Goal: Communication & Community: Answer question/provide support

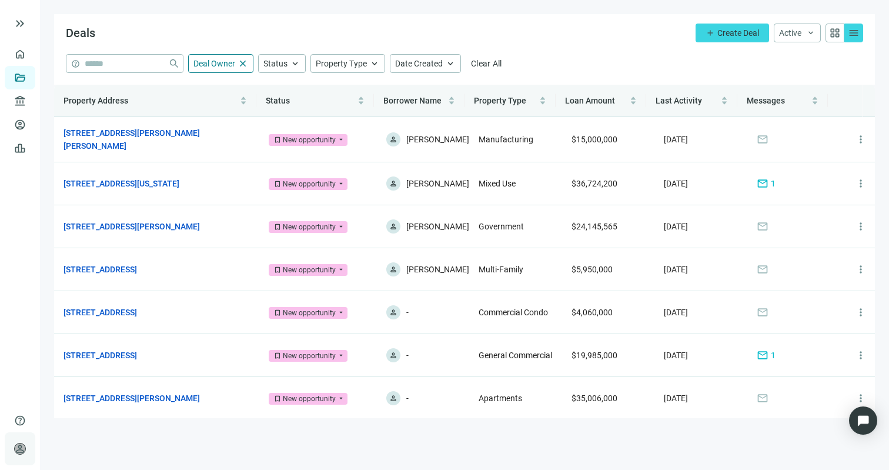
click at [25, 446] on span "person" at bounding box center [20, 449] width 12 height 12
click at [853, 414] on div "Open Intercom Messenger" at bounding box center [863, 420] width 31 height 31
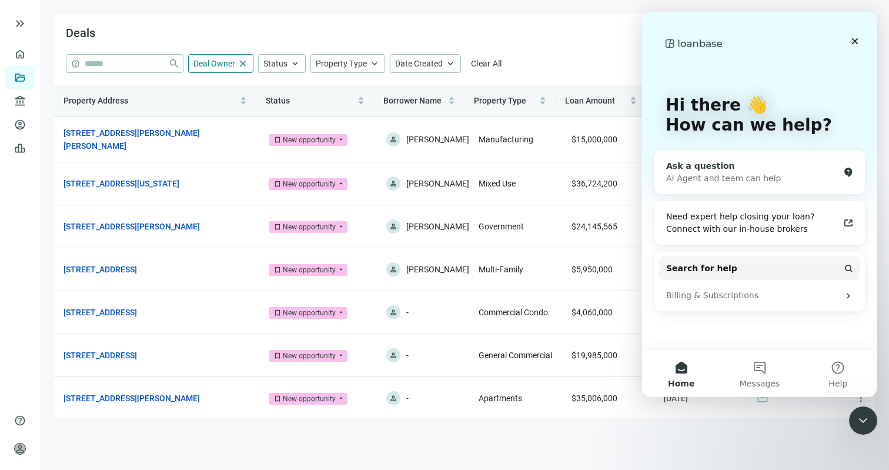
click at [750, 179] on div "AI Agent and team can help" at bounding box center [752, 178] width 173 height 12
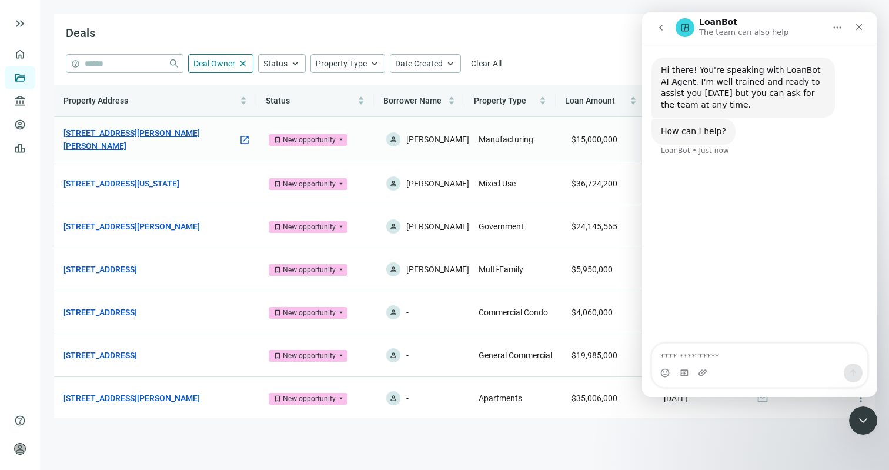
click at [164, 137] on link "[STREET_ADDRESS][PERSON_NAME][PERSON_NAME]" at bounding box center [151, 139] width 175 height 26
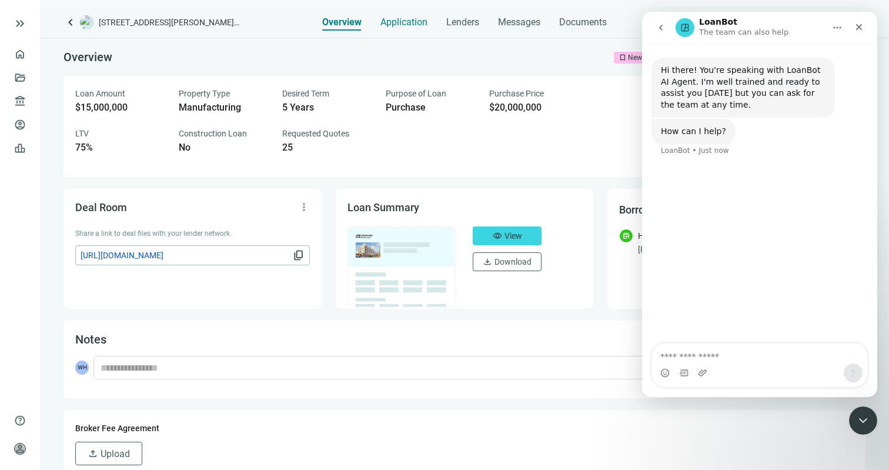
click at [406, 26] on span "Application" at bounding box center [404, 22] width 47 height 12
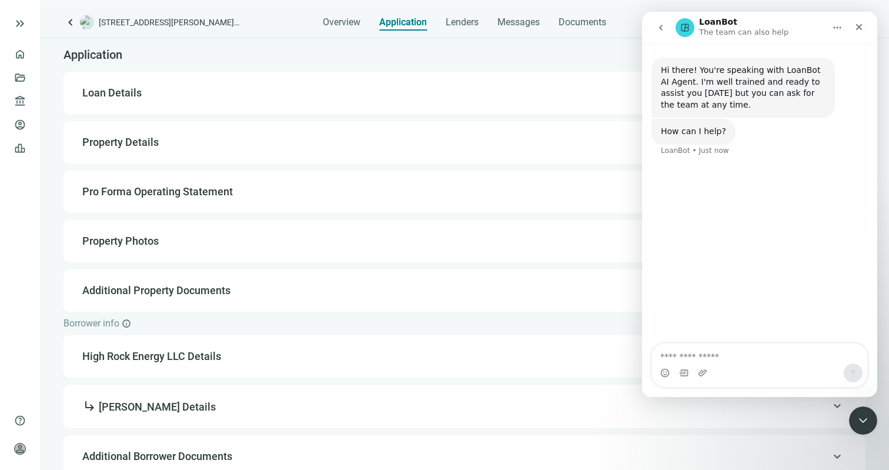
click at [264, 86] on span "Loan Details" at bounding box center [463, 93] width 762 height 14
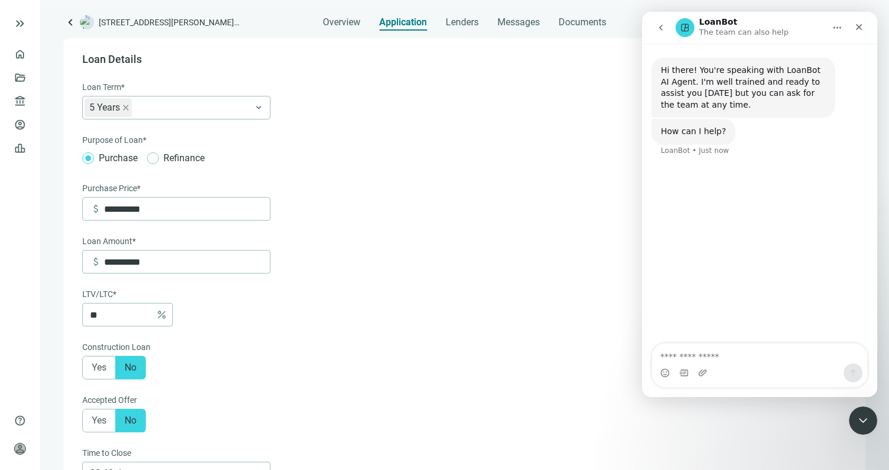
scroll to position [34, 0]
click at [16, 24] on span "keyboard_double_arrow_right" at bounding box center [20, 23] width 14 height 14
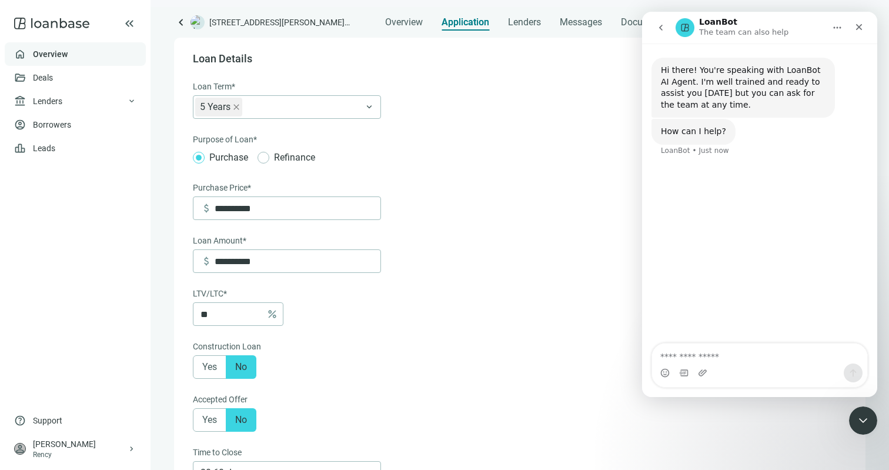
click at [48, 56] on link "Overview" at bounding box center [50, 53] width 35 height 9
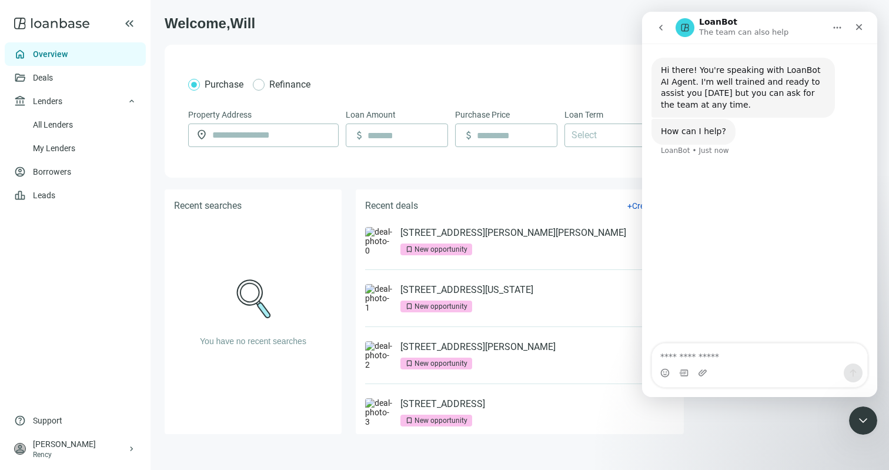
click at [70, 26] on use at bounding box center [51, 24] width 75 height 12
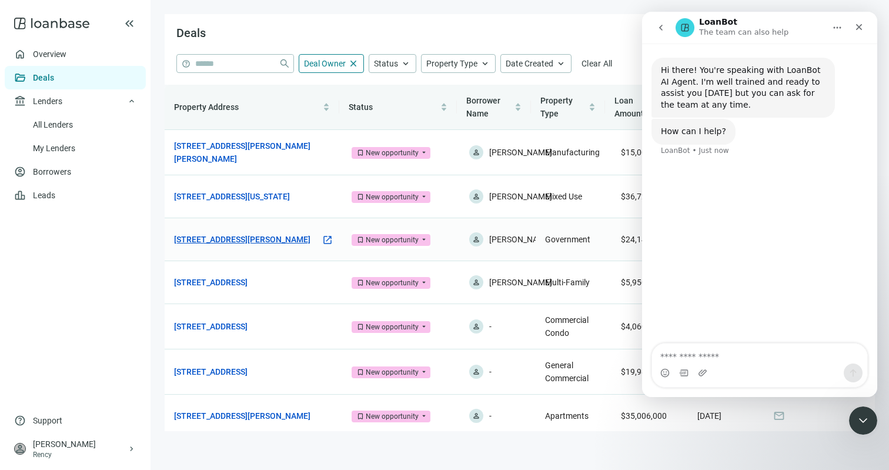
click at [249, 246] on link "[STREET_ADDRESS][PERSON_NAME]" at bounding box center [242, 239] width 136 height 13
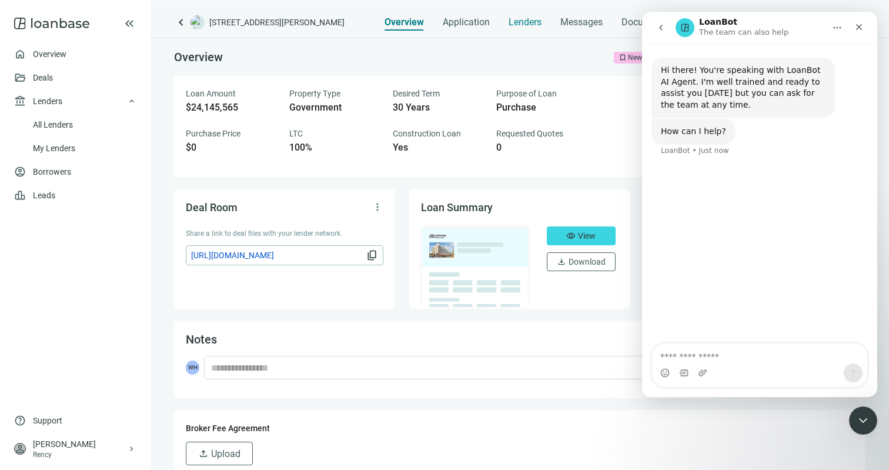
click at [526, 24] on span "Lenders" at bounding box center [525, 22] width 33 height 12
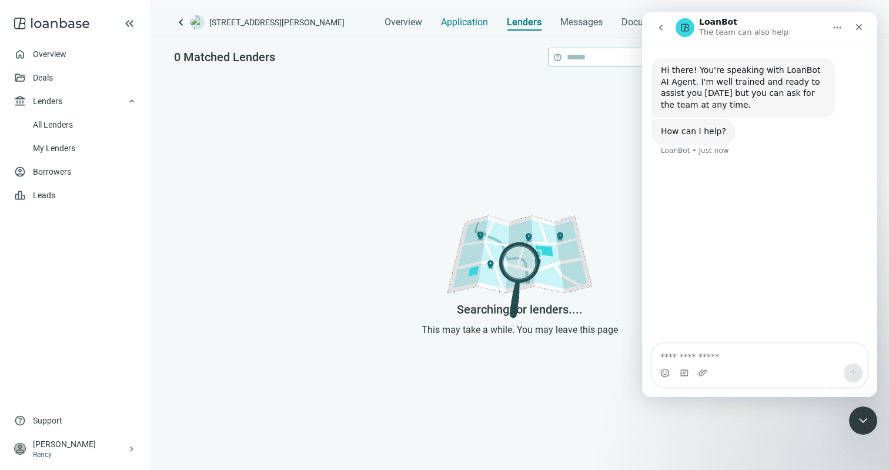
click at [477, 20] on span "Application" at bounding box center [464, 22] width 47 height 12
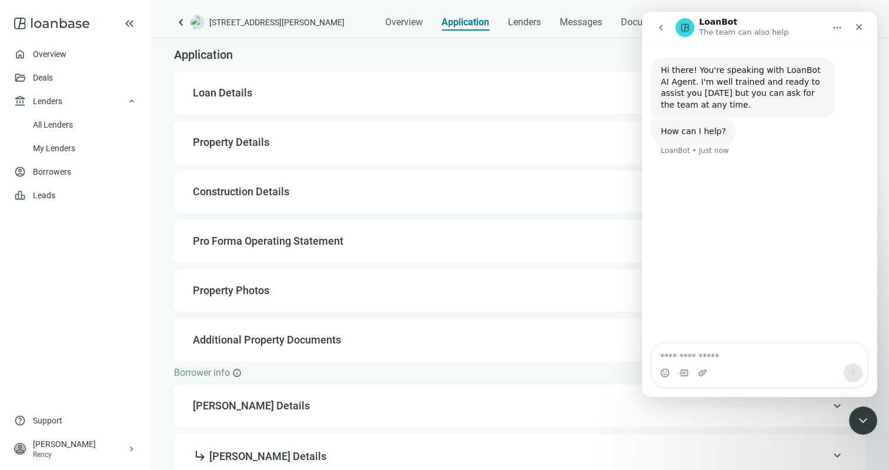
click at [310, 85] on div "keyboard_arrow_up Loan Details" at bounding box center [520, 93] width 668 height 28
type input "**********"
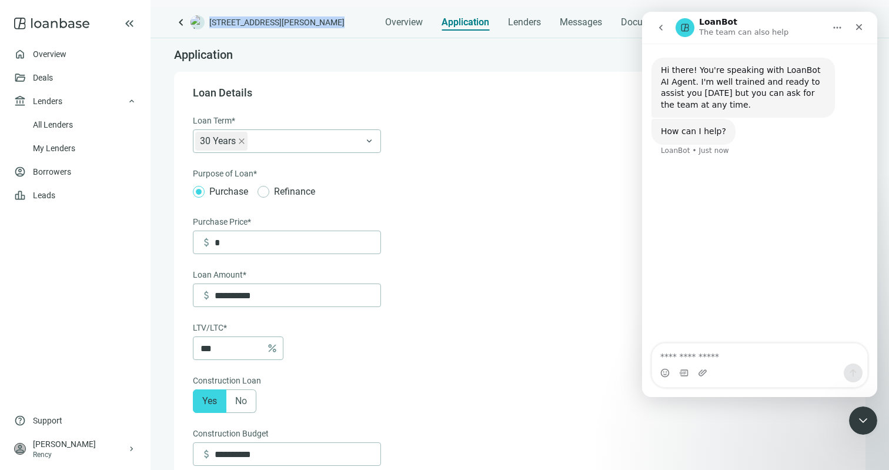
drag, startPoint x: 209, startPoint y: 22, endPoint x: 351, endPoint y: 22, distance: 141.8
click at [351, 22] on div "keyboard_arrow_left 401 Dyer Blvd, Kissimmee, FL 34741 Overview Application Len…" at bounding box center [527, 19] width 706 height 24
copy span "[STREET_ADDRESS][PERSON_NAME]"
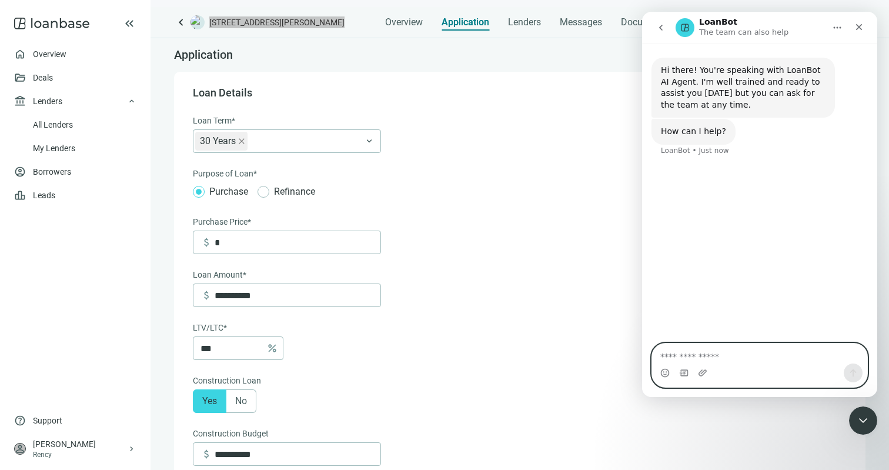
click at [686, 357] on textarea "Ask a question…" at bounding box center [759, 353] width 215 height 20
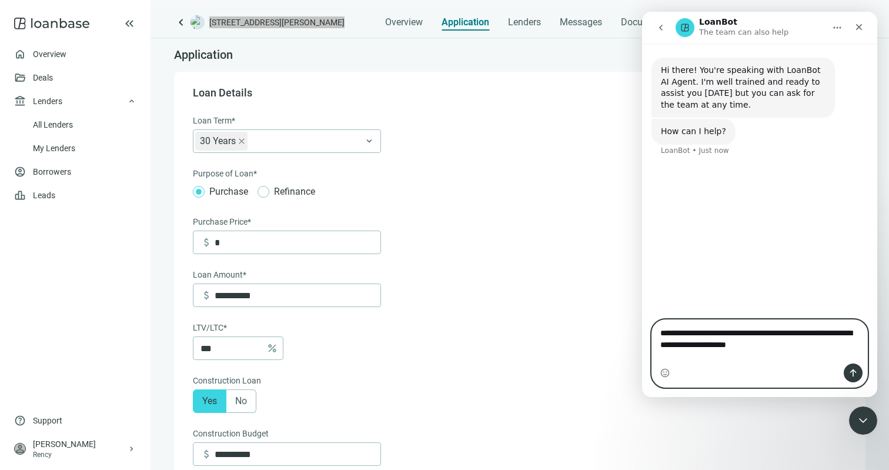
type textarea "**********"
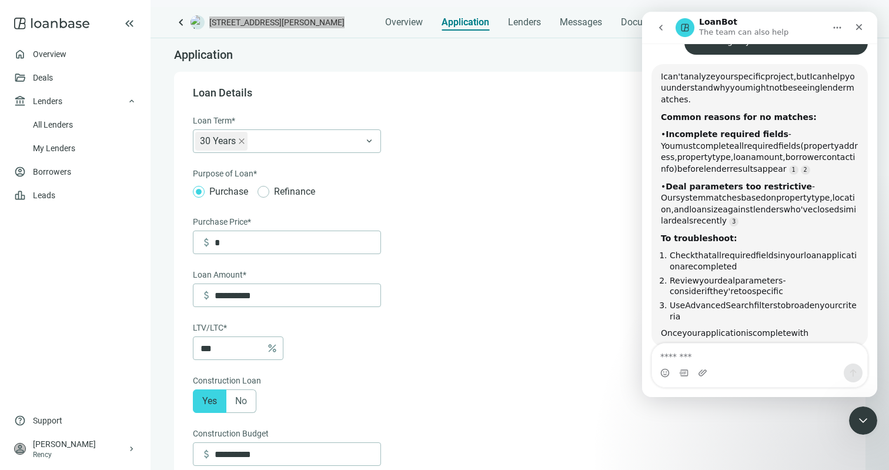
scroll to position [161, 0]
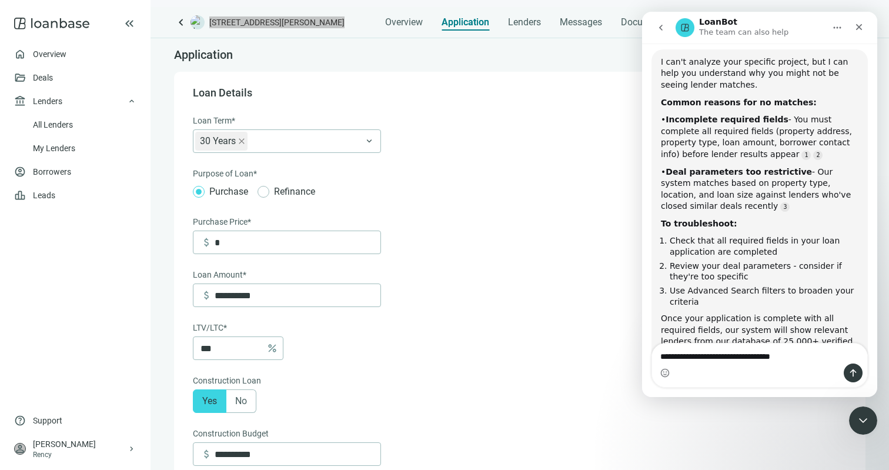
type textarea "**********"
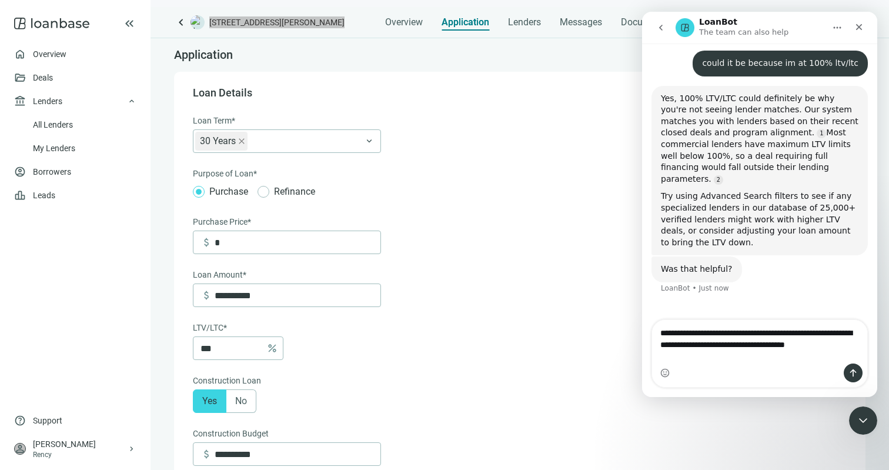
scroll to position [513, 0]
type textarea "**********"
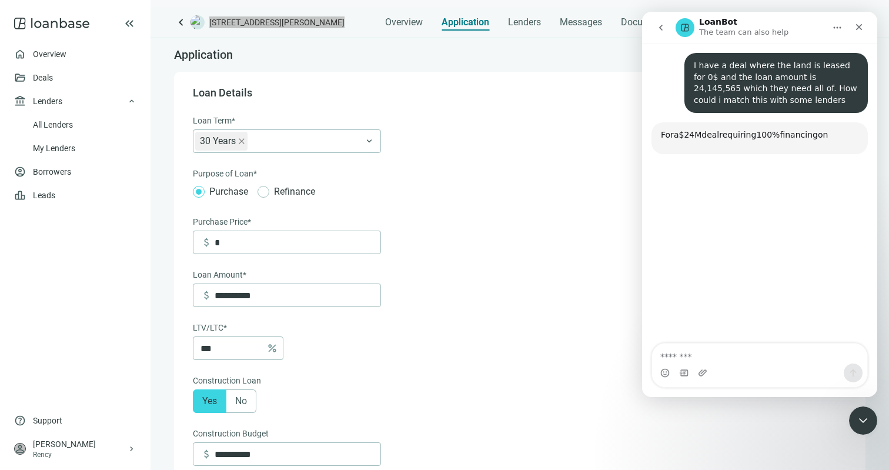
scroll to position [754, 0]
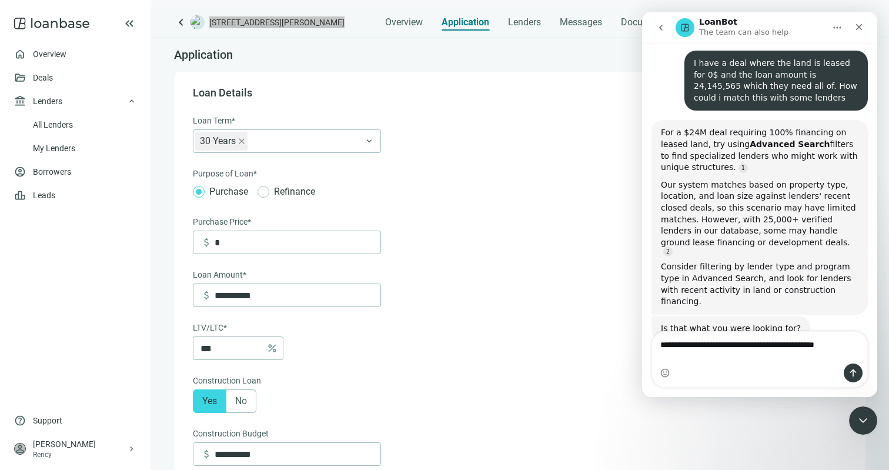
type textarea "**********"
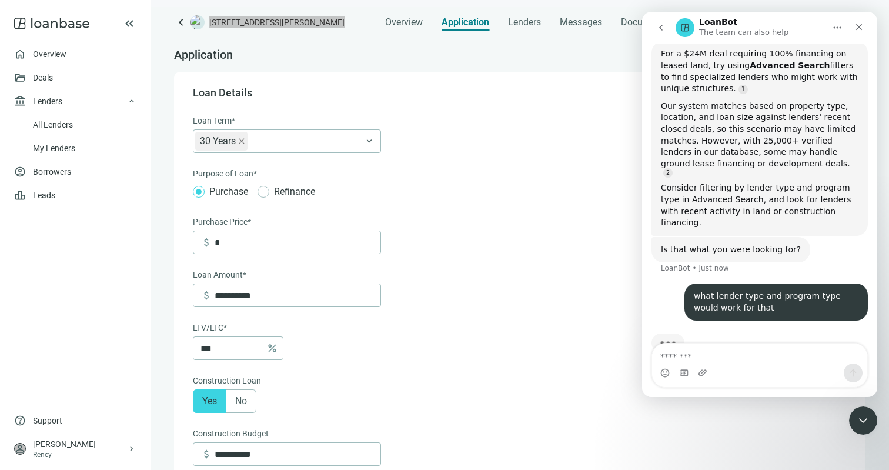
scroll to position [833, 0]
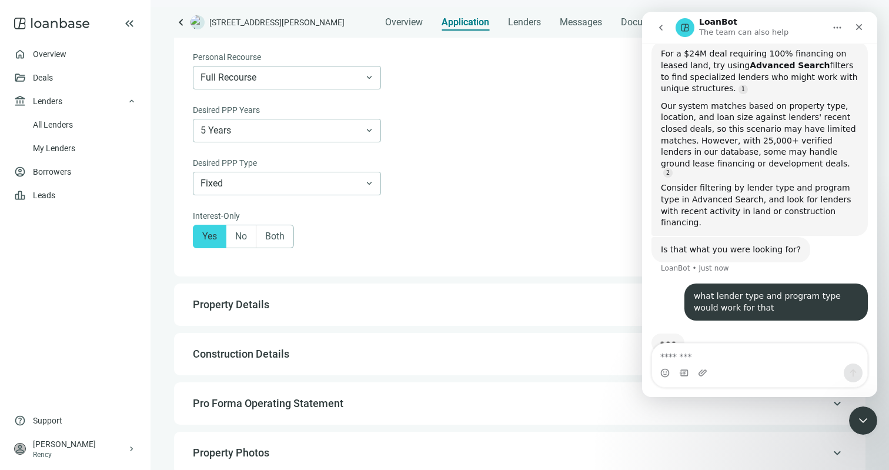
scroll to position [675, 0]
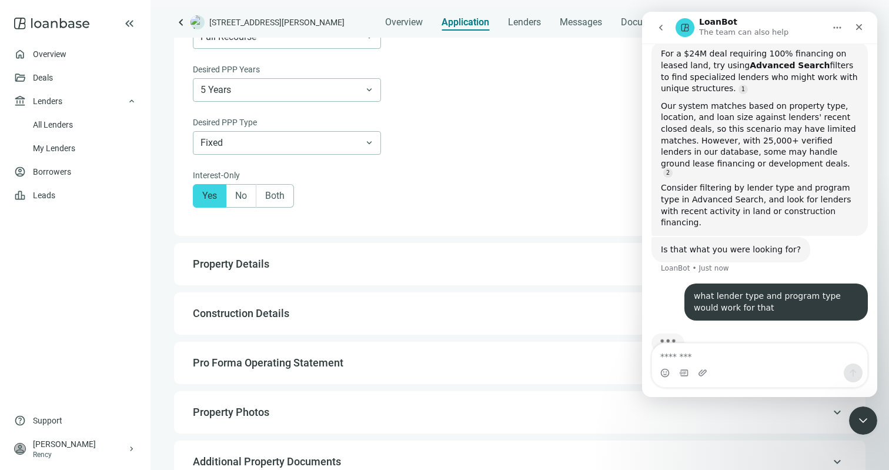
click at [403, 264] on span "Property Details" at bounding box center [519, 264] width 652 height 14
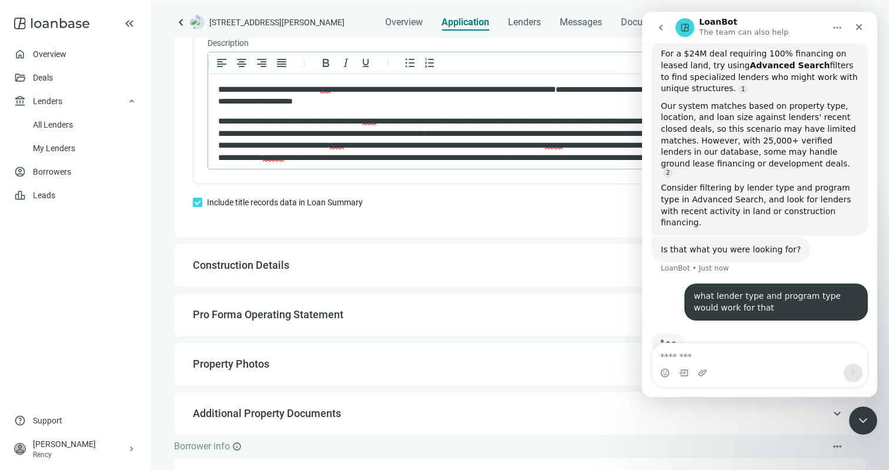
click at [389, 255] on div "keyboard_arrow_up Construction Details" at bounding box center [520, 265] width 668 height 28
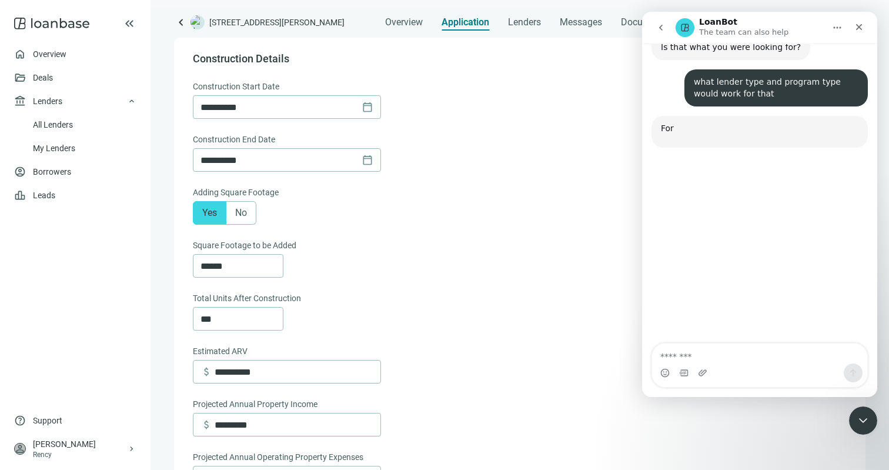
scroll to position [1036, 0]
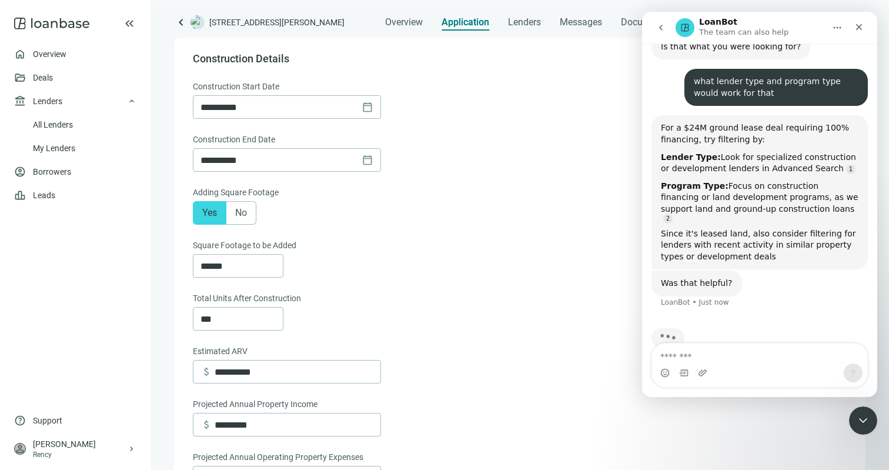
click at [663, 28] on icon "go back" at bounding box center [660, 27] width 9 height 9
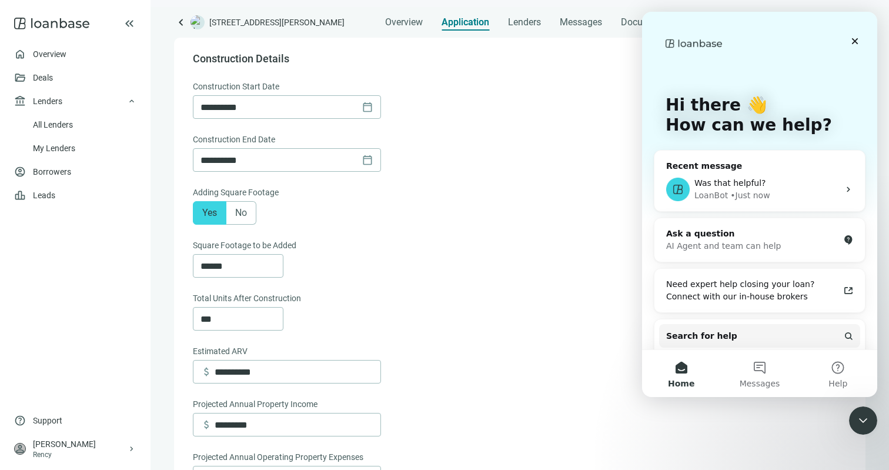
click at [602, 208] on div "Yes No" at bounding box center [519, 213] width 652 height 24
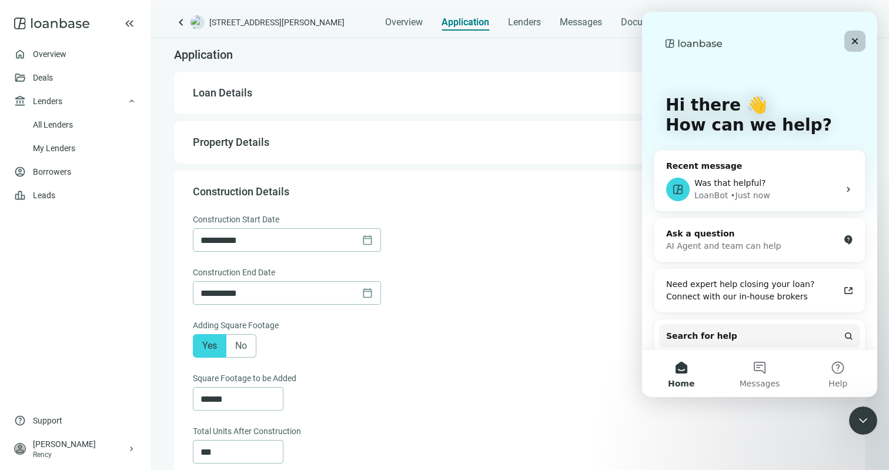
click at [856, 47] on div "Close" at bounding box center [855, 41] width 21 height 21
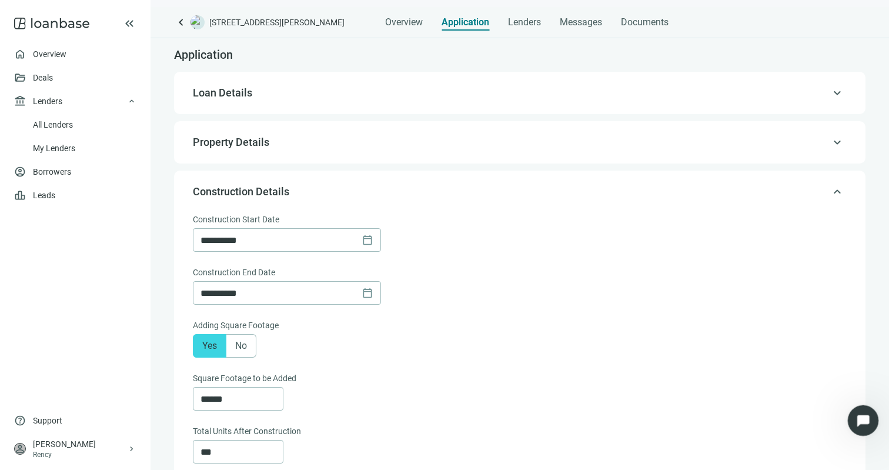
click at [862, 412] on icon "Open Intercom Messenger" at bounding box center [861, 418] width 19 height 19
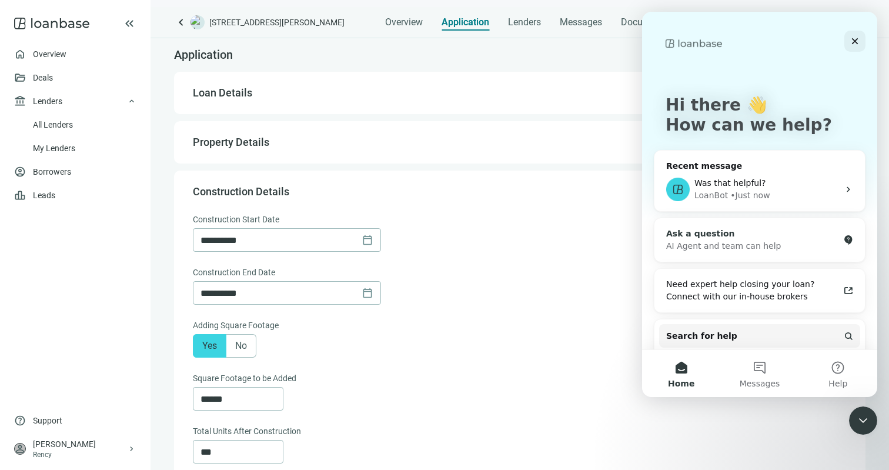
scroll to position [36, 0]
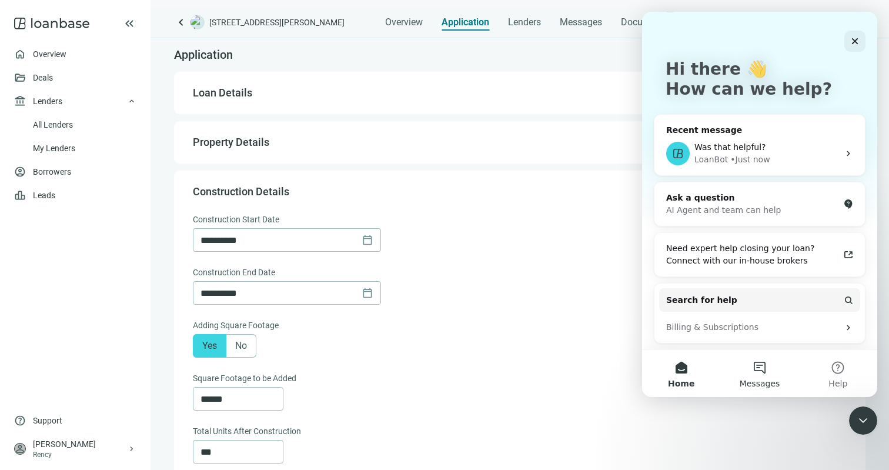
click at [763, 363] on button "Messages" at bounding box center [760, 373] width 78 height 47
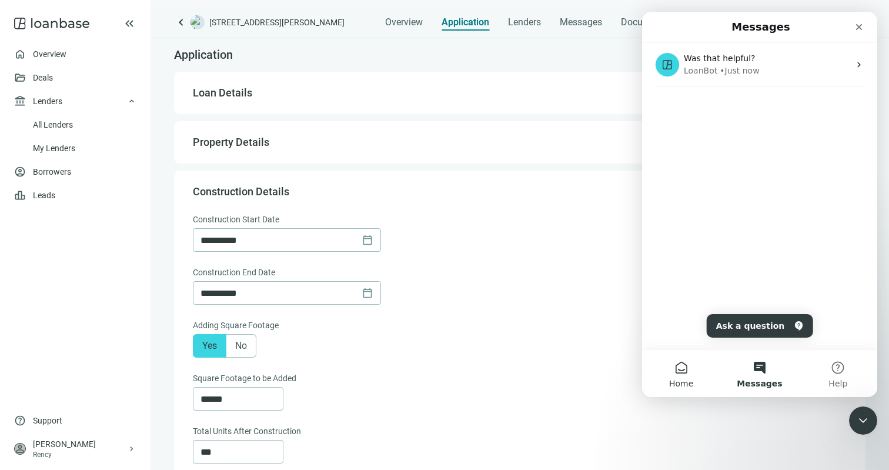
click at [689, 368] on button "Home" at bounding box center [681, 373] width 78 height 47
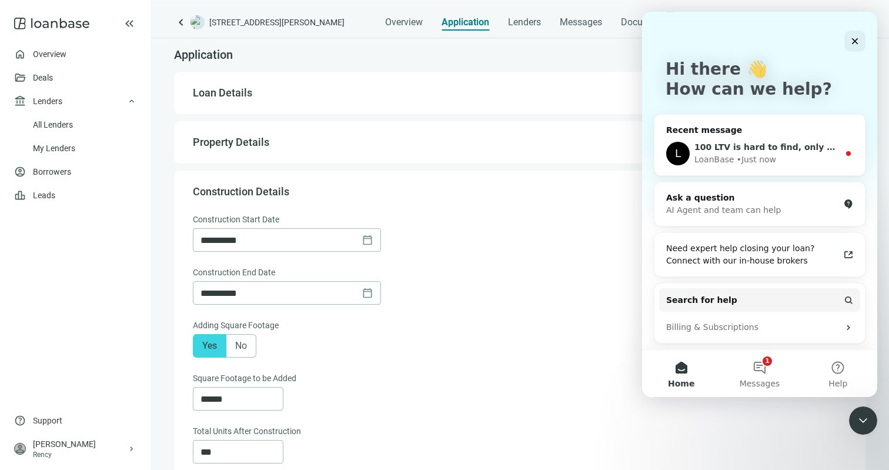
click at [731, 159] on div "LoanBase" at bounding box center [715, 160] width 40 height 12
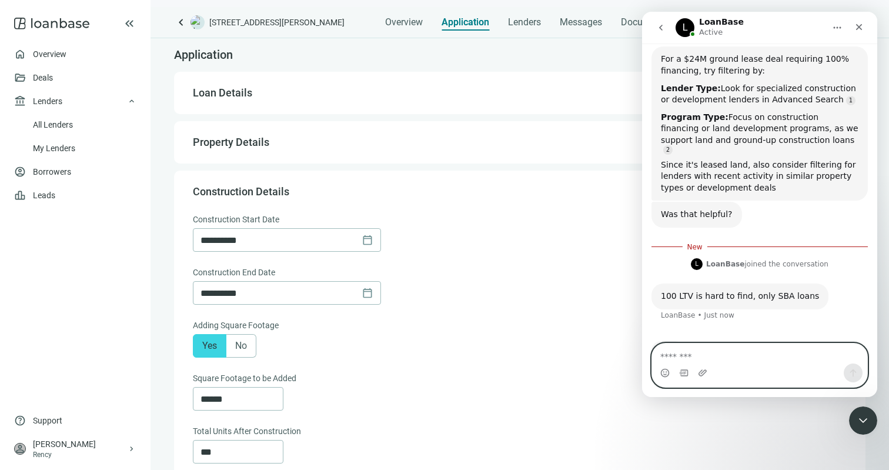
scroll to position [1105, 0]
click at [482, 239] on div "**********" at bounding box center [519, 240] width 652 height 24
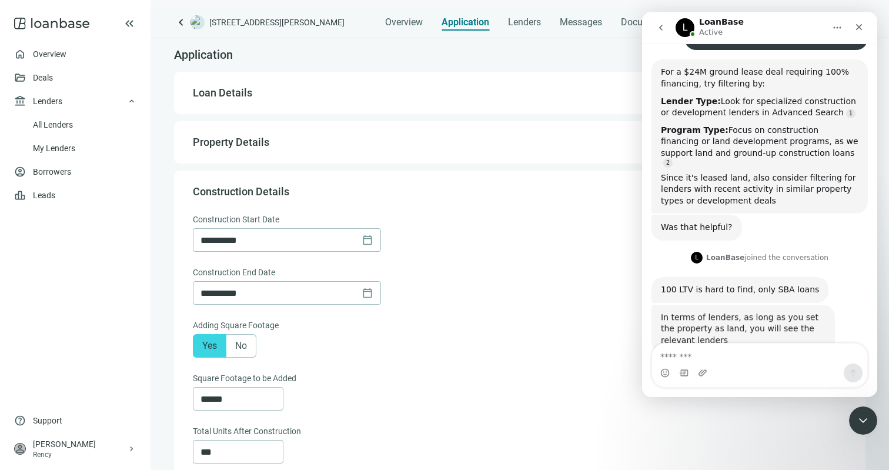
scroll to position [1090, 0]
click at [545, 234] on div "**********" at bounding box center [519, 240] width 652 height 24
click at [422, 98] on span "Loan Details" at bounding box center [519, 93] width 652 height 14
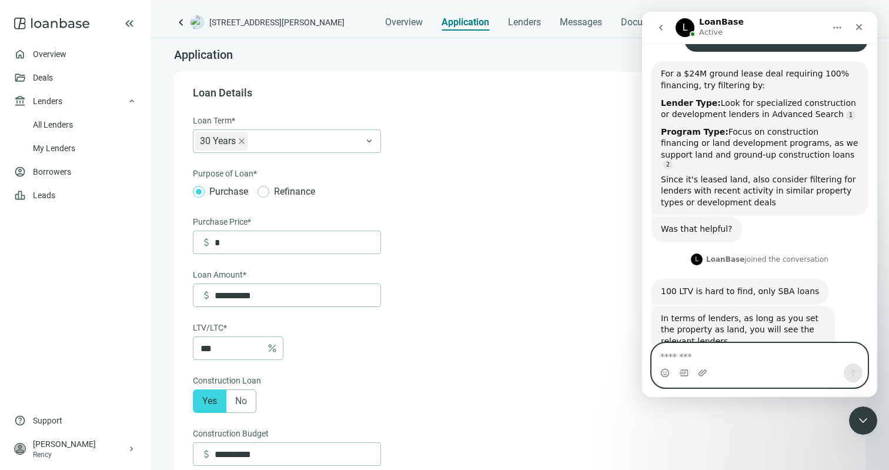
click at [685, 352] on textarea "Message…" at bounding box center [759, 353] width 215 height 20
type textarea "**********"
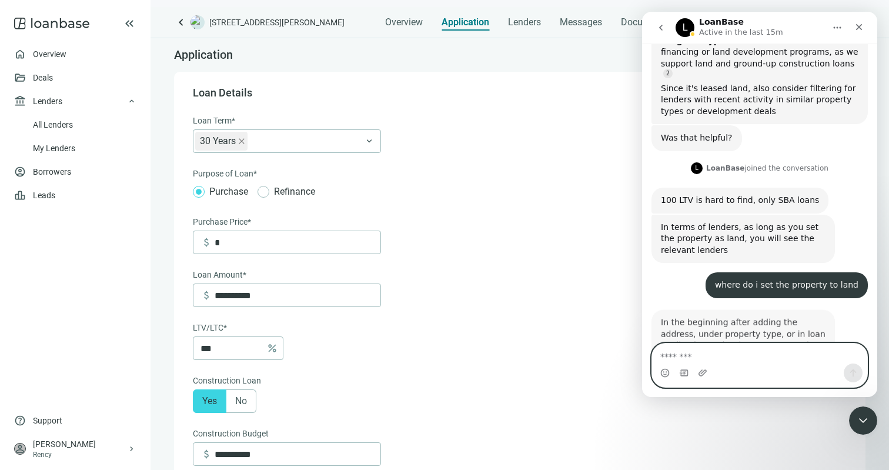
scroll to position [1183, 0]
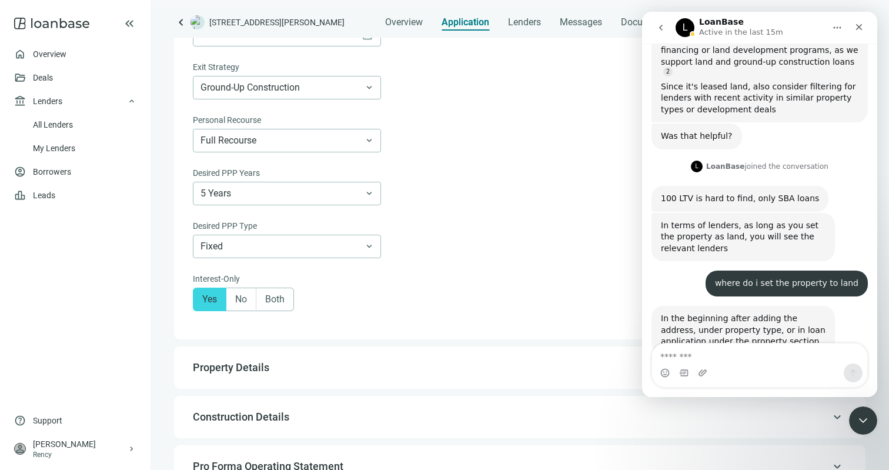
scroll to position [435, 0]
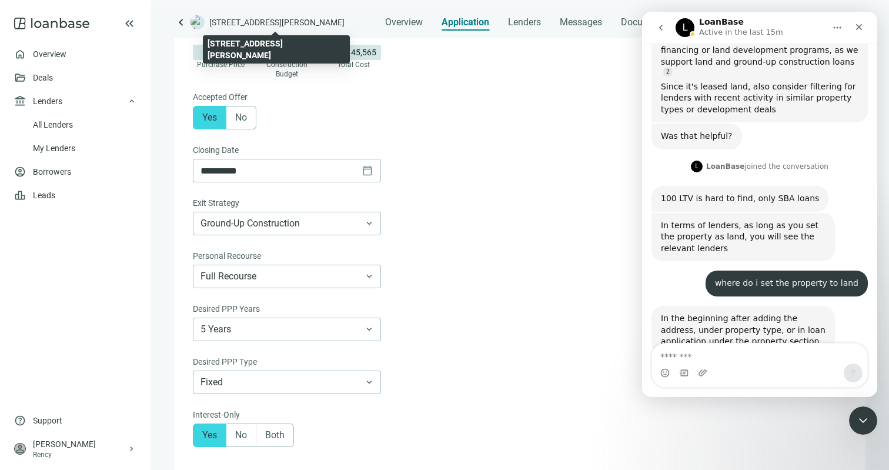
click at [268, 21] on span "[STREET_ADDRESS][PERSON_NAME]" at bounding box center [276, 22] width 135 height 12
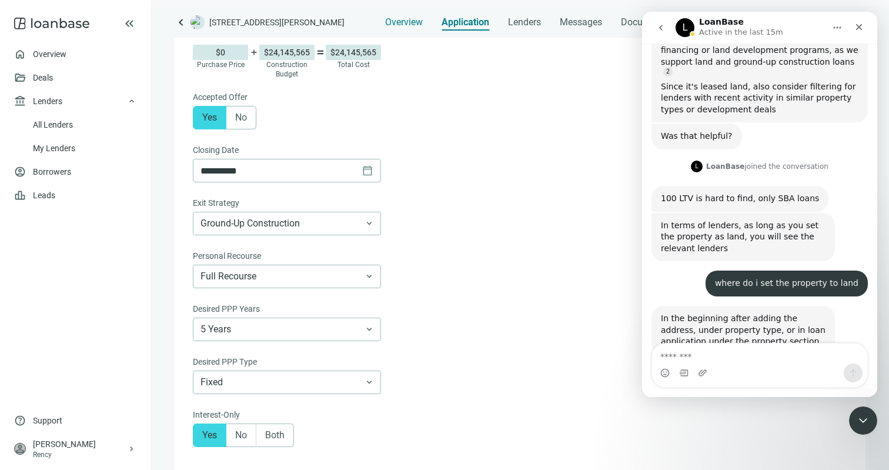
click at [396, 19] on span "Overview" at bounding box center [404, 22] width 38 height 12
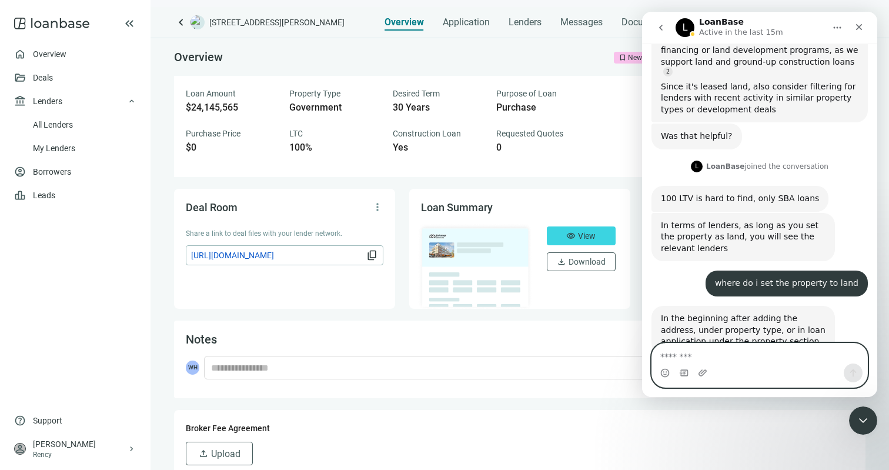
click at [706, 357] on textarea "Message…" at bounding box center [759, 353] width 215 height 20
type textarea "**********"
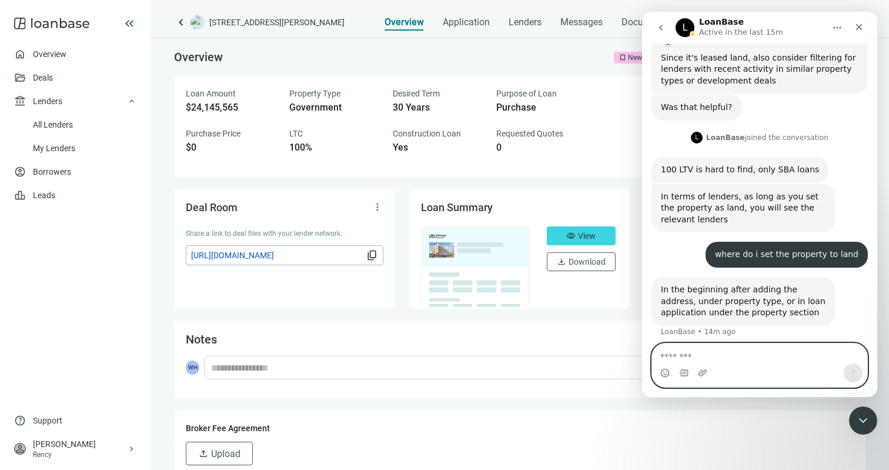
scroll to position [1218, 0]
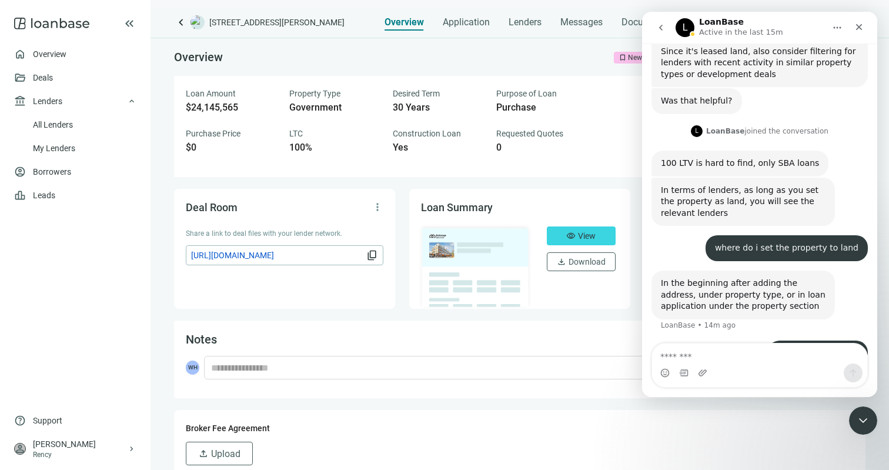
click at [392, 323] on div "Notes WH" at bounding box center [520, 360] width 692 height 78
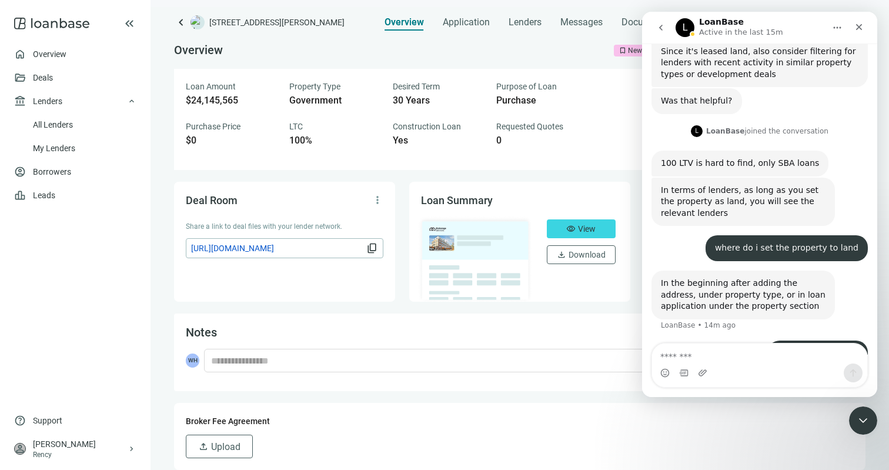
scroll to position [0, 0]
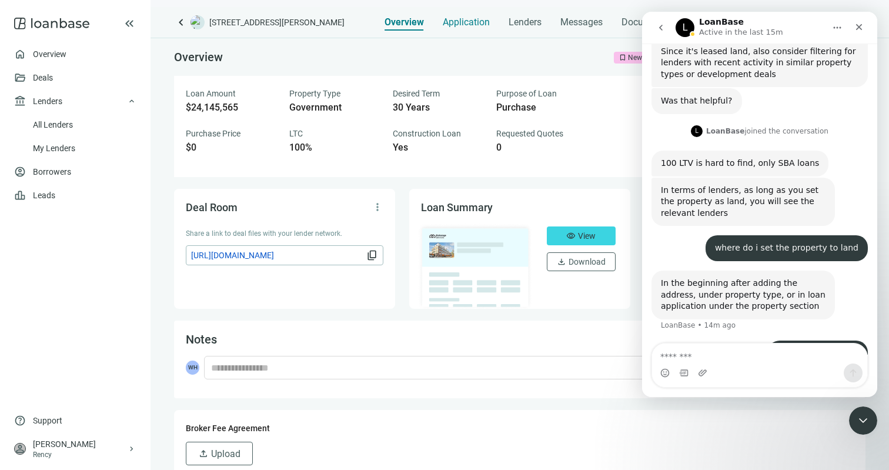
click at [467, 22] on span "Application" at bounding box center [466, 22] width 47 height 12
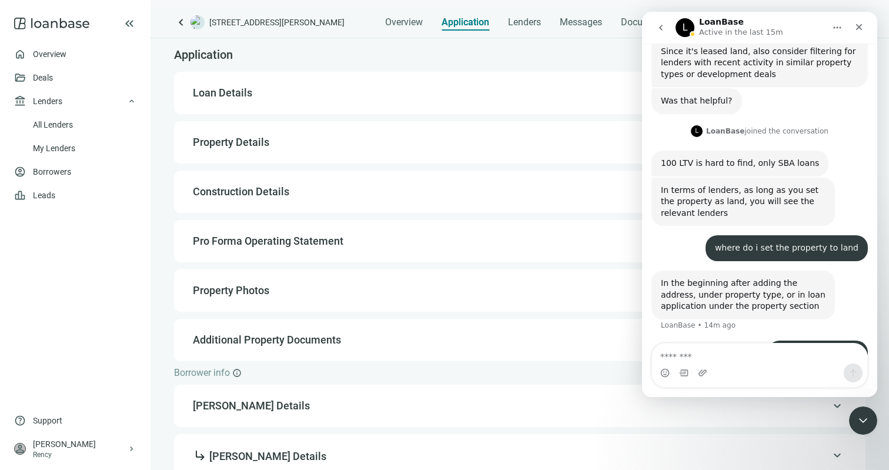
click at [398, 102] on div "keyboard_arrow_up Loan Details" at bounding box center [520, 93] width 668 height 28
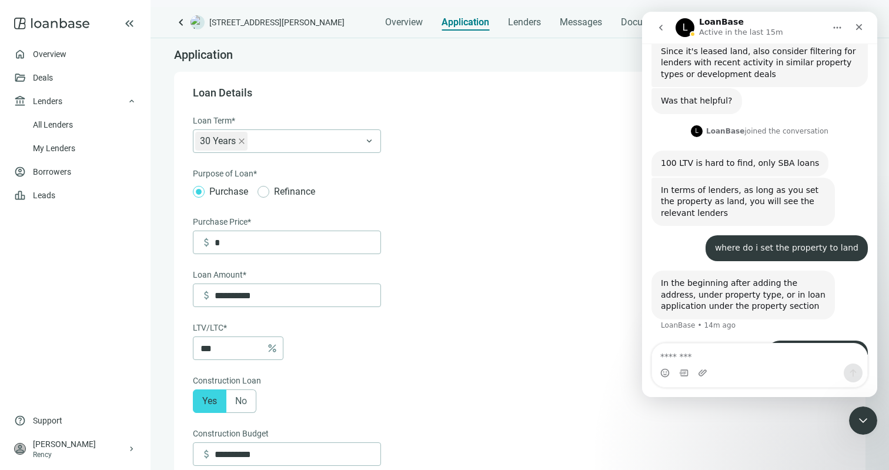
scroll to position [34, 0]
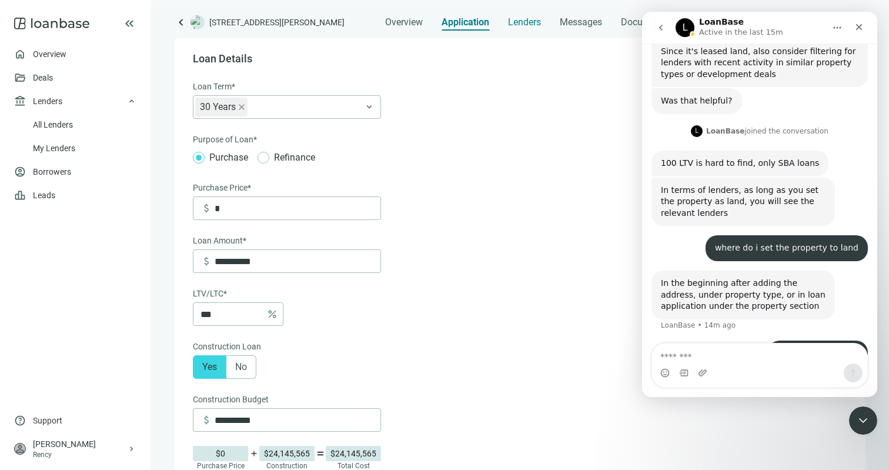
click at [513, 22] on span "Lenders" at bounding box center [524, 22] width 33 height 12
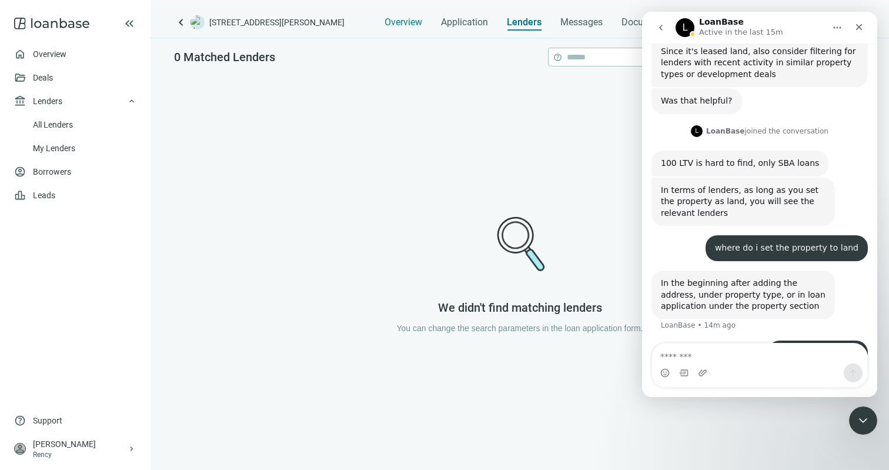
click at [399, 16] on span "Overview" at bounding box center [404, 22] width 38 height 12
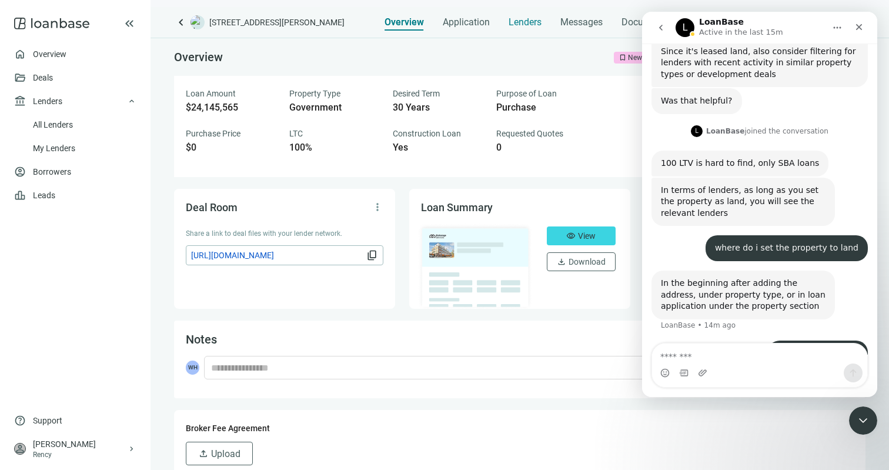
click at [540, 18] on span "Lenders" at bounding box center [525, 22] width 33 height 12
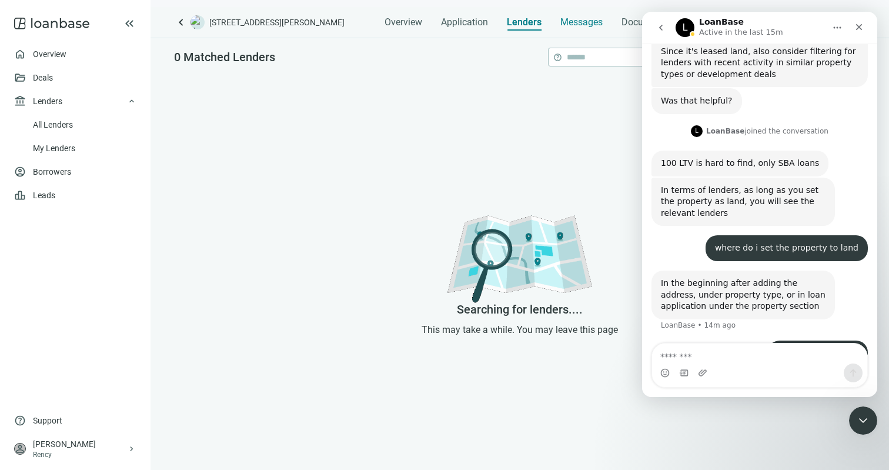
click at [593, 16] on div "Messages" at bounding box center [582, 19] width 42 height 24
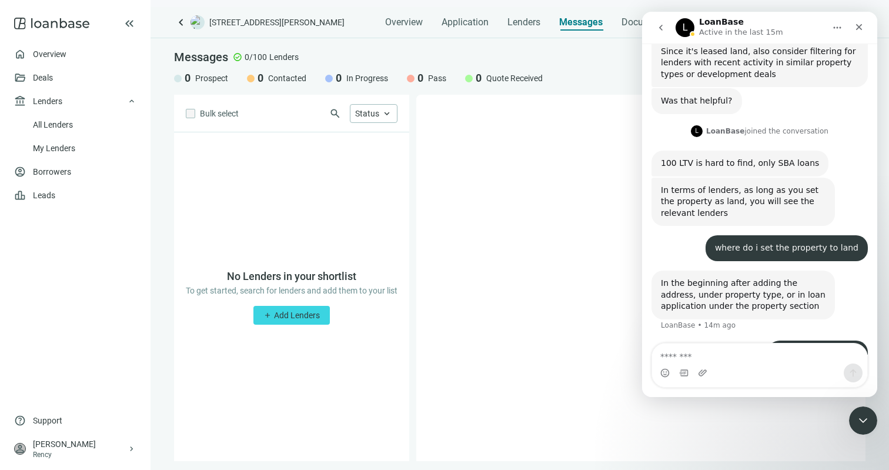
click at [659, 27] on icon "go back" at bounding box center [661, 28] width 4 height 6
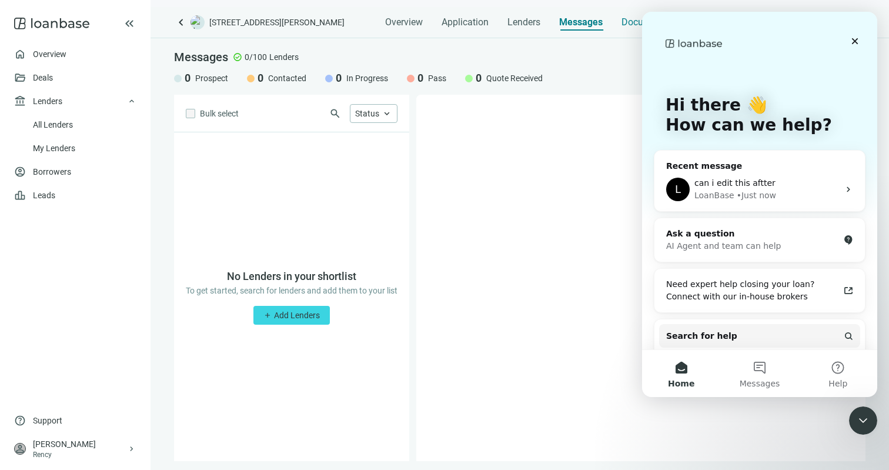
click at [633, 22] on span "Documents" at bounding box center [646, 22] width 48 height 12
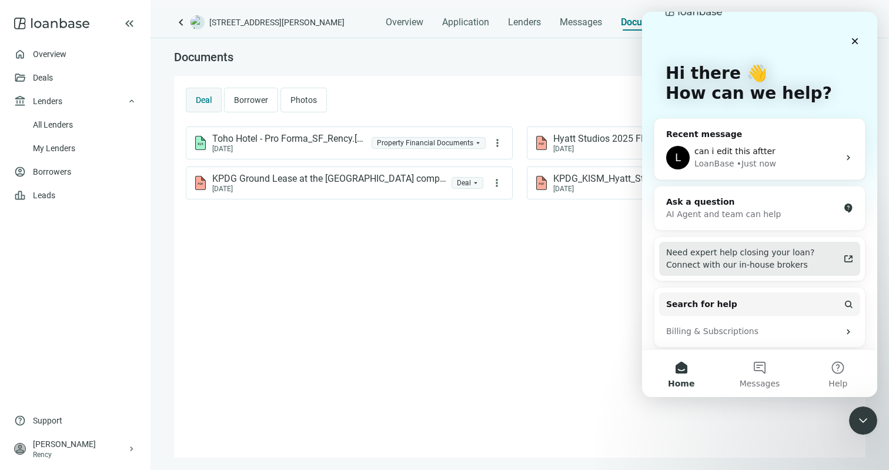
scroll to position [36, 0]
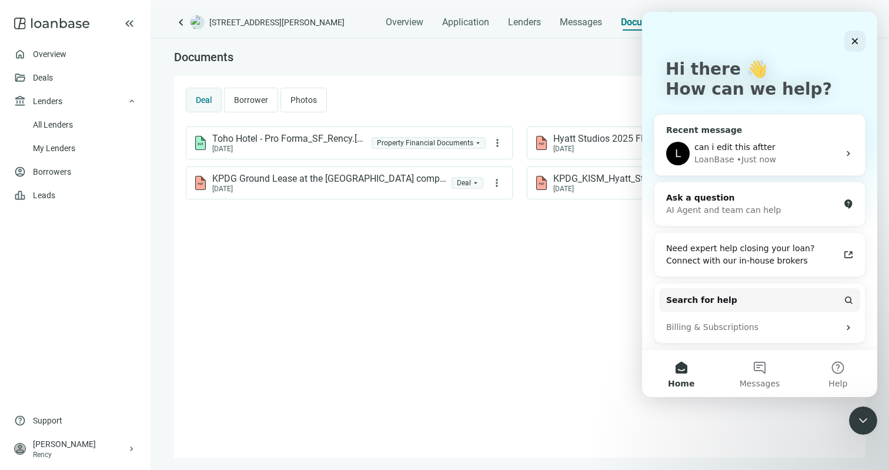
click at [768, 155] on div "• Just now" at bounding box center [756, 160] width 39 height 12
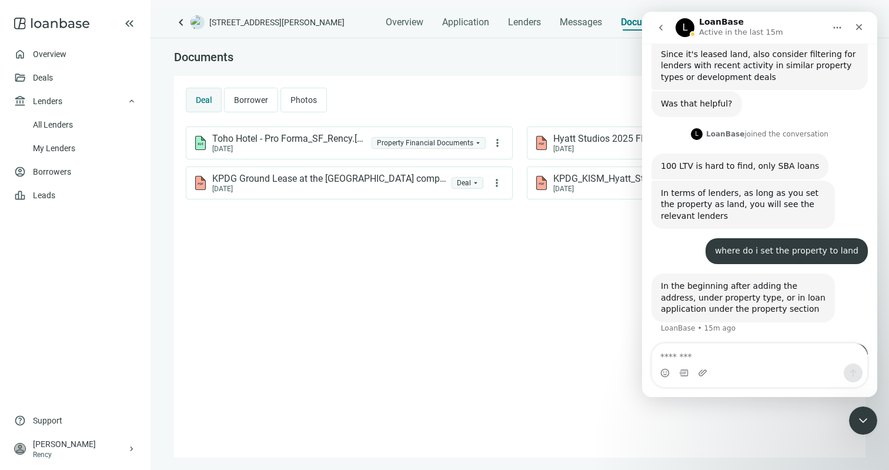
scroll to position [1218, 0]
click at [423, 19] on div "Overview Application Lenders Messages Documents" at bounding box center [527, 19] width 283 height 24
click at [409, 19] on span "Overview" at bounding box center [405, 22] width 38 height 12
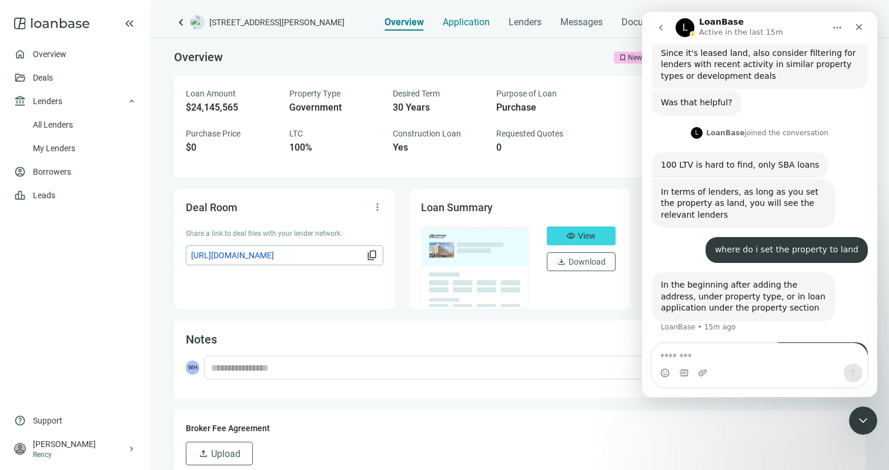
click at [475, 25] on span "Application" at bounding box center [466, 22] width 47 height 12
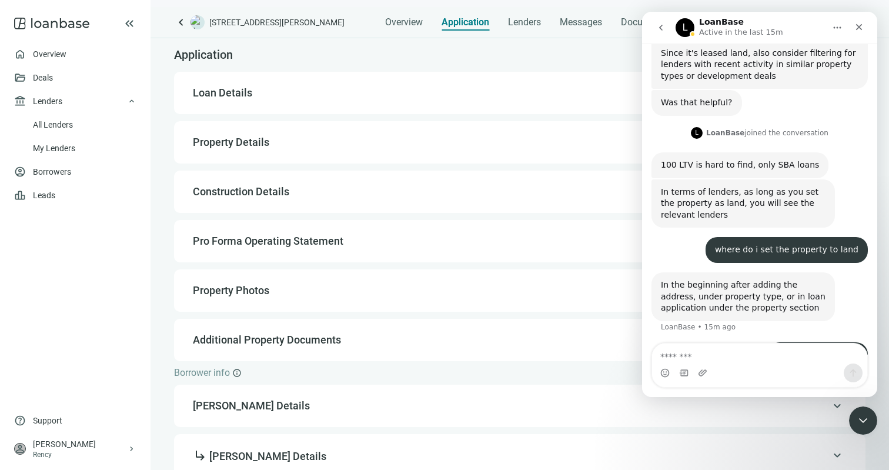
click at [430, 134] on div "keyboard_arrow_up Property Details" at bounding box center [520, 142] width 668 height 28
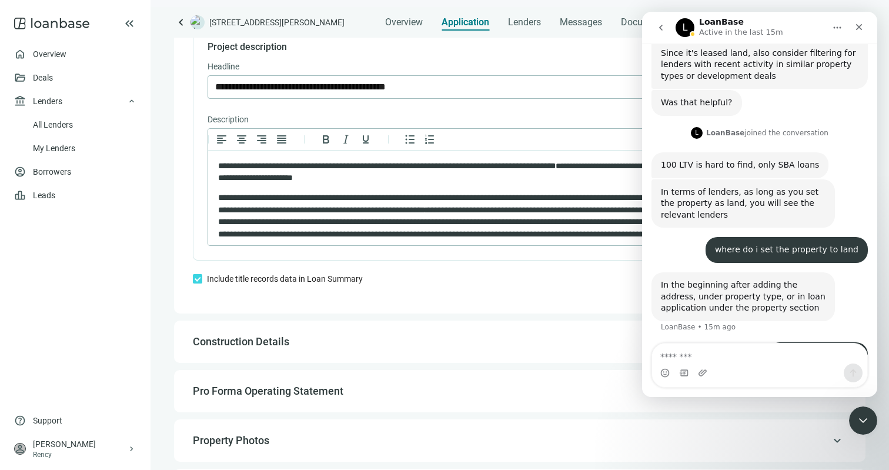
scroll to position [835, 0]
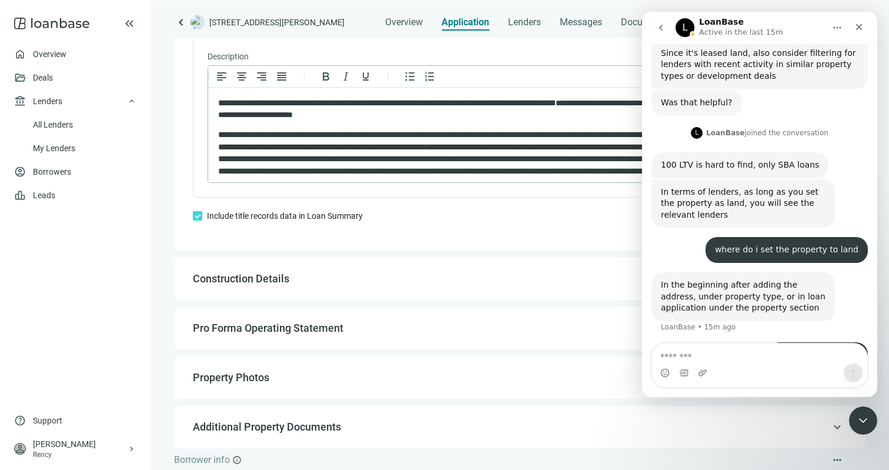
click at [415, 281] on span "Construction Details" at bounding box center [519, 279] width 652 height 14
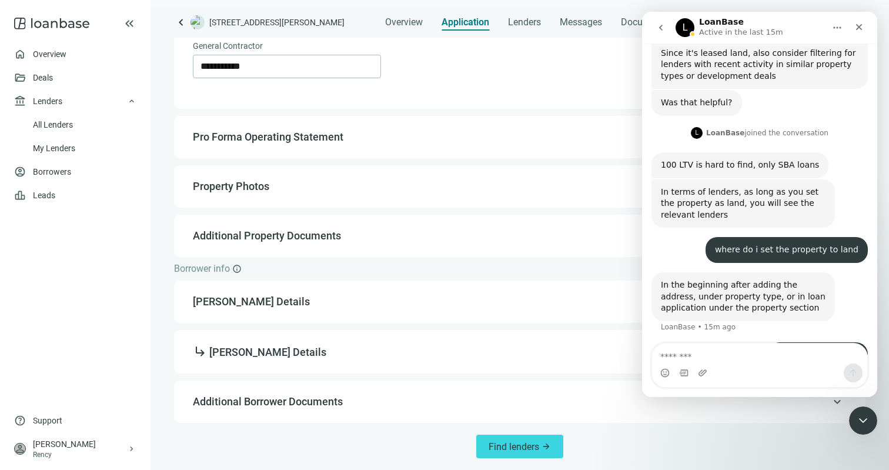
type input "**********"
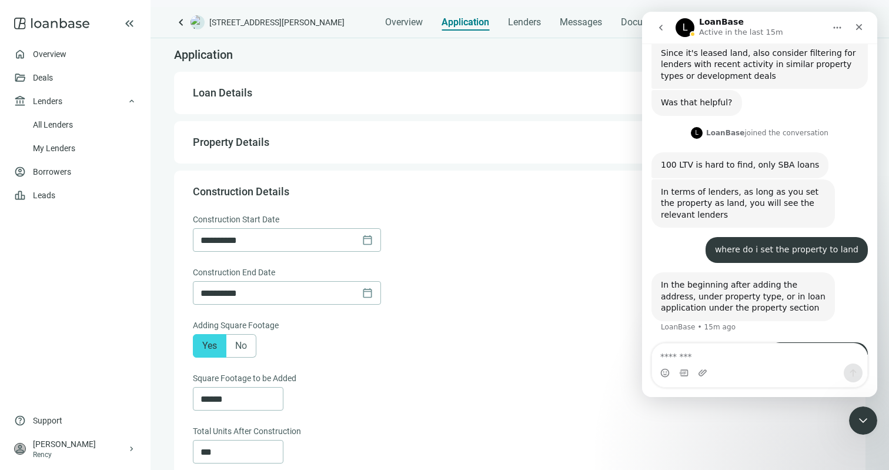
click at [302, 91] on span "Loan Details" at bounding box center [519, 93] width 652 height 14
type input "**********"
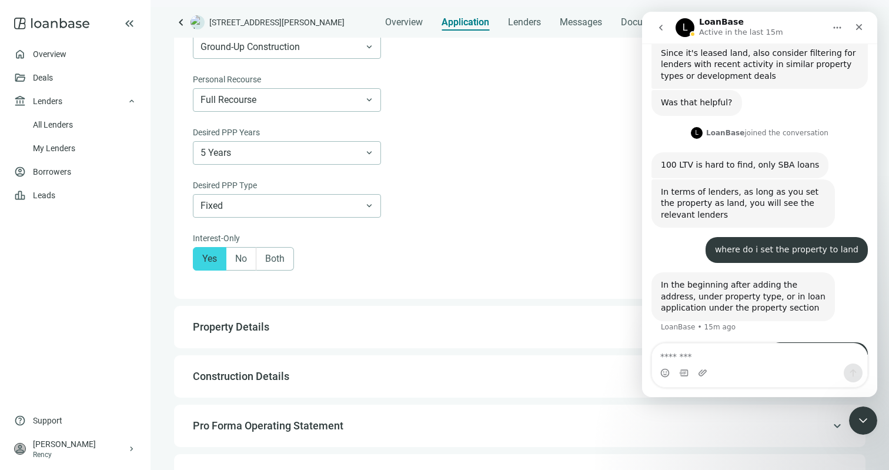
scroll to position [627, 0]
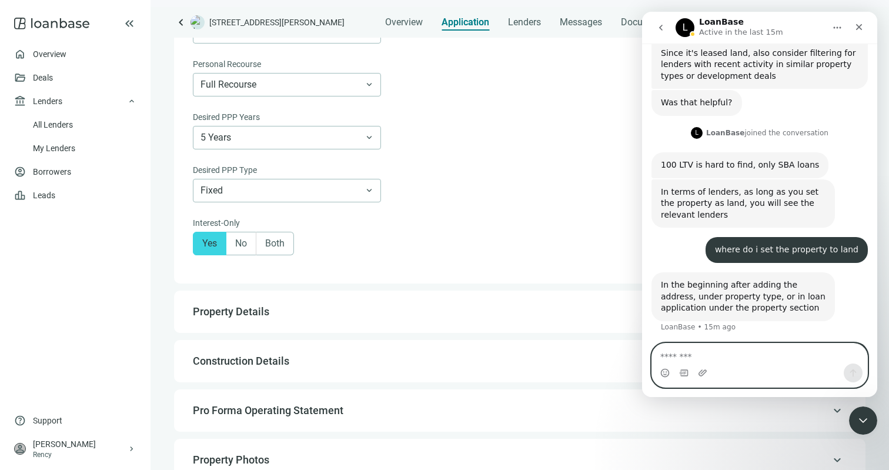
click at [712, 356] on textarea "Message…" at bounding box center [759, 353] width 215 height 20
type textarea "**********"
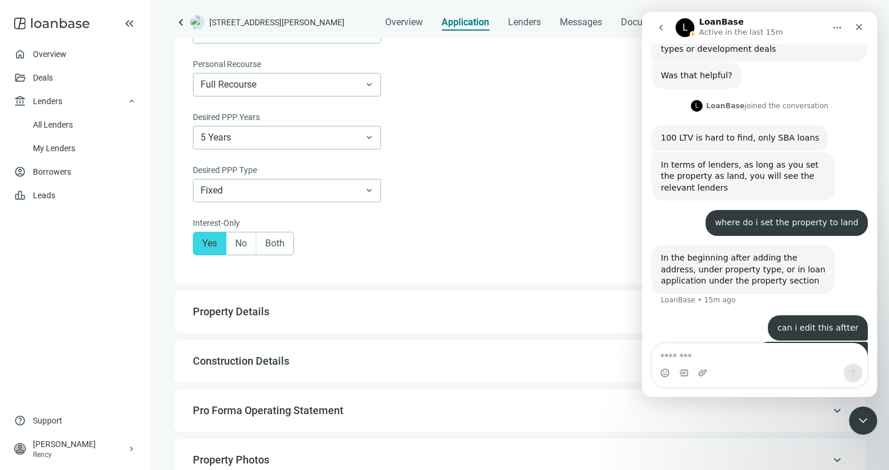
click at [406, 312] on span "Property Details" at bounding box center [519, 312] width 652 height 14
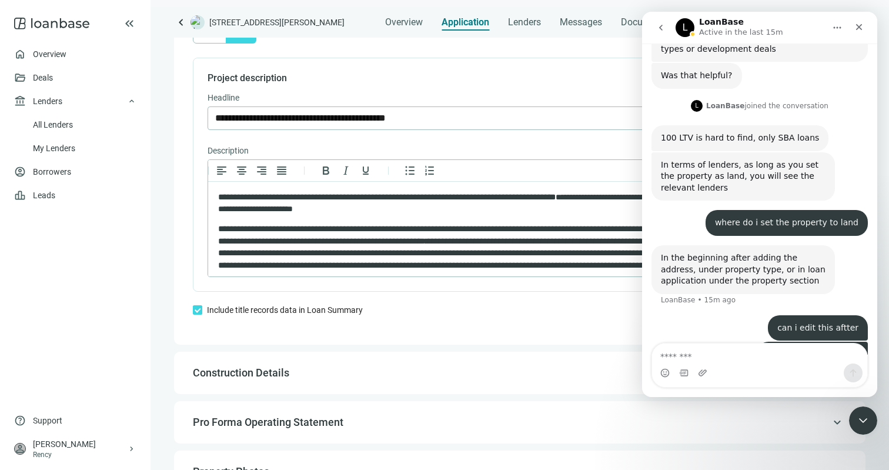
scroll to position [778, 0]
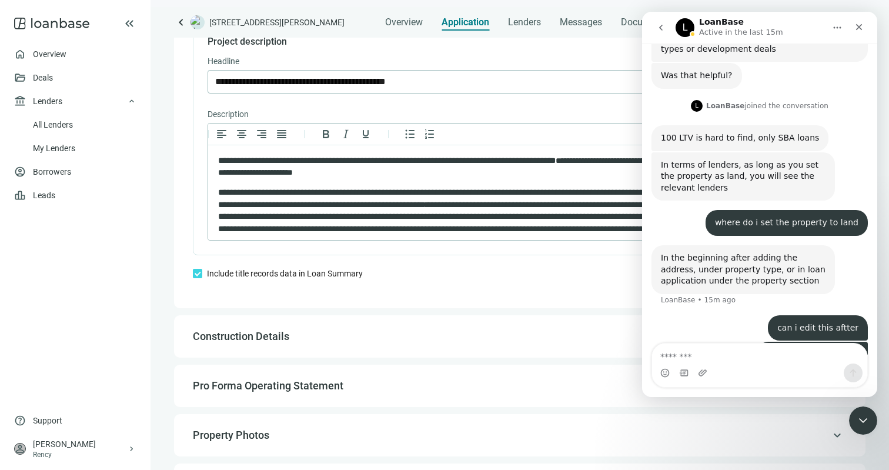
click at [353, 341] on span "Construction Details" at bounding box center [519, 336] width 652 height 14
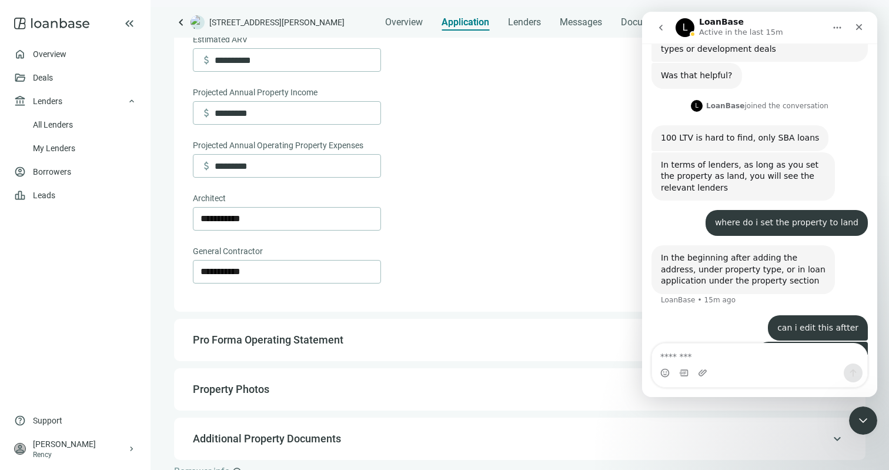
scroll to position [536, 0]
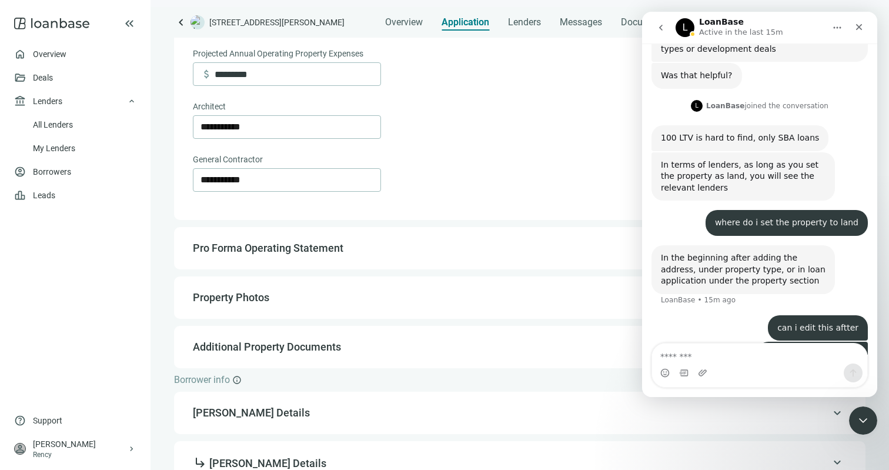
click at [341, 253] on span "Pro Forma Operating Statement" at bounding box center [268, 248] width 151 height 12
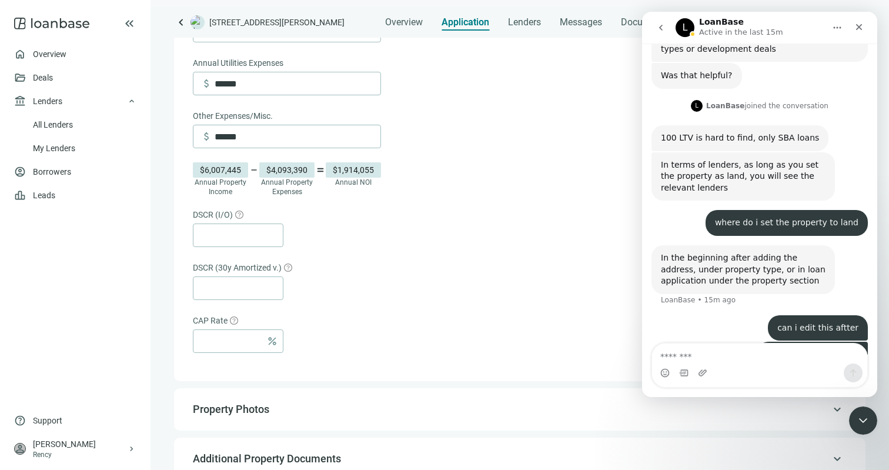
scroll to position [868, 0]
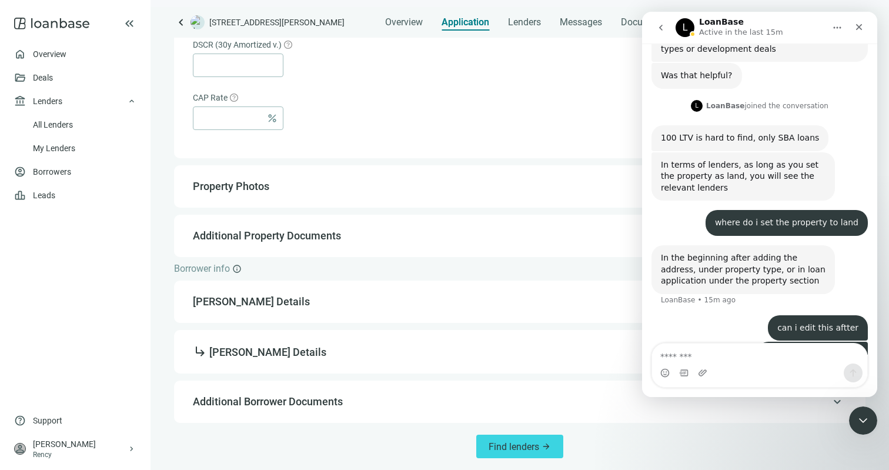
click at [319, 175] on div "keyboard_arrow_up Property Photos" at bounding box center [520, 186] width 668 height 28
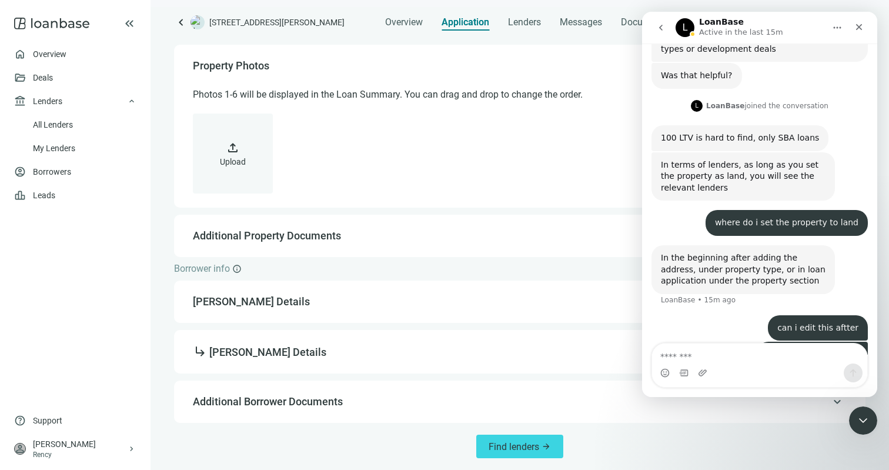
scroll to position [224, 0]
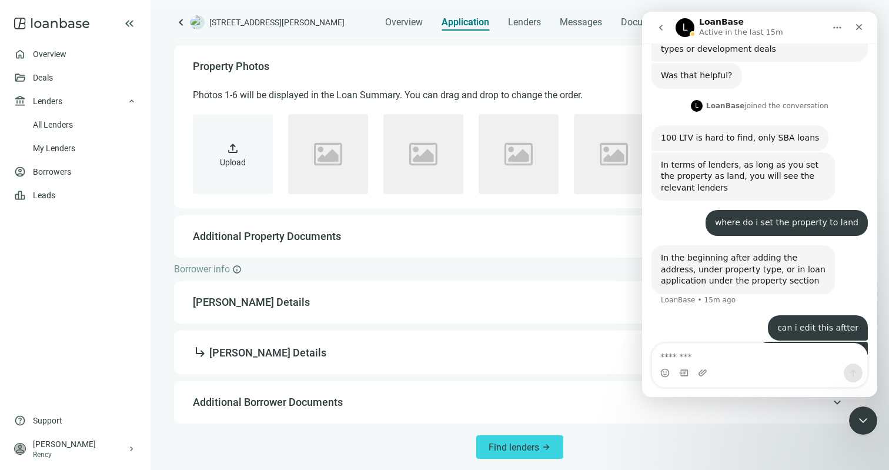
click at [314, 235] on span "Additional Property Documents" at bounding box center [267, 236] width 148 height 12
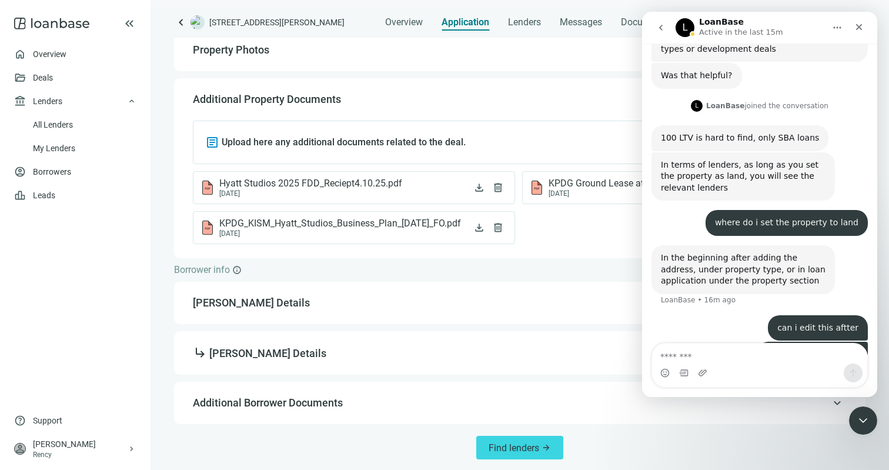
scroll to position [241, 0]
click at [310, 306] on span "Santiago Fernandez Details" at bounding box center [519, 302] width 652 height 14
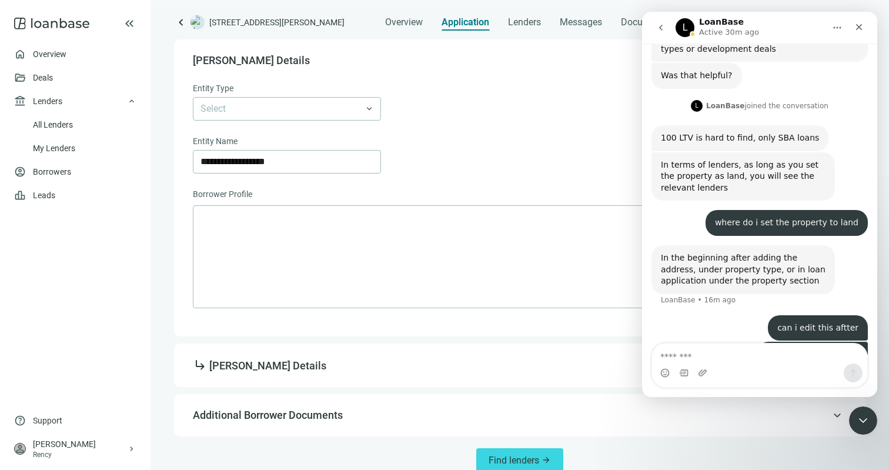
scroll to position [359, 0]
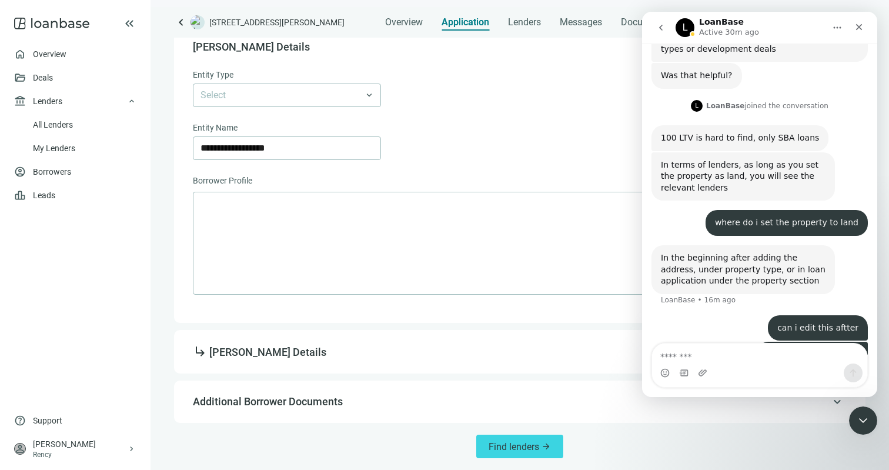
click at [305, 361] on div "keyboard_arrow_up subdirectory_arrow_right Santiago Fernandez Details" at bounding box center [520, 351] width 668 height 29
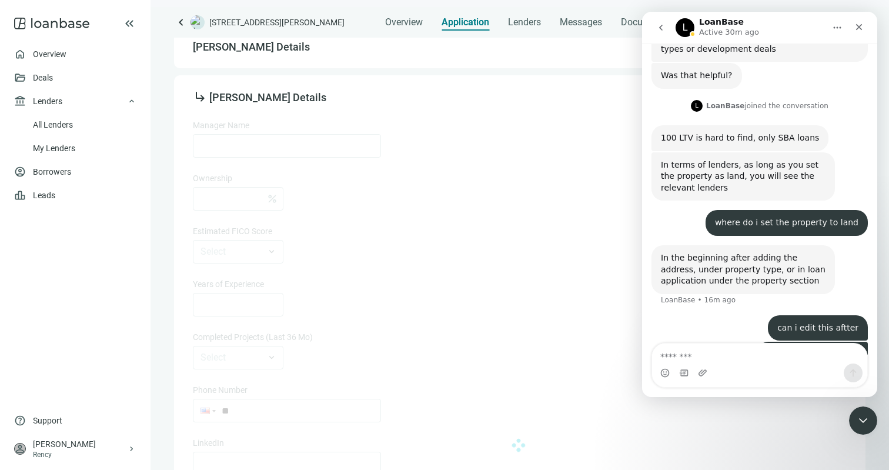
type input "**********"
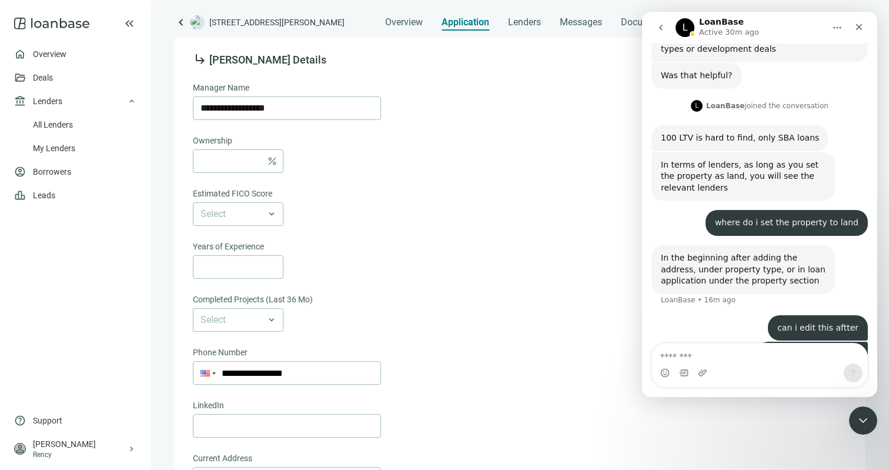
click at [648, 39] on nav "L LoanBase Active 30m ago" at bounding box center [759, 28] width 235 height 32
click at [661, 28] on icon "go back" at bounding box center [661, 28] width 4 height 6
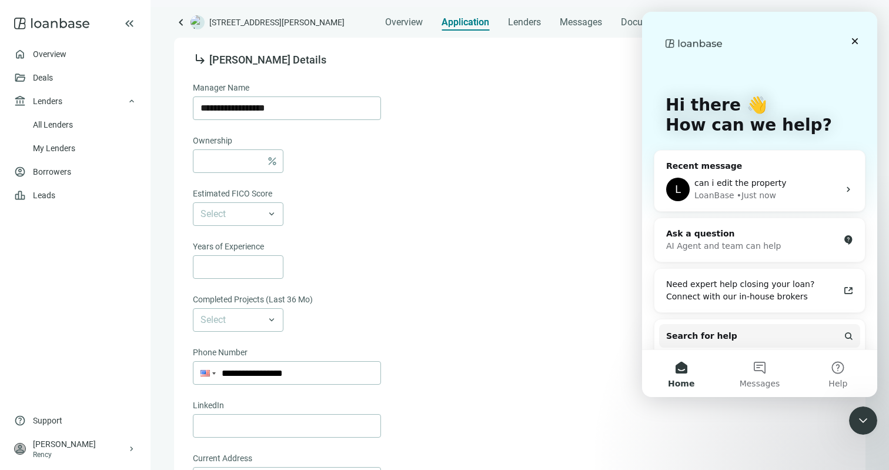
scroll to position [0, 0]
click at [589, 159] on div "percent" at bounding box center [519, 161] width 652 height 24
click at [864, 421] on icon "Close Intercom Messenger" at bounding box center [862, 419] width 14 height 14
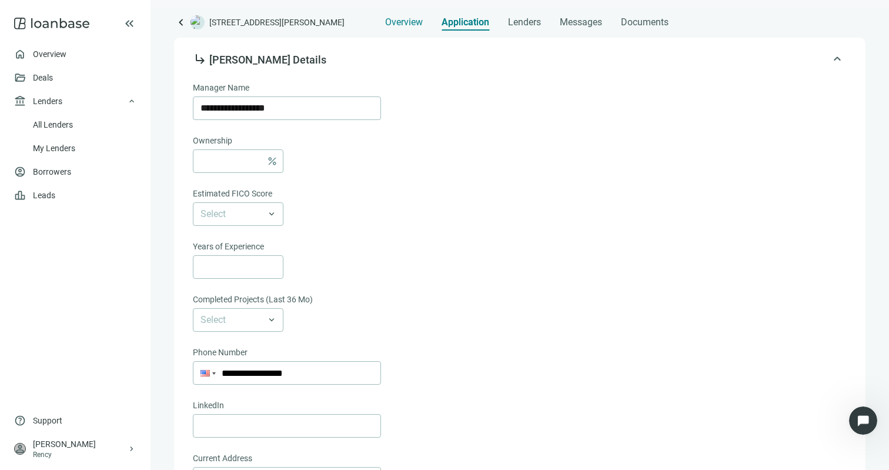
click at [395, 22] on span "Overview" at bounding box center [404, 22] width 38 height 12
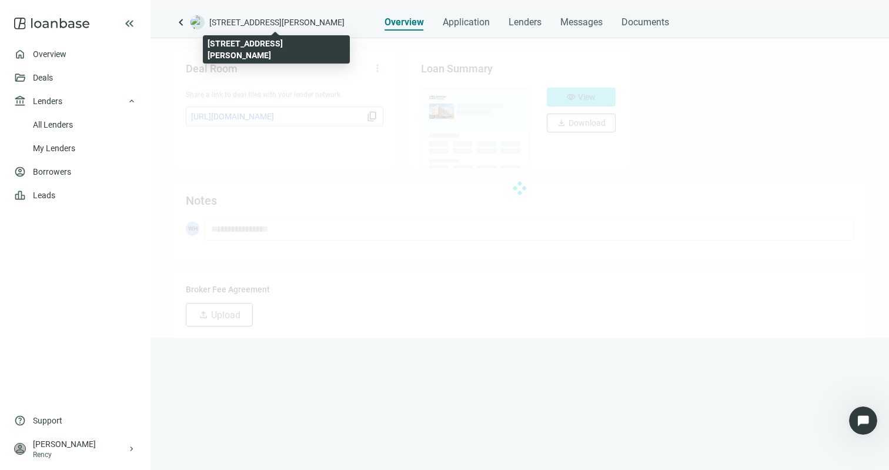
click at [309, 22] on span "[STREET_ADDRESS][PERSON_NAME]" at bounding box center [276, 22] width 135 height 12
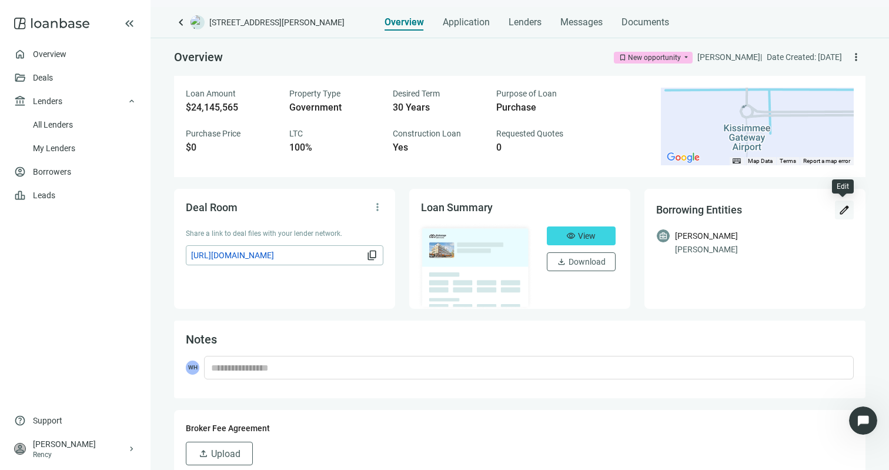
click at [844, 208] on span "edit" at bounding box center [845, 210] width 12 height 12
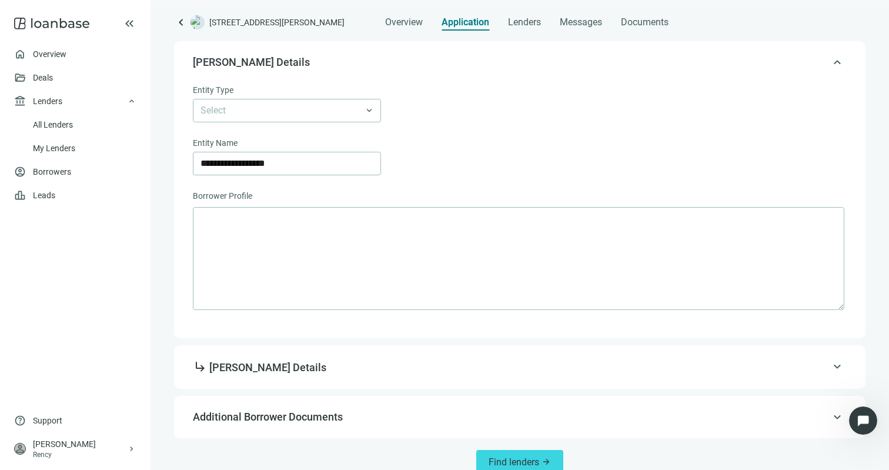
scroll to position [347, 0]
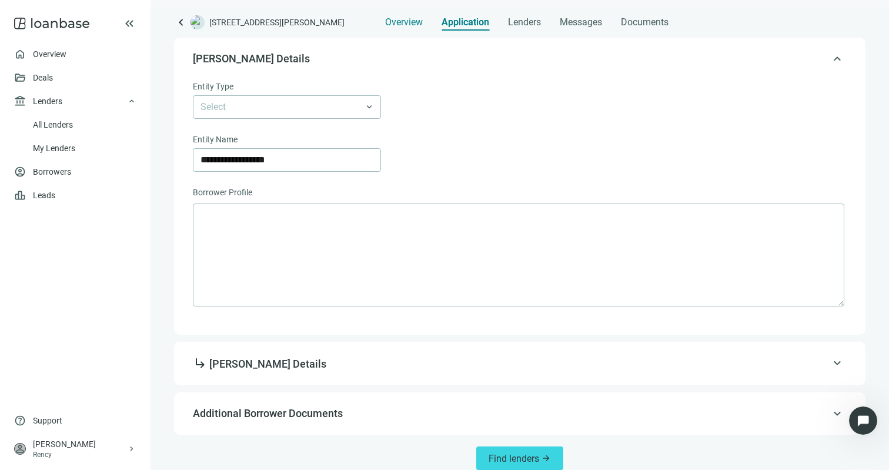
click at [414, 26] on span "Overview" at bounding box center [404, 22] width 38 height 12
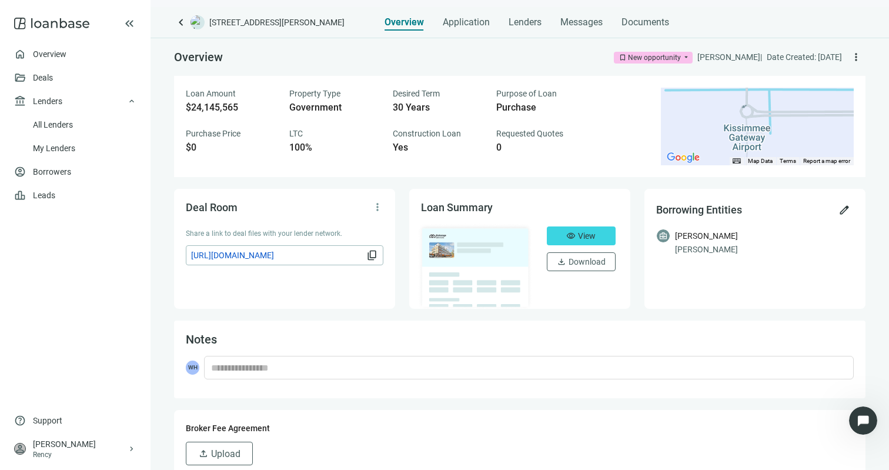
click at [279, 20] on span "[STREET_ADDRESS][PERSON_NAME]" at bounding box center [276, 22] width 135 height 12
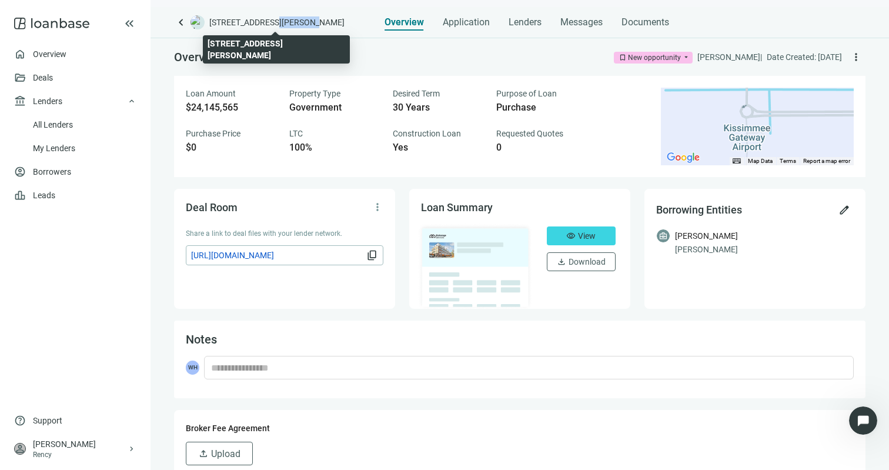
click at [279, 20] on span "[STREET_ADDRESS][PERSON_NAME]" at bounding box center [276, 22] width 135 height 12
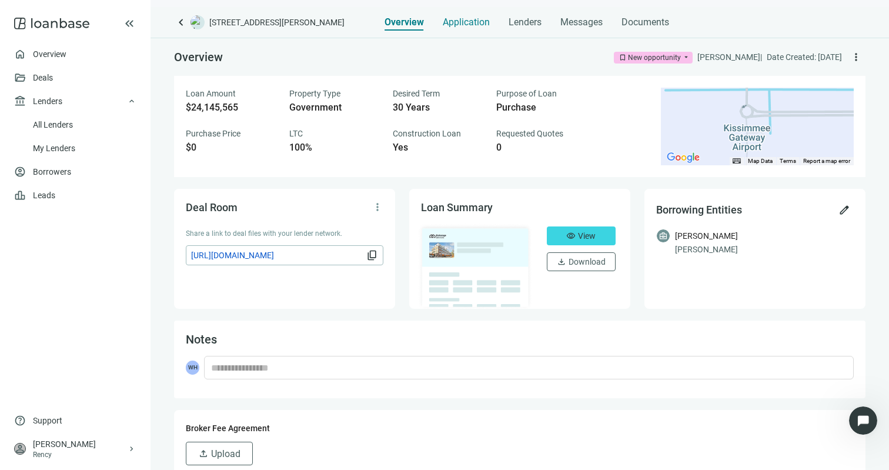
click at [463, 24] on span "Application" at bounding box center [466, 22] width 47 height 12
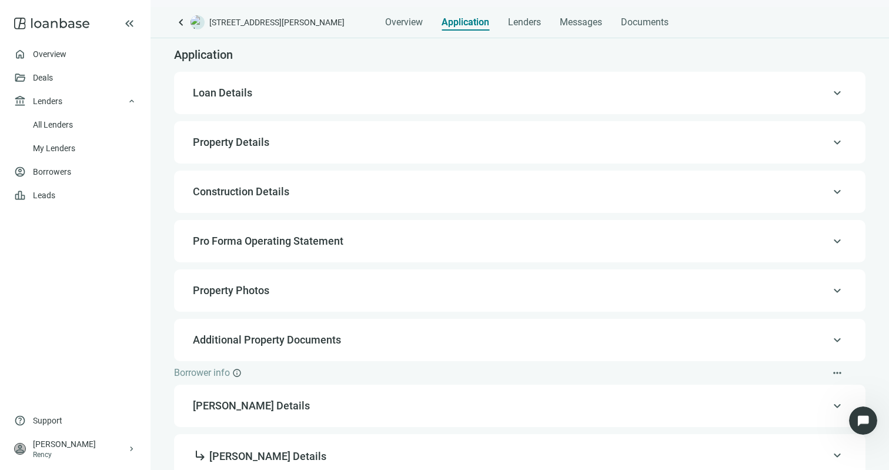
click at [415, 106] on div "keyboard_arrow_up Loan Details" at bounding box center [520, 93] width 668 height 28
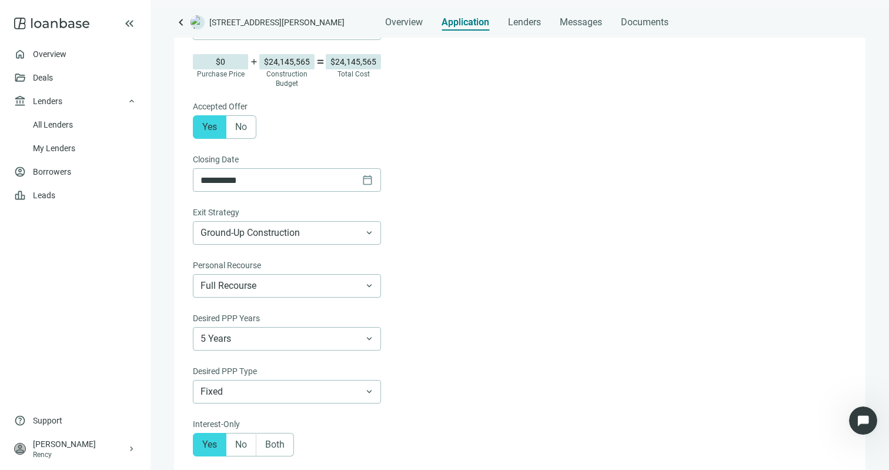
scroll to position [462, 0]
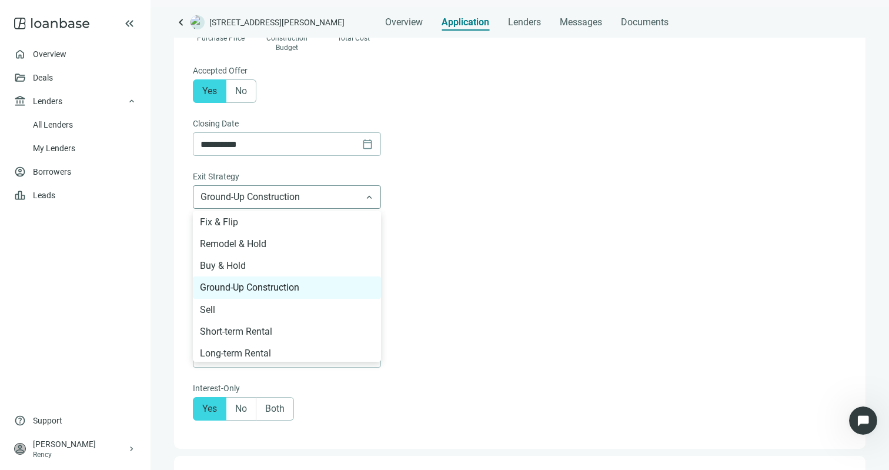
click at [333, 201] on span "Ground-Up Construction" at bounding box center [287, 197] width 173 height 22
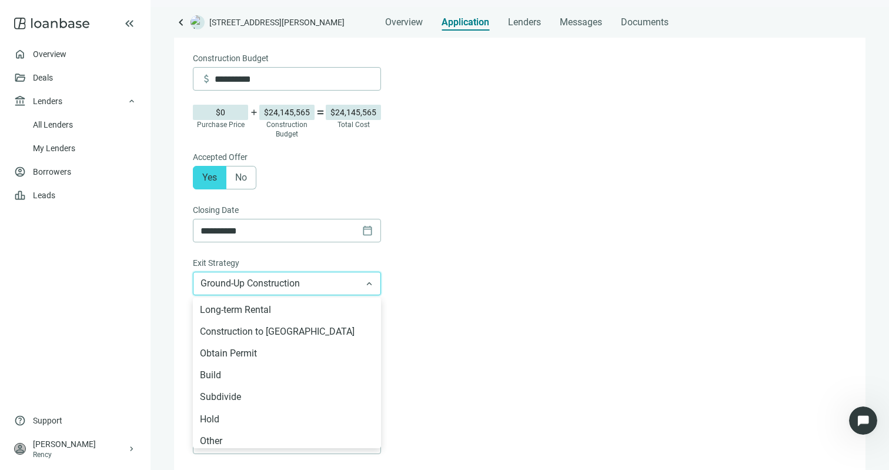
scroll to position [134, 0]
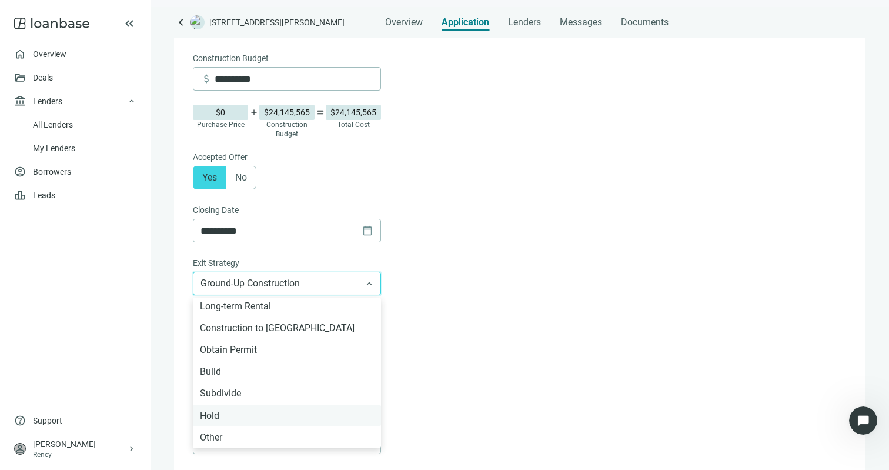
click at [291, 413] on div "Hold" at bounding box center [287, 415] width 174 height 15
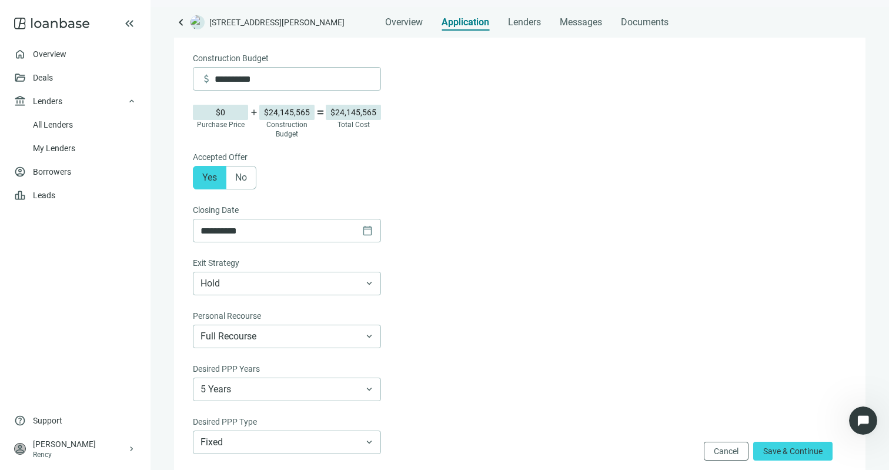
click at [498, 365] on form "**********" at bounding box center [519, 139] width 652 height 801
click at [779, 445] on button "Save & Continue" at bounding box center [792, 451] width 79 height 19
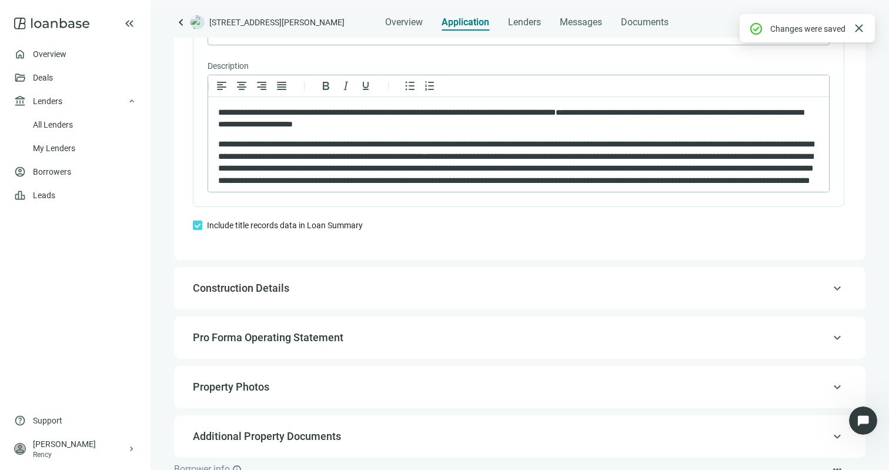
scroll to position [1029, 0]
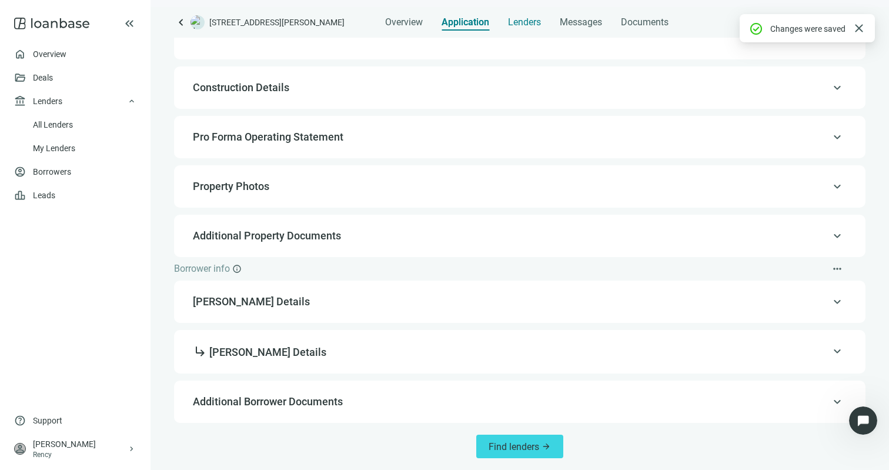
click at [521, 25] on span "Lenders" at bounding box center [524, 22] width 33 height 12
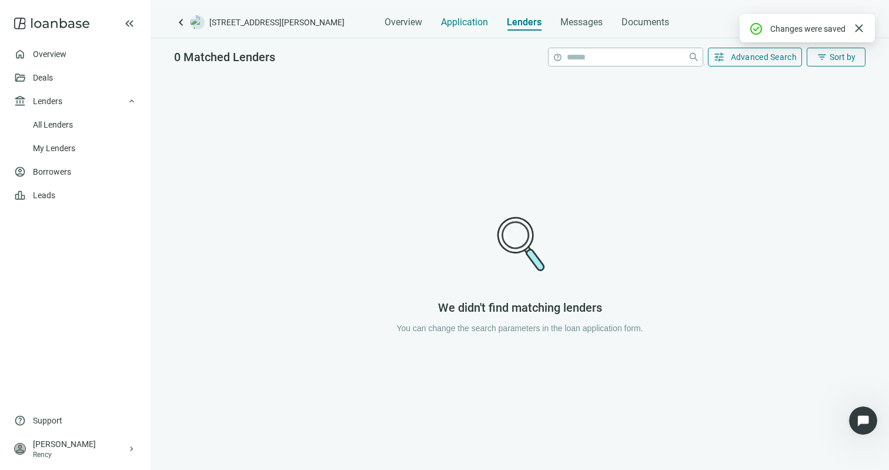
click at [472, 25] on span "Application" at bounding box center [464, 22] width 47 height 12
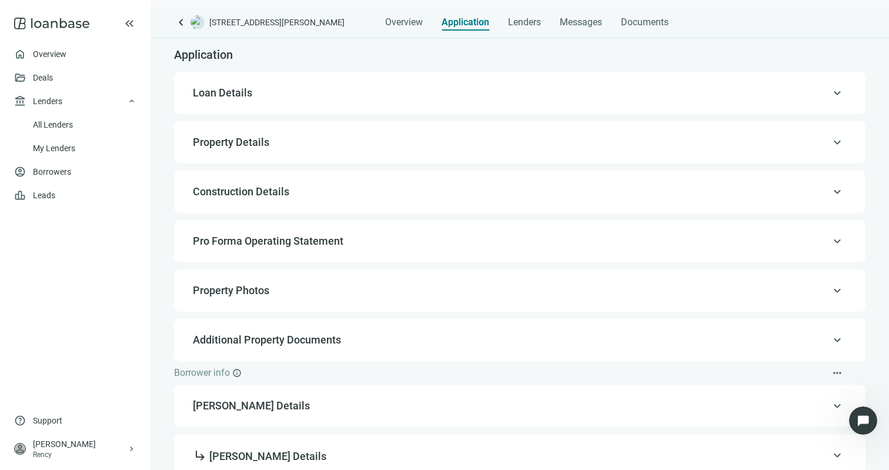
click at [415, 102] on div "keyboard_arrow_up Loan Details" at bounding box center [520, 93] width 668 height 28
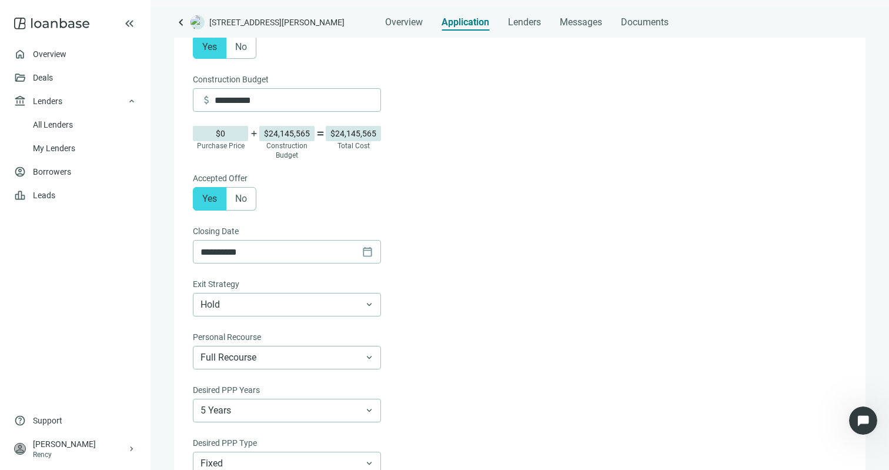
scroll to position [356, 0]
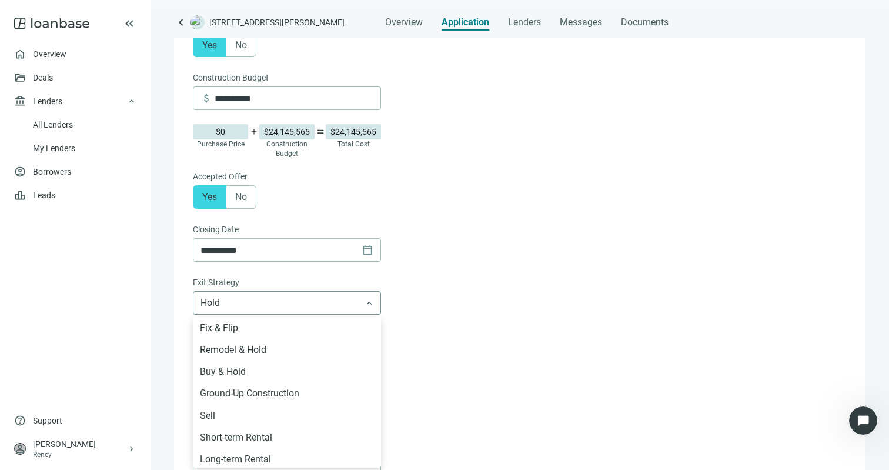
click at [364, 300] on span "Hold" at bounding box center [287, 303] width 173 height 22
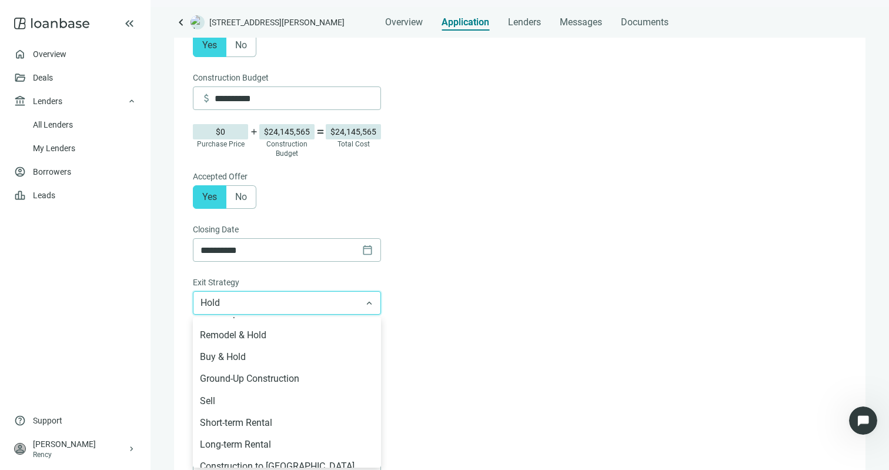
scroll to position [9, 0]
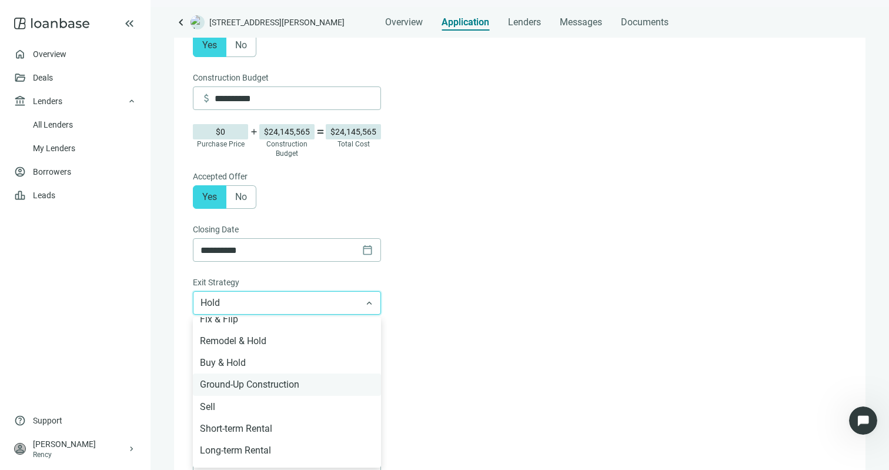
click at [339, 381] on div "Ground-Up Construction" at bounding box center [287, 384] width 174 height 15
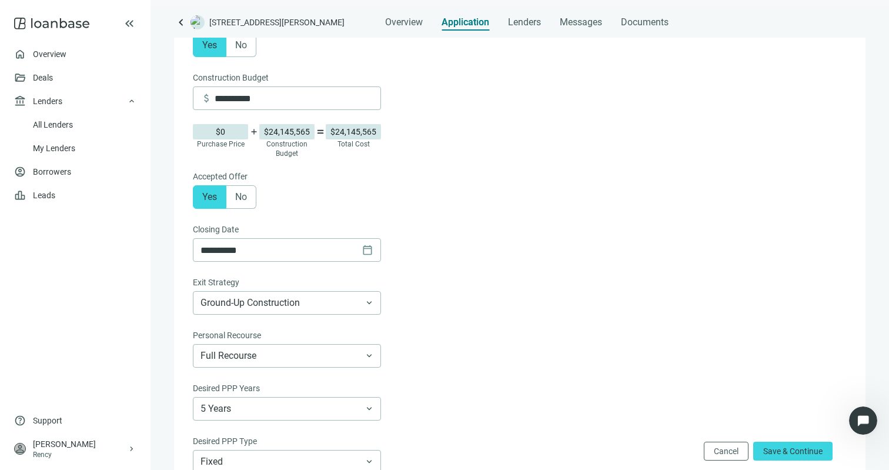
click at [431, 315] on form "**********" at bounding box center [519, 158] width 652 height 801
click at [782, 446] on span "Save & Continue" at bounding box center [792, 450] width 59 height 9
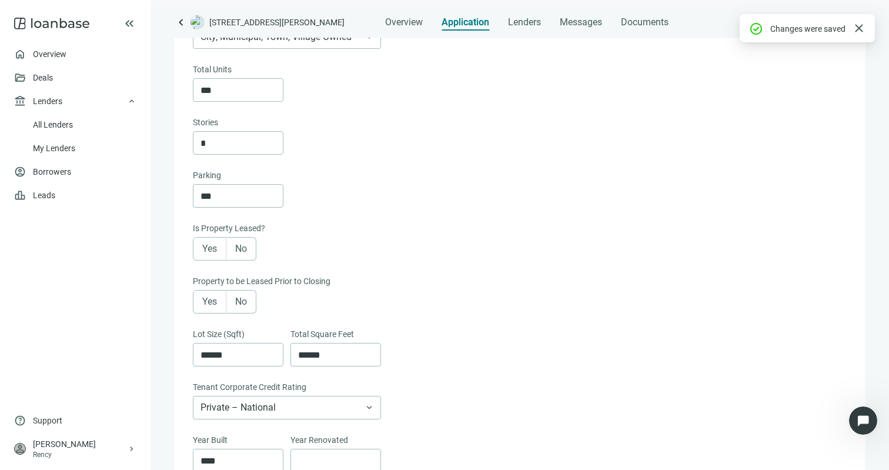
scroll to position [229, 0]
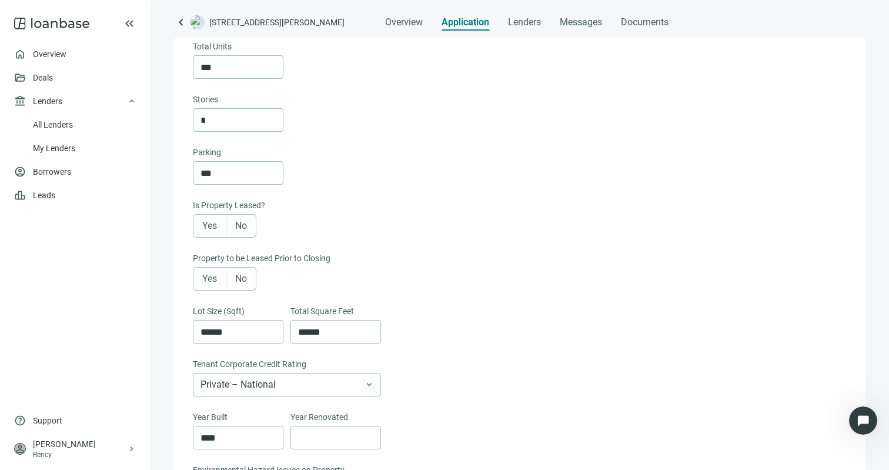
click at [212, 276] on span "Yes" at bounding box center [209, 278] width 15 height 11
click at [221, 282] on span at bounding box center [210, 279] width 32 height 22
click at [341, 258] on div "Property to be Leased Prior to Closing" at bounding box center [519, 259] width 652 height 15
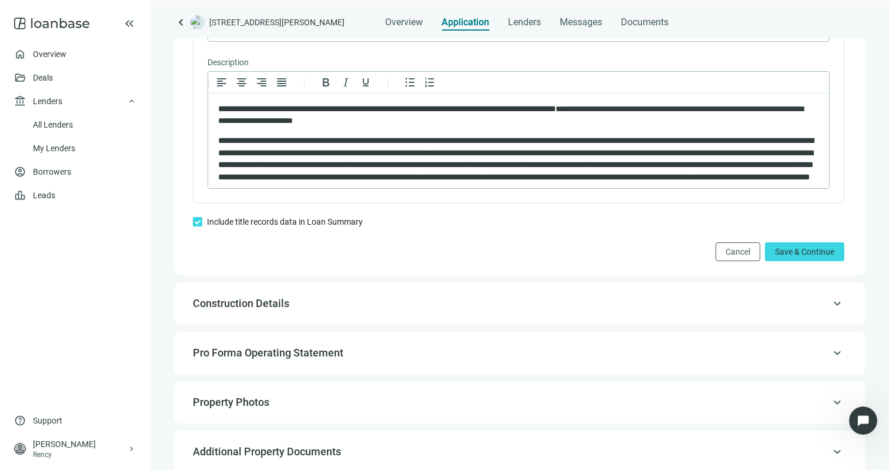
scroll to position [862, 0]
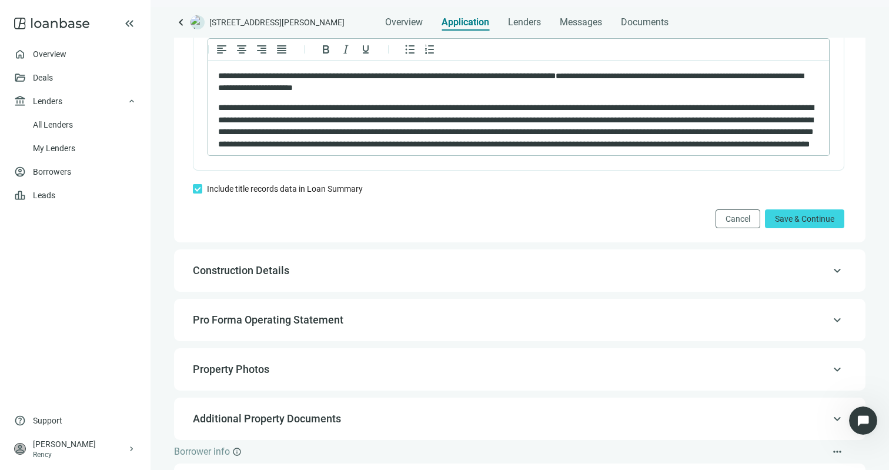
click at [336, 274] on span "Construction Details" at bounding box center [519, 271] width 652 height 14
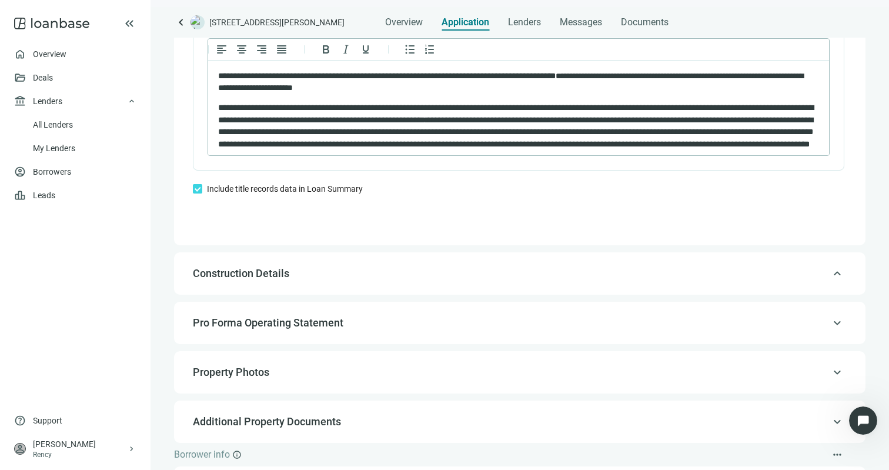
type input "**********"
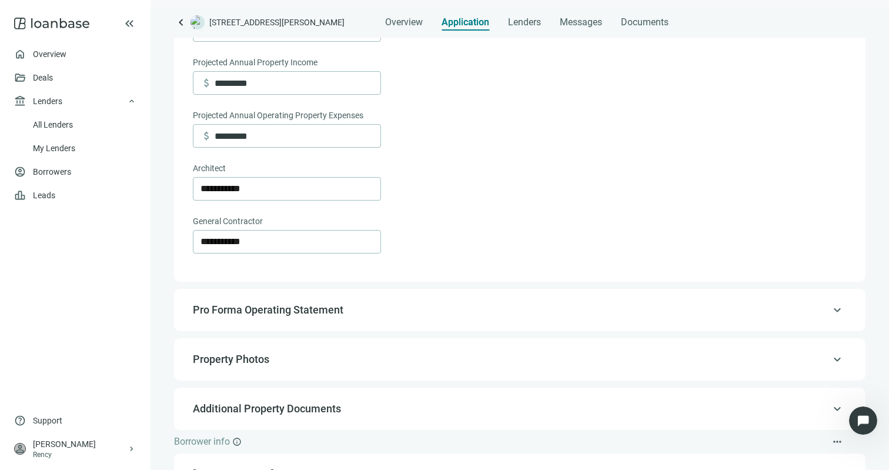
scroll to position [489, 0]
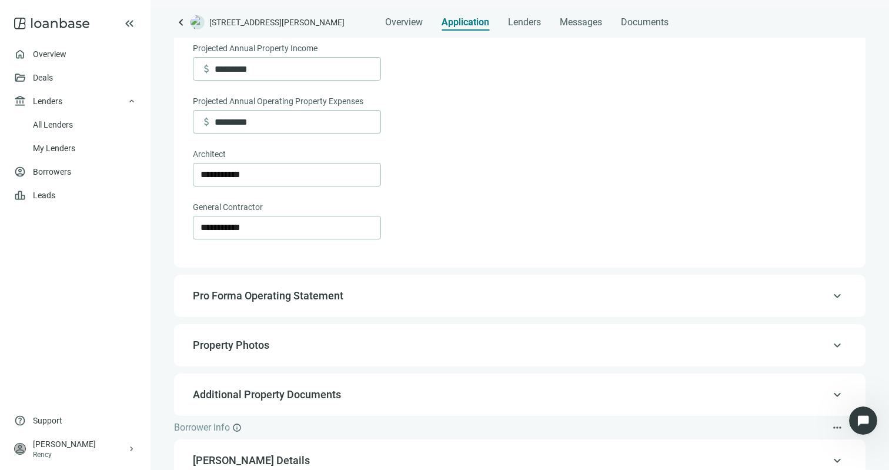
click at [328, 291] on div "keyboard_arrow_up Pro Forma Operating Statement" at bounding box center [520, 296] width 668 height 28
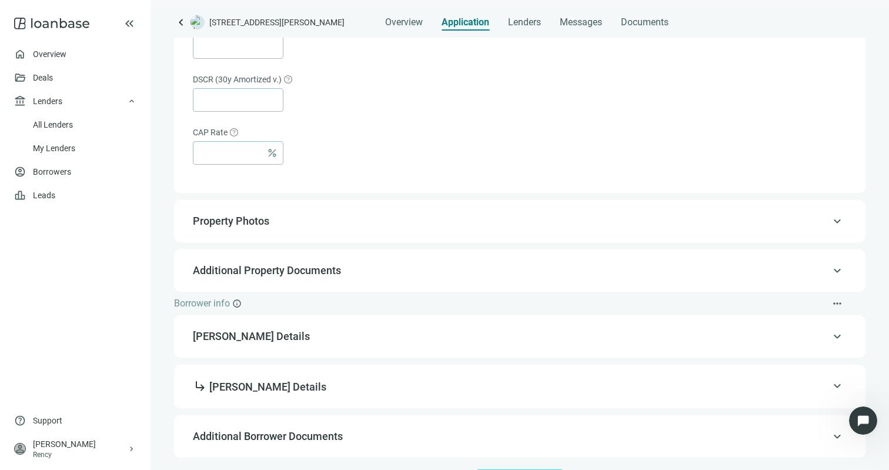
click at [322, 215] on div "keyboard_arrow_up Property Photos" at bounding box center [520, 221] width 668 height 28
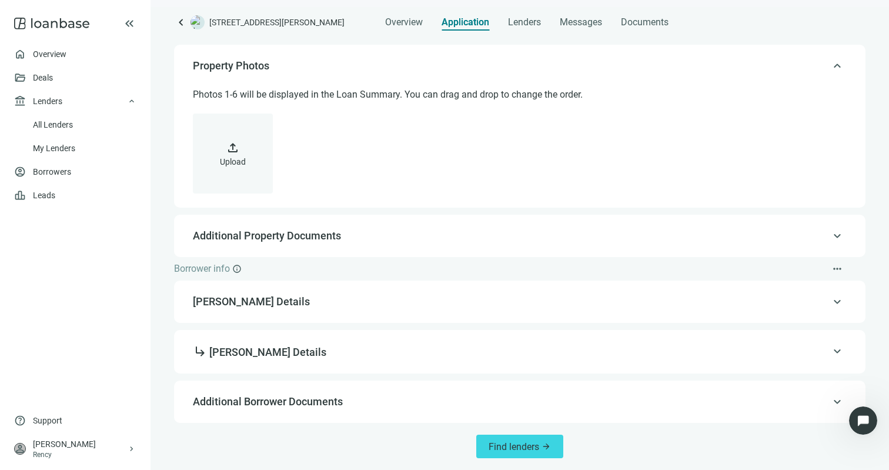
scroll to position [224, 0]
click at [319, 252] on div "keyboard_arrow_up Additional Property Documents" at bounding box center [520, 236] width 692 height 42
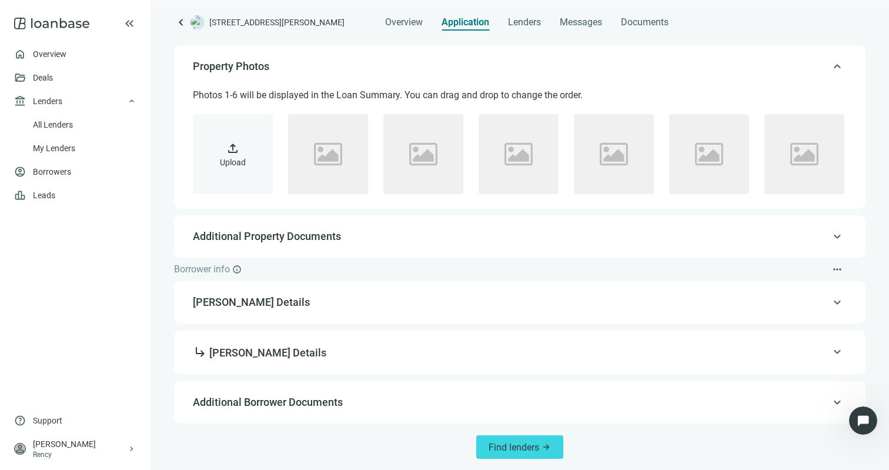
click at [322, 244] on div "keyboard_arrow_up Additional Property Documents" at bounding box center [520, 236] width 668 height 28
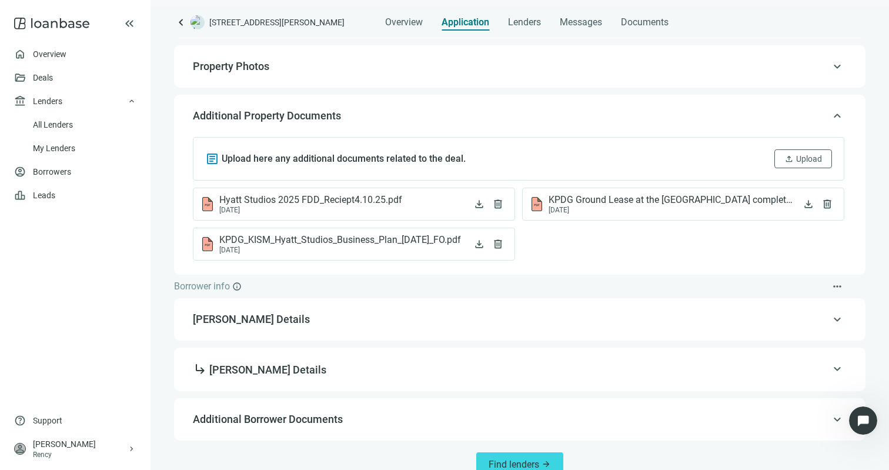
scroll to position [241, 0]
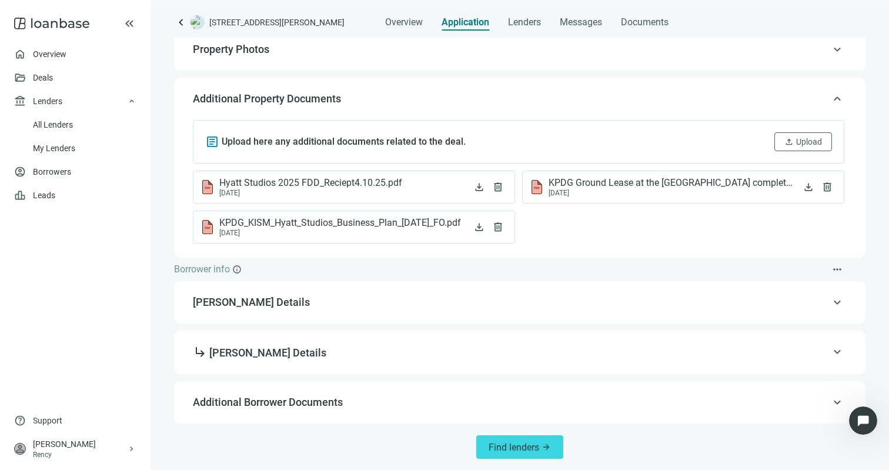
click at [309, 312] on div "keyboard_arrow_up Santiago Fernandez Details" at bounding box center [520, 302] width 668 height 28
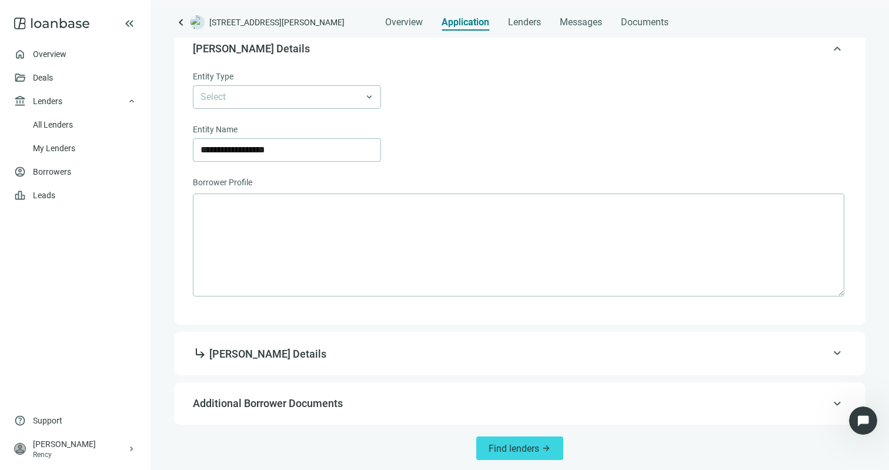
scroll to position [359, 0]
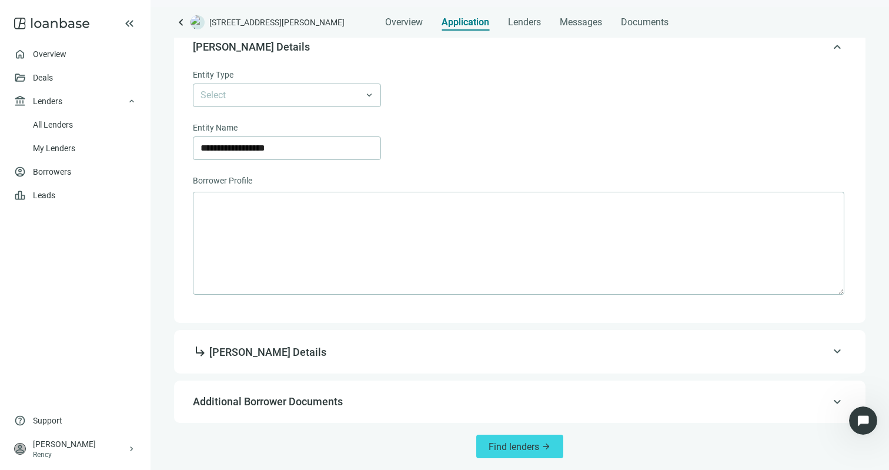
click at [304, 346] on span "subdirectory_arrow_right Santiago Fernandez Details" at bounding box center [260, 352] width 134 height 12
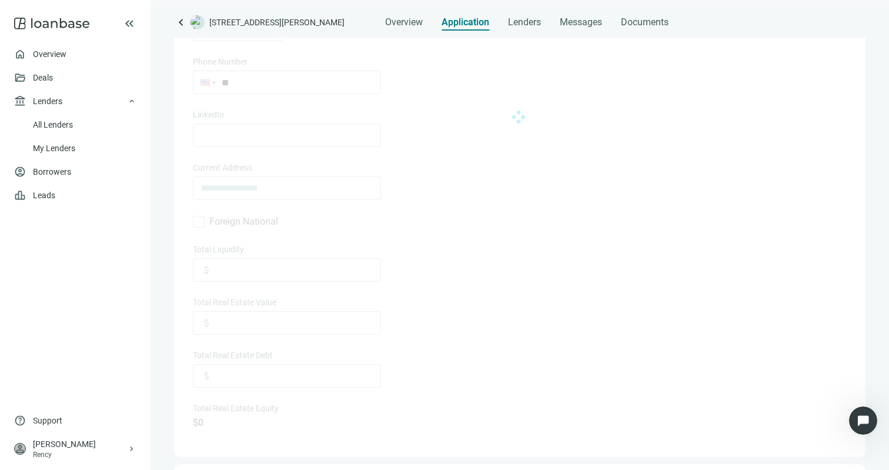
scroll to position [697, 0]
type input "**********"
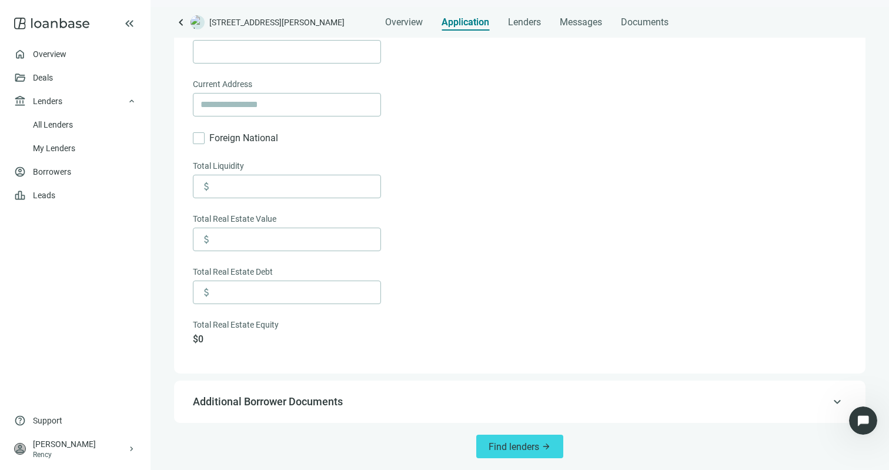
click at [293, 399] on span "Additional Borrower Documents" at bounding box center [268, 401] width 150 height 12
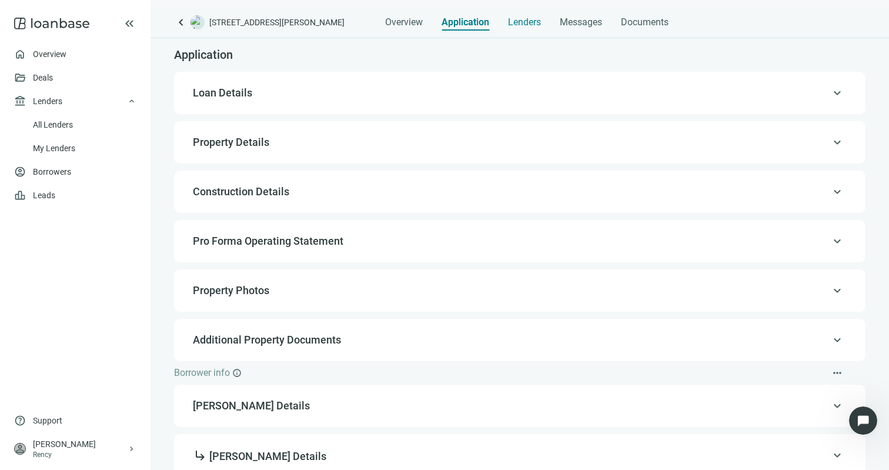
click at [538, 16] on div "Lenders" at bounding box center [524, 19] width 33 height 24
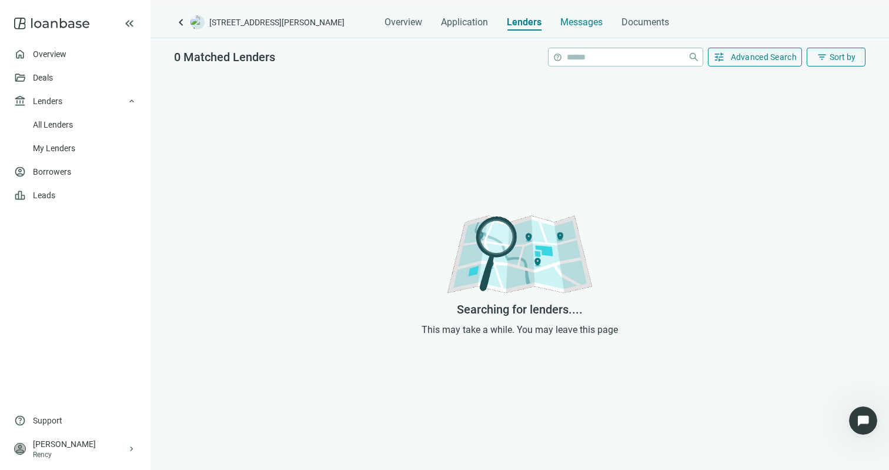
click at [586, 18] on span "Messages" at bounding box center [582, 21] width 42 height 11
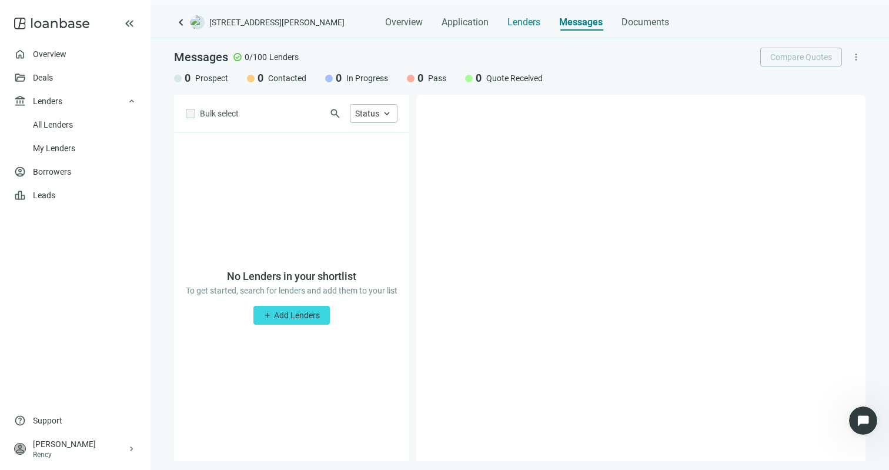
click at [525, 23] on span "Lenders" at bounding box center [524, 22] width 33 height 12
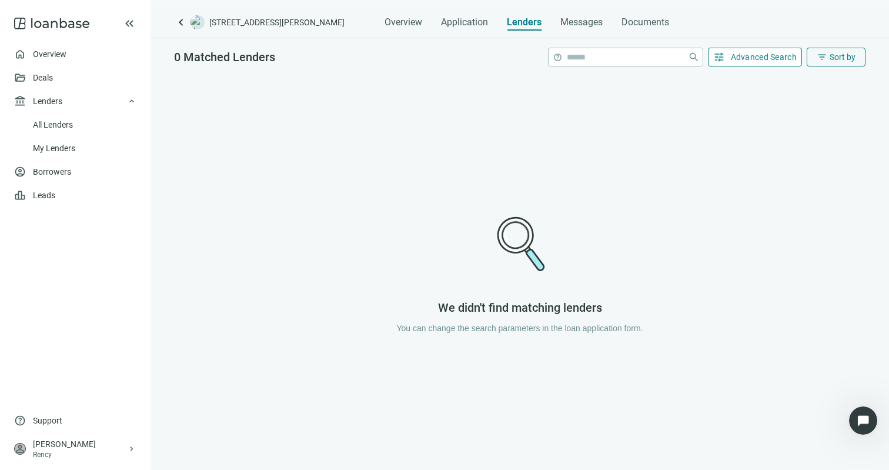
click at [760, 59] on span "Advanced Search" at bounding box center [764, 56] width 66 height 9
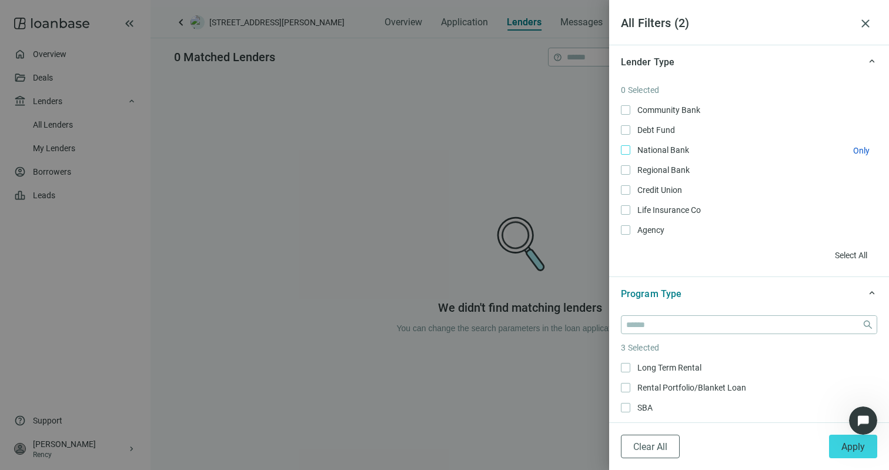
scroll to position [12, 0]
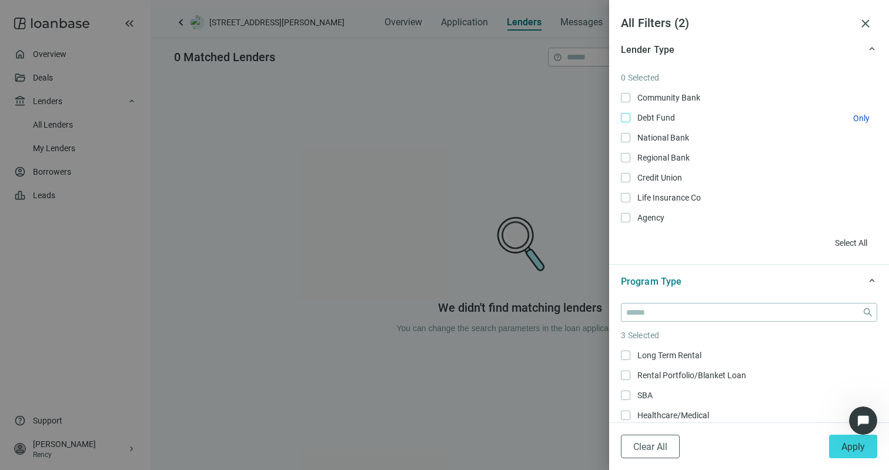
click at [653, 115] on span "Debt Fund Only" at bounding box center [655, 117] width 49 height 13
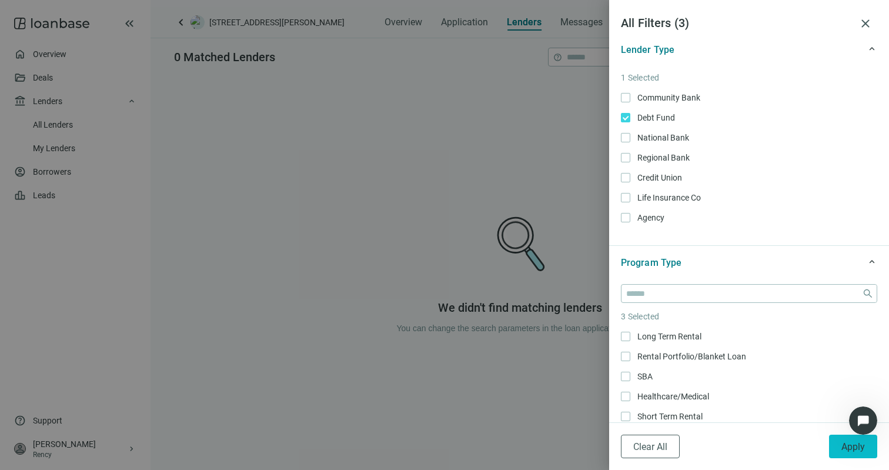
click at [863, 443] on span "Apply" at bounding box center [854, 446] width 24 height 11
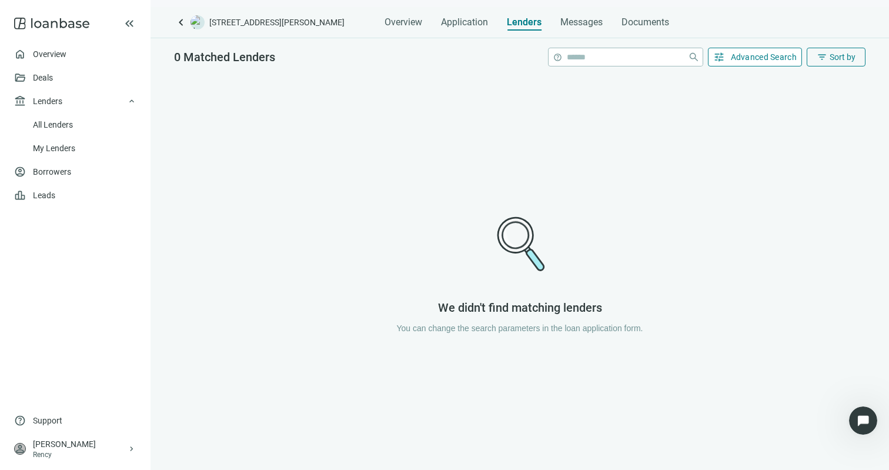
click at [735, 61] on span "Advanced Search" at bounding box center [764, 56] width 66 height 9
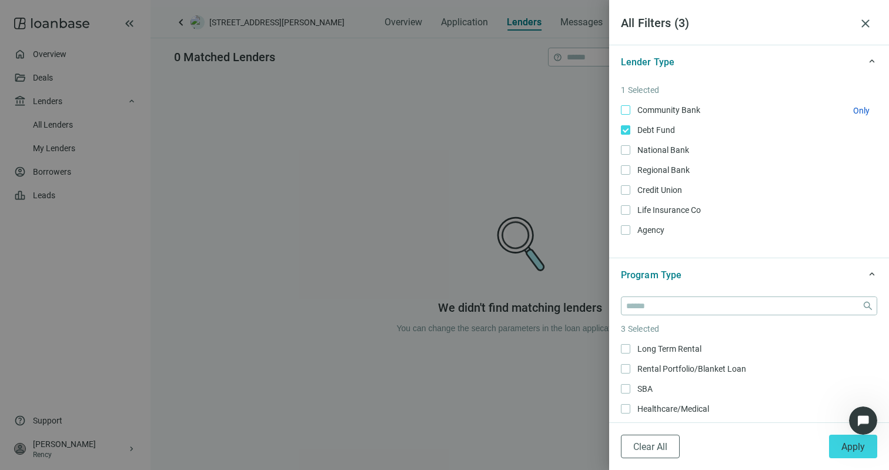
click at [635, 105] on span "Community Bank Only" at bounding box center [668, 110] width 75 height 13
click at [641, 150] on span "National Bank Only" at bounding box center [663, 150] width 64 height 13
click at [641, 169] on span "Regional Bank Only" at bounding box center [663, 170] width 64 height 13
click at [633, 147] on span "National Bank Only" at bounding box center [663, 150] width 64 height 13
click at [640, 151] on span "National Bank Only" at bounding box center [663, 150] width 64 height 13
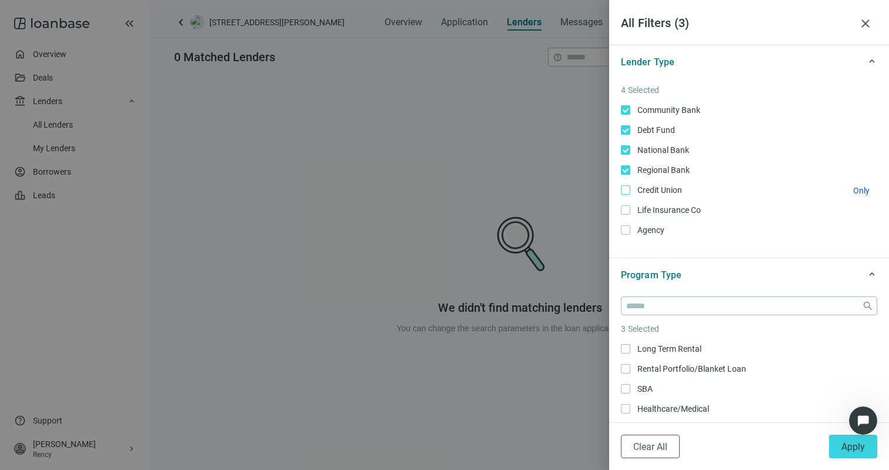
click at [641, 192] on span "Credit Union Only" at bounding box center [659, 190] width 56 height 13
click at [641, 205] on span "Life Insurance Co Only" at bounding box center [668, 210] width 75 height 13
click at [641, 238] on div "6 Selected Community Bank Only Debt Fund Only National Bank Only Regional Bank …" at bounding box center [749, 165] width 256 height 162
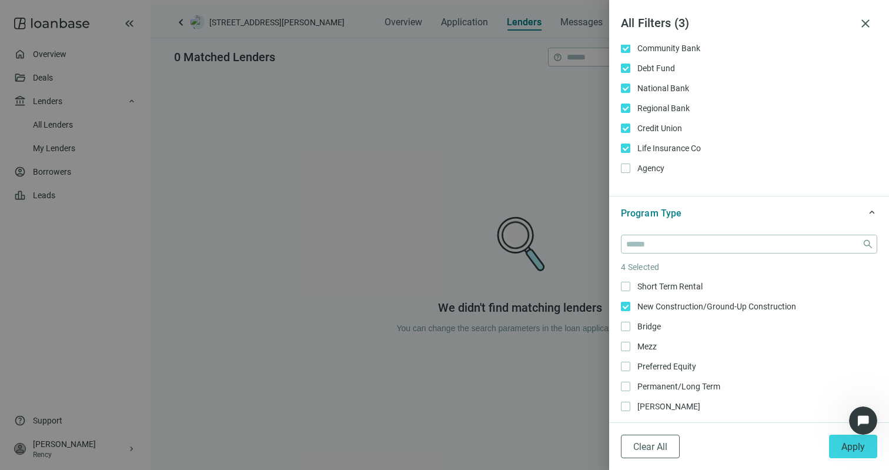
scroll to position [83, 0]
click at [649, 325] on span "Bridge Only" at bounding box center [648, 324] width 35 height 13
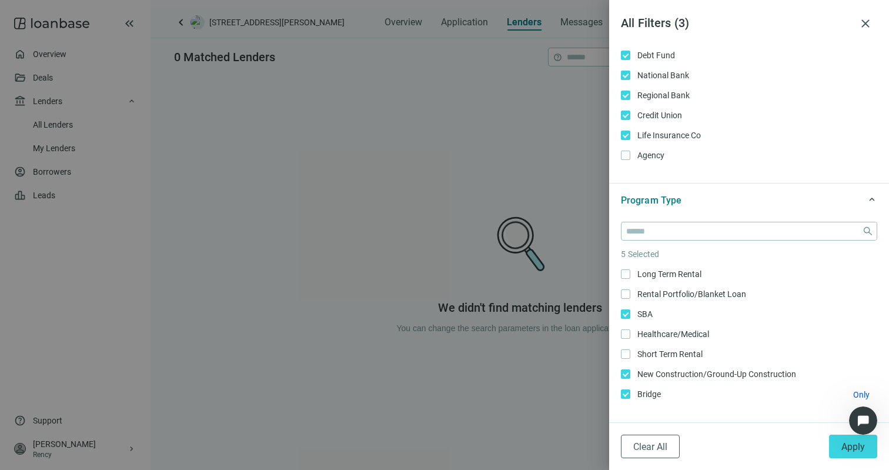
scroll to position [65, 0]
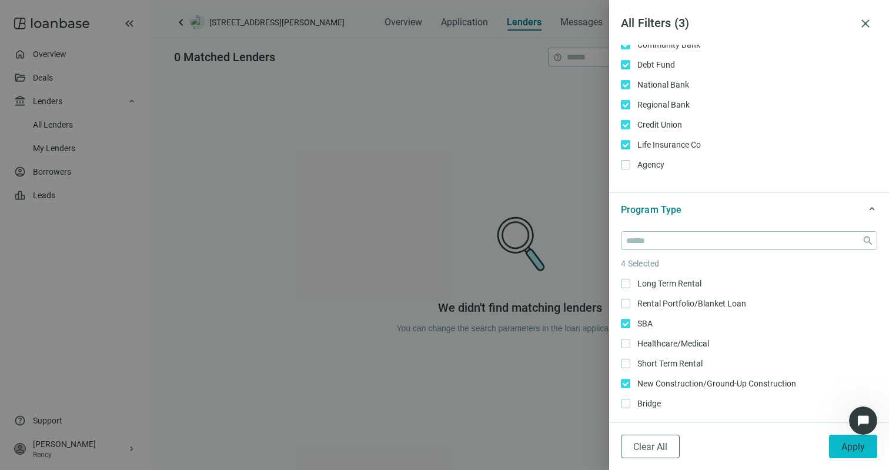
click at [851, 444] on span "Apply" at bounding box center [854, 446] width 24 height 11
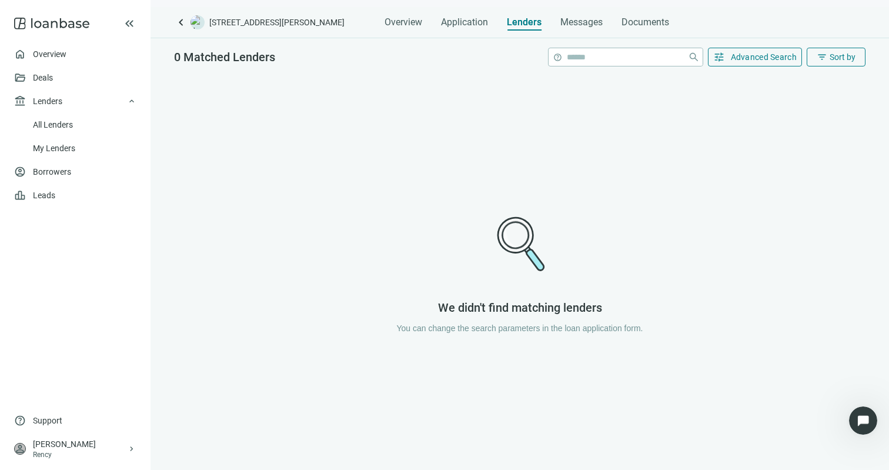
click at [746, 66] on div "0 Matched Lenders help close tune Advanced Search filter_list Sort by" at bounding box center [520, 53] width 739 height 31
click at [741, 34] on div "keyboard_arrow_left 401 Dyer Blvd, Kissimmee, FL 34741 Overview Application Len…" at bounding box center [520, 238] width 739 height 463
click at [741, 49] on button "tune Advanced Search" at bounding box center [755, 57] width 95 height 19
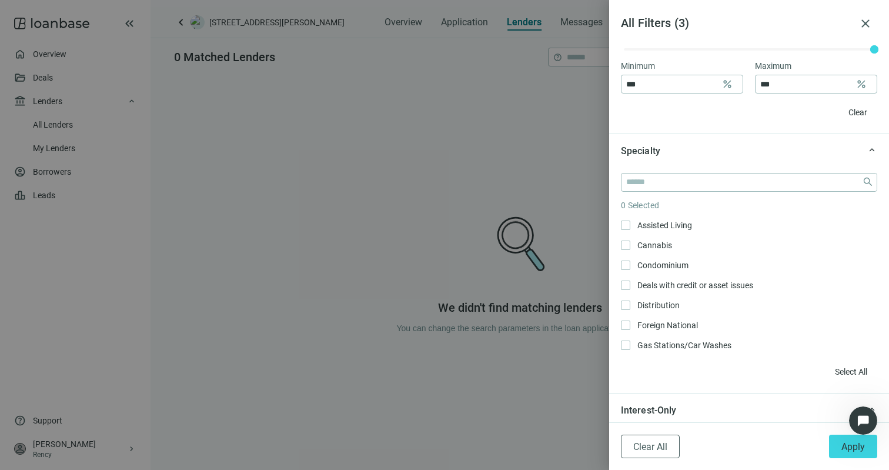
scroll to position [498, 0]
click at [835, 371] on span "Select All" at bounding box center [851, 370] width 32 height 9
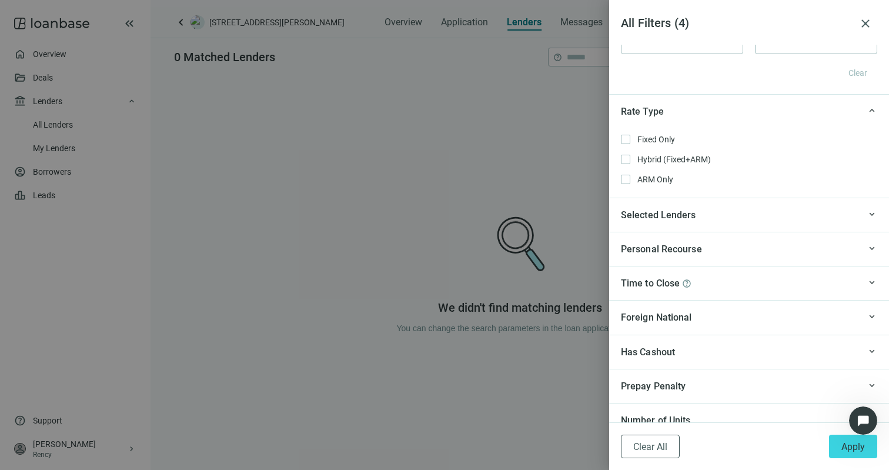
scroll to position [989, 0]
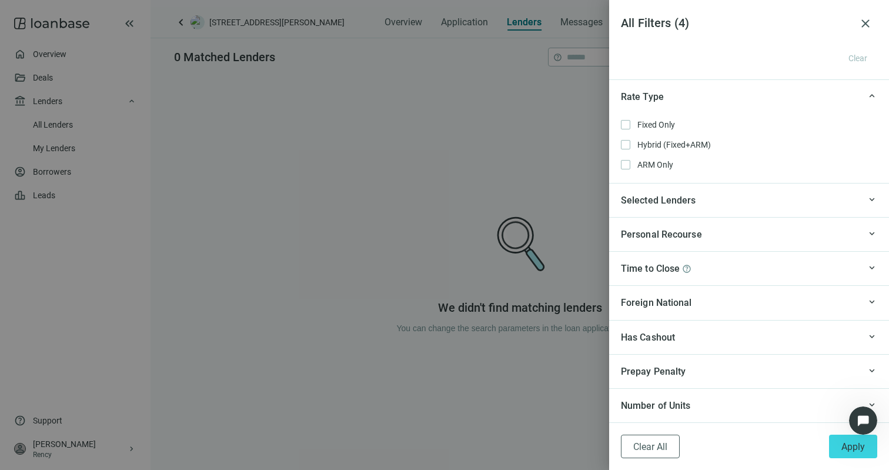
click at [669, 248] on div "keyboard_arrow_up Personal Recourse" at bounding box center [749, 234] width 280 height 34
click at [678, 303] on span "Time to Close" at bounding box center [650, 303] width 59 height 11
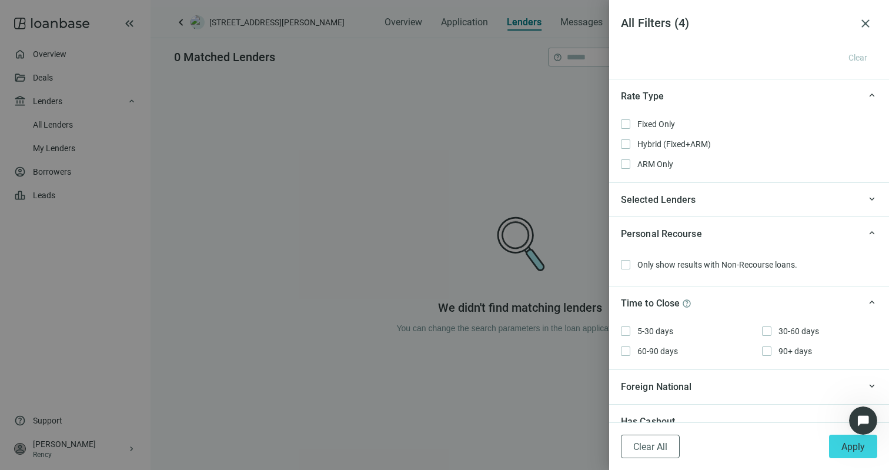
click at [682, 407] on div "keyboard_arrow_up Has Cashout" at bounding box center [749, 421] width 280 height 34
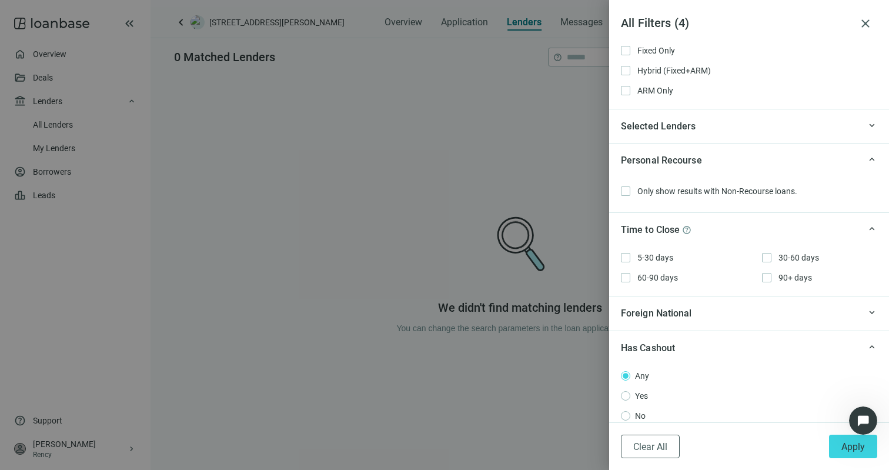
scroll to position [1143, 0]
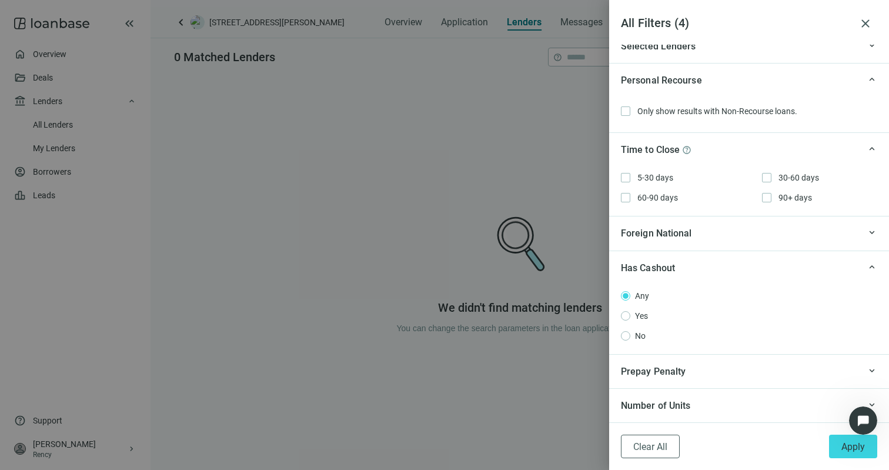
click at [289, 202] on div at bounding box center [444, 235] width 889 height 470
click at [859, 19] on span "close" at bounding box center [866, 23] width 14 height 14
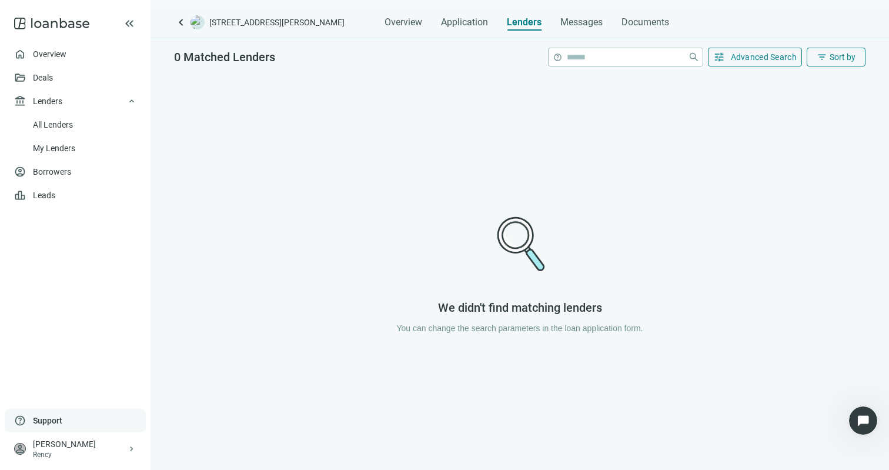
click at [101, 431] on div "help Support" at bounding box center [75, 421] width 141 height 24
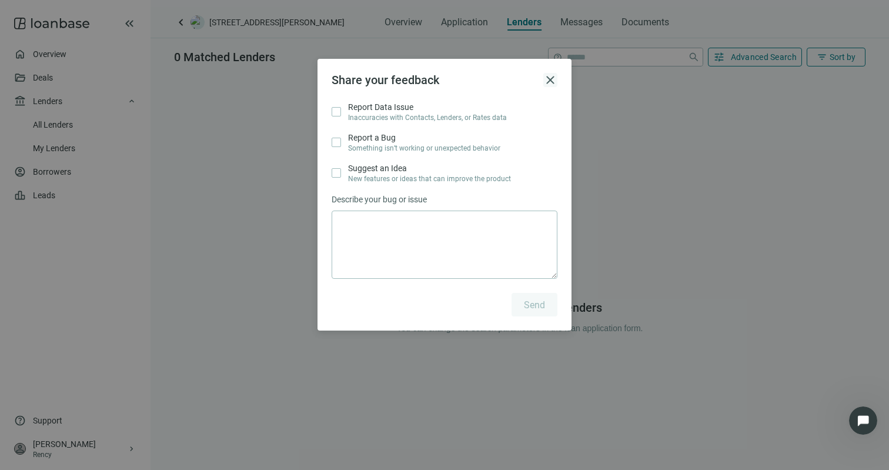
click at [555, 73] on span "close" at bounding box center [550, 80] width 14 height 14
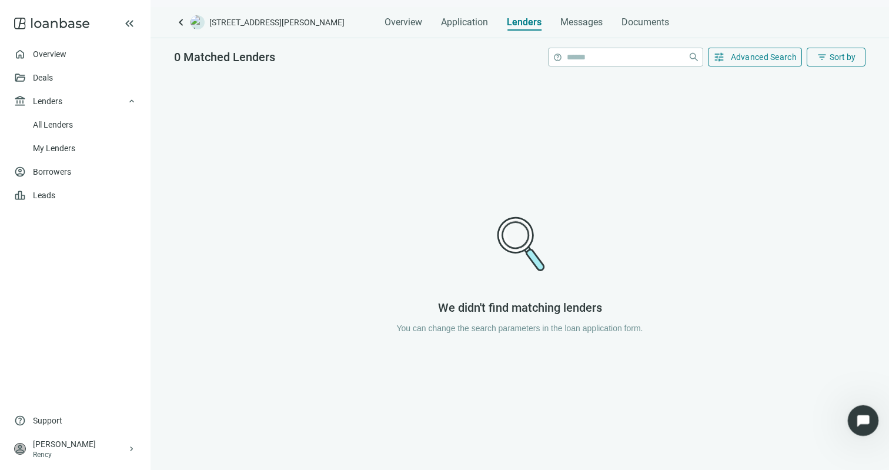
click at [871, 421] on div "Open Intercom Messenger" at bounding box center [861, 418] width 39 height 39
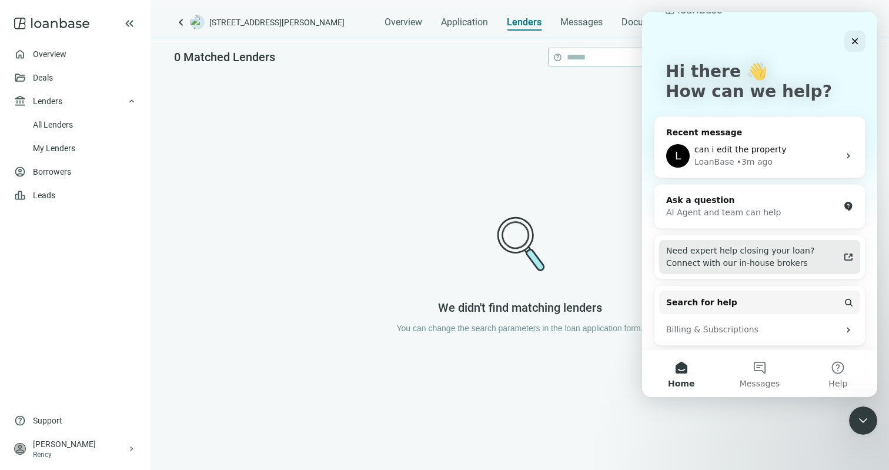
scroll to position [36, 0]
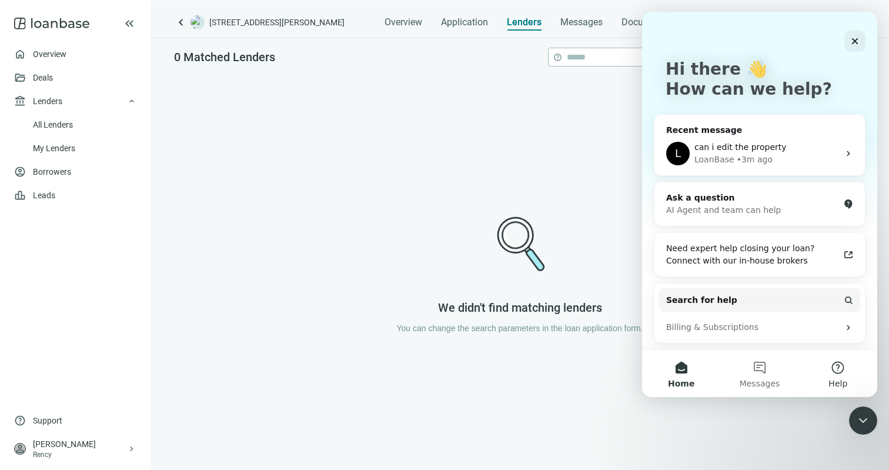
click at [850, 371] on button "Help" at bounding box center [838, 373] width 78 height 47
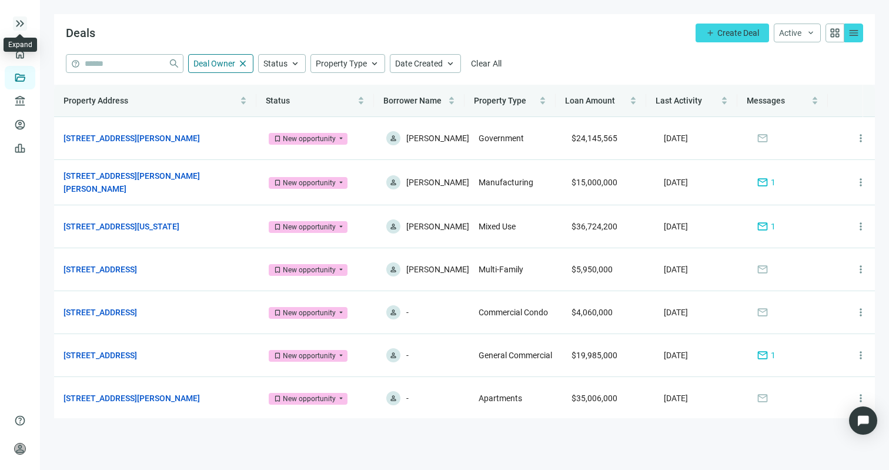
click at [25, 16] on span "keyboard_double_arrow_right" at bounding box center [20, 23] width 14 height 14
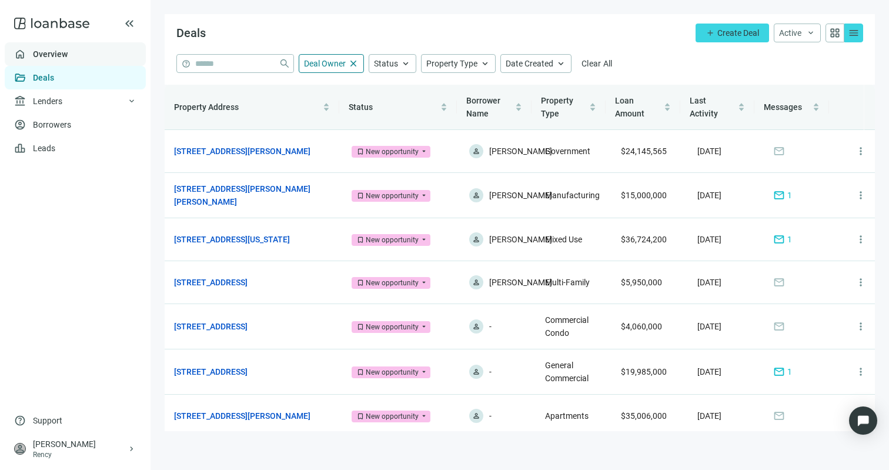
click at [54, 55] on link "Overview" at bounding box center [50, 53] width 35 height 9
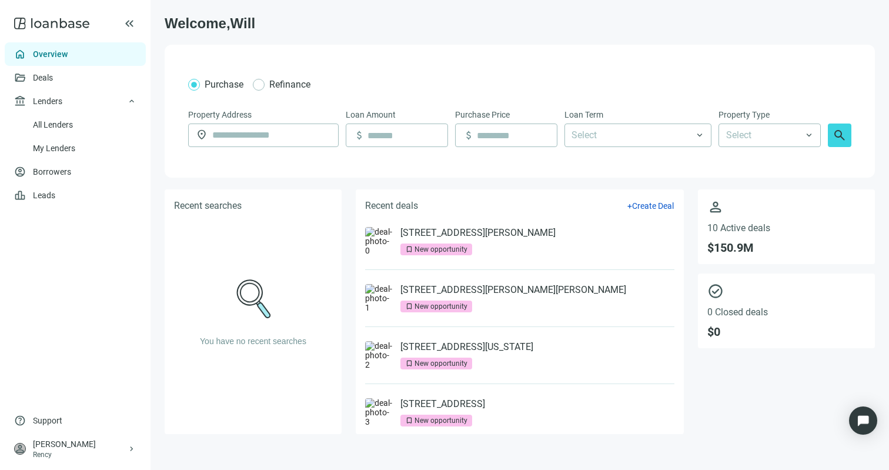
click at [52, 22] on use at bounding box center [51, 24] width 75 height 12
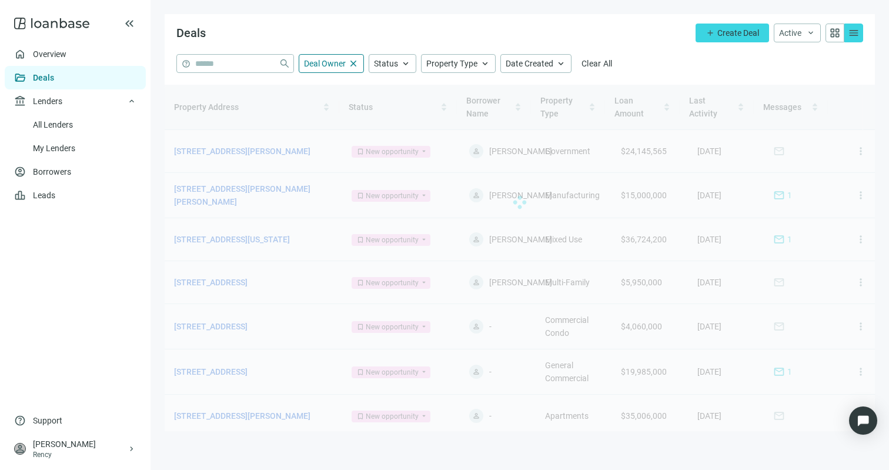
click at [232, 192] on div at bounding box center [520, 202] width 711 height 235
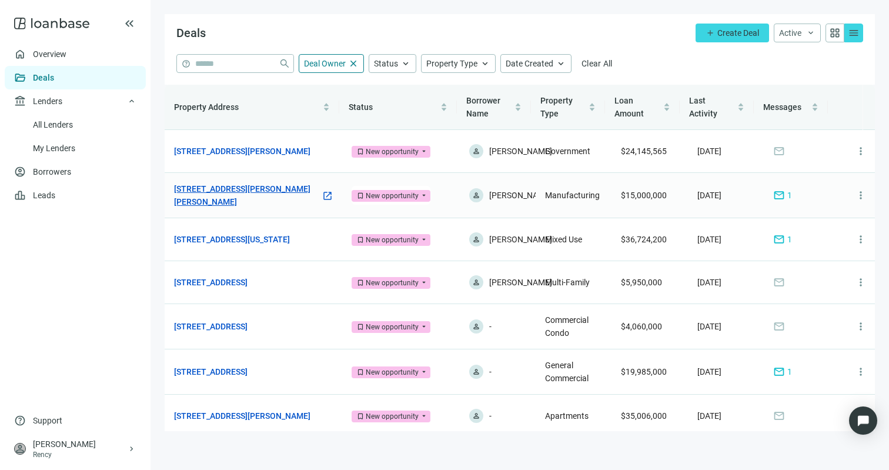
click at [232, 204] on link "[STREET_ADDRESS][PERSON_NAME][PERSON_NAME]" at bounding box center [247, 195] width 147 height 26
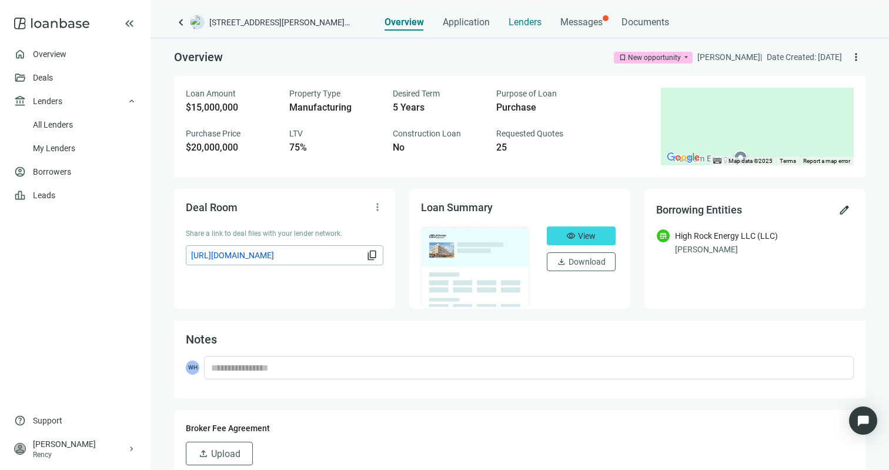
click at [534, 18] on span "Lenders" at bounding box center [525, 22] width 33 height 12
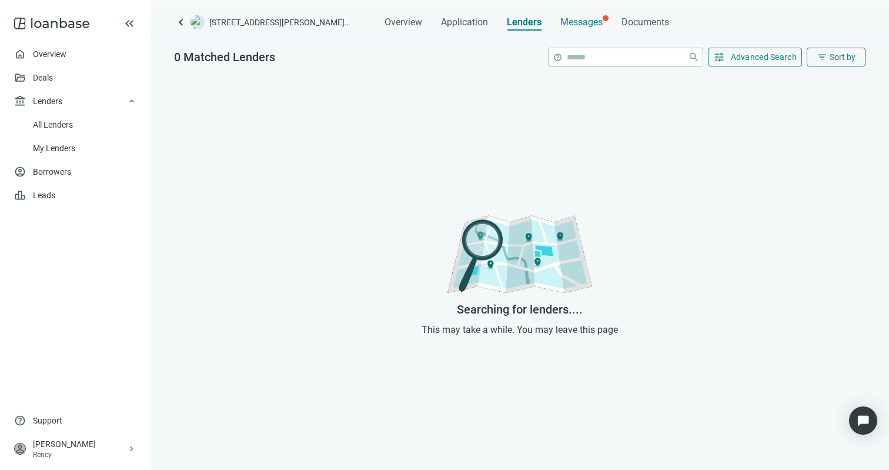
click at [594, 18] on span "Messages" at bounding box center [582, 21] width 42 height 11
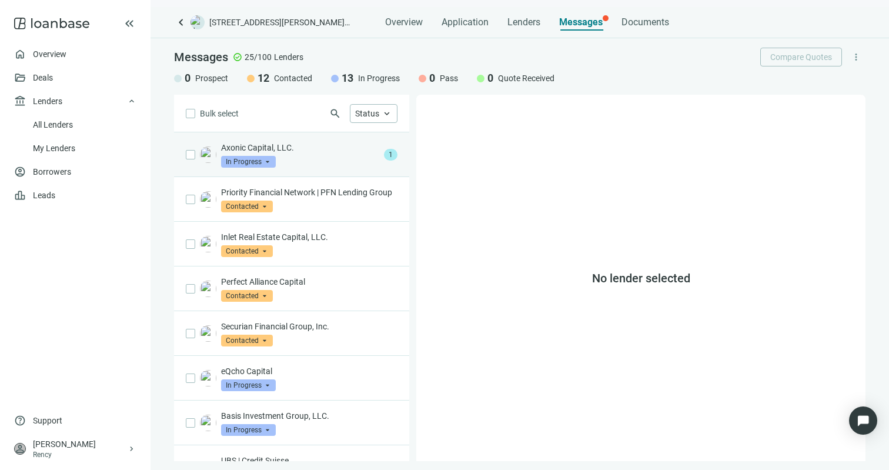
click at [315, 151] on p "Axonic Capital, LLC." at bounding box center [300, 148] width 158 height 12
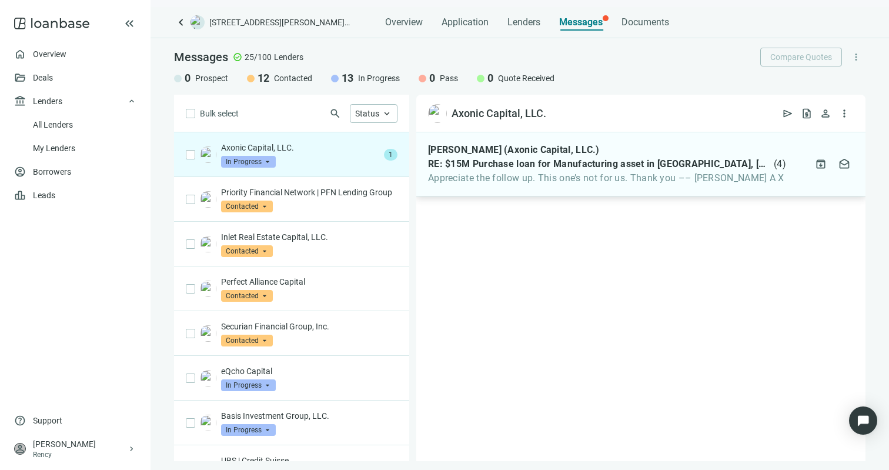
click at [539, 165] on span "RE: $15M Purchase loan for Manufacturing asset in [GEOGRAPHIC_DATA], [GEOGRAPHI…" at bounding box center [599, 164] width 343 height 12
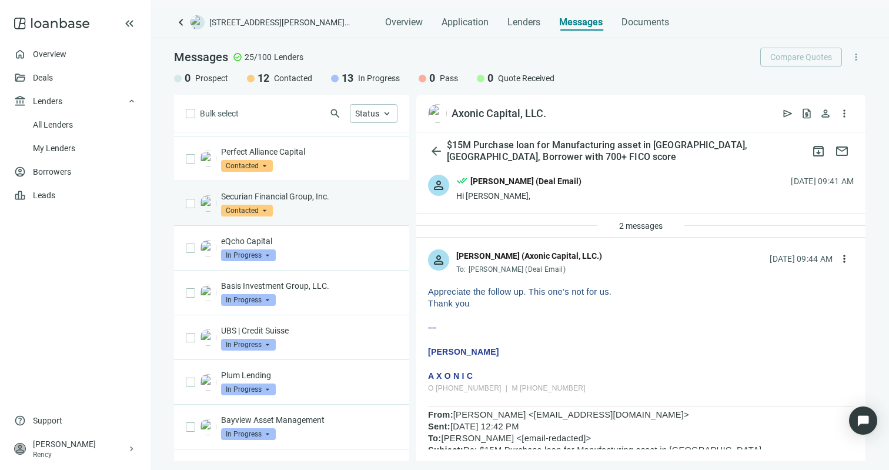
scroll to position [114, 0]
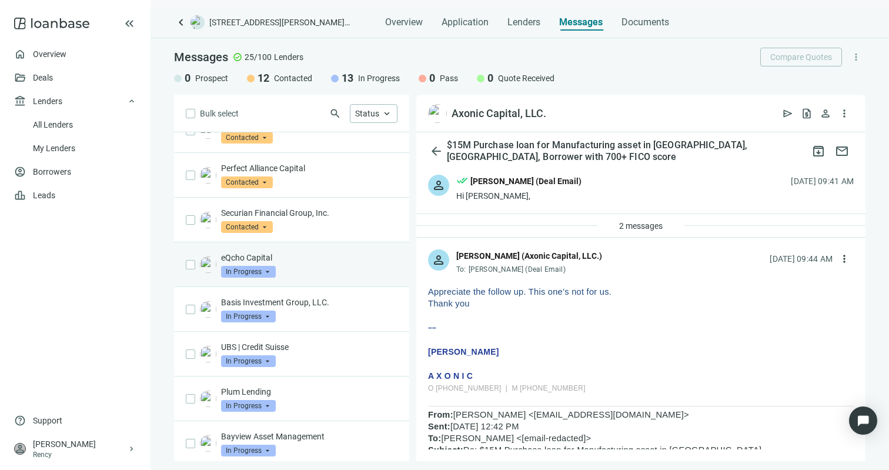
click at [313, 278] on div "eQcho Capital In Progress arrow_drop_down" at bounding box center [309, 265] width 176 height 26
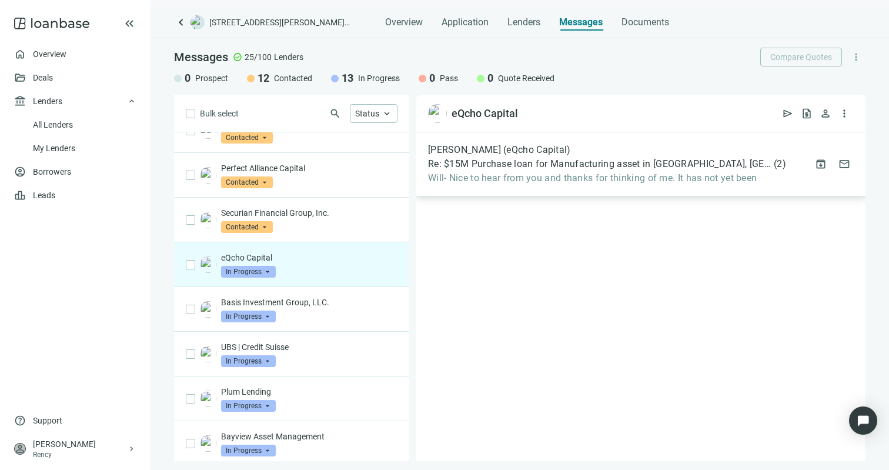
click at [493, 175] on span "Will- Nice to hear from you and thanks for thinking of me. It has not yet been" at bounding box center [607, 178] width 358 height 12
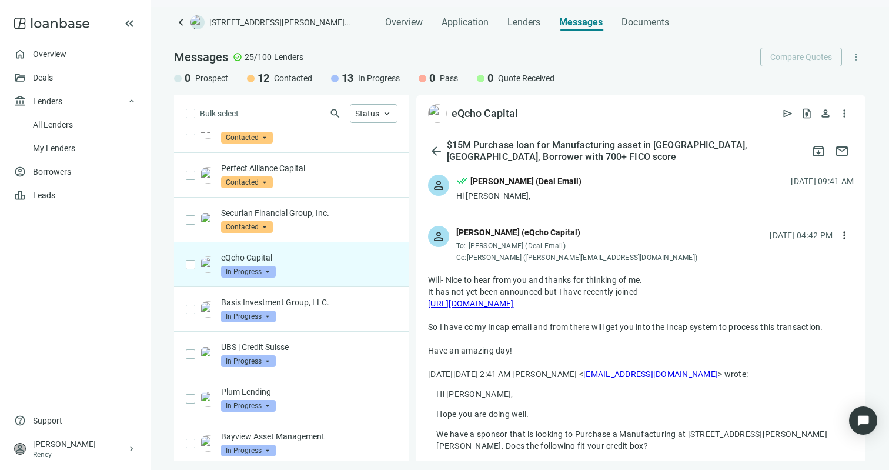
scroll to position [22, 0]
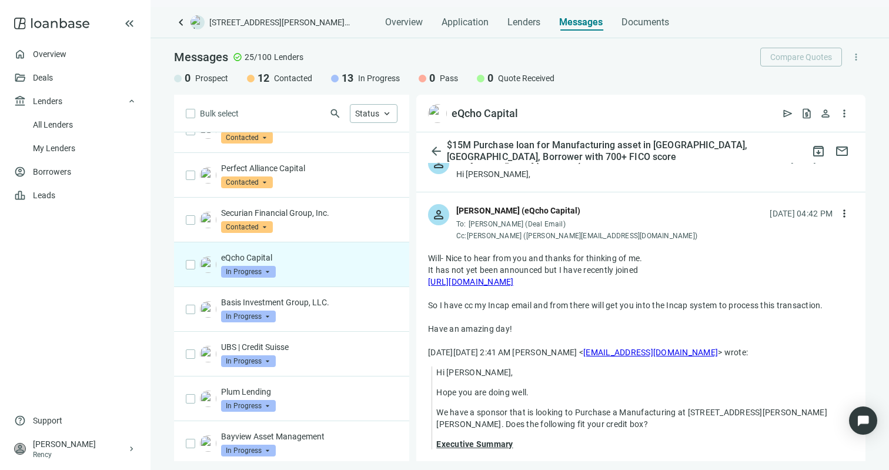
drag, startPoint x: 502, startPoint y: 280, endPoint x: 428, endPoint y: 282, distance: 74.1
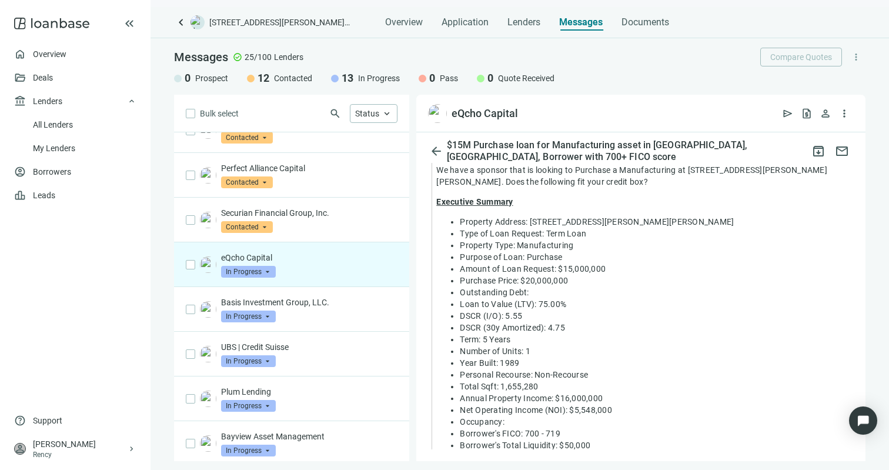
scroll to position [495, 0]
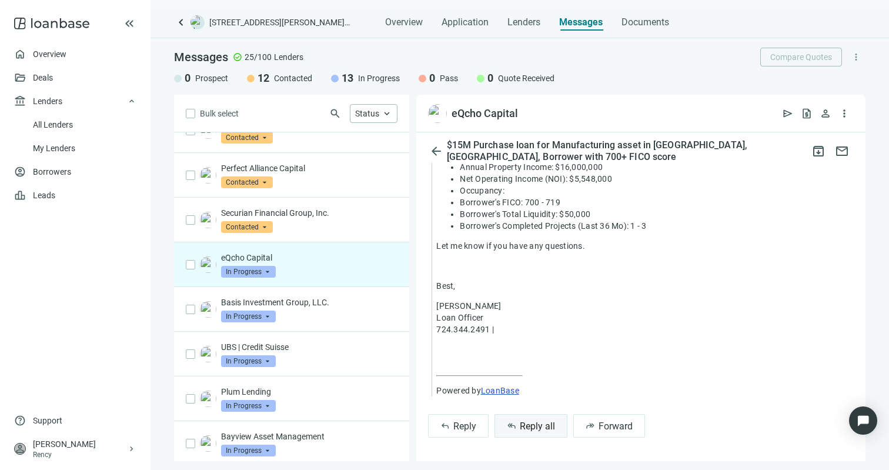
click at [530, 423] on span "Reply all" at bounding box center [537, 426] width 35 height 11
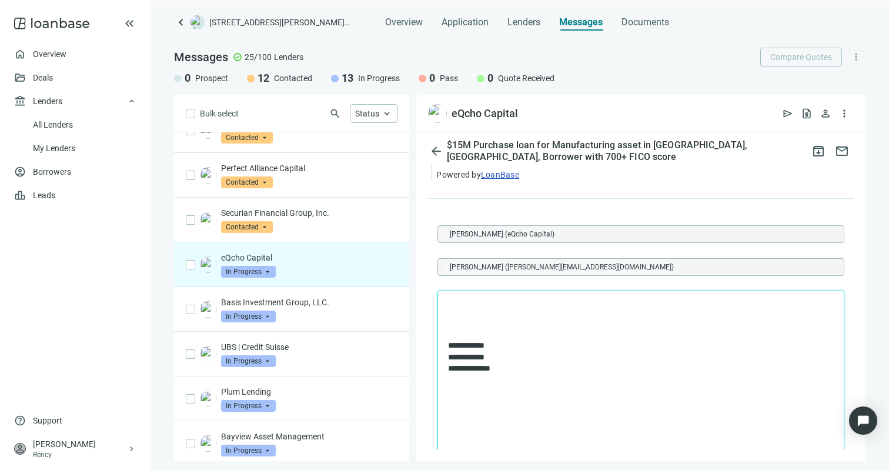
scroll to position [0, 0]
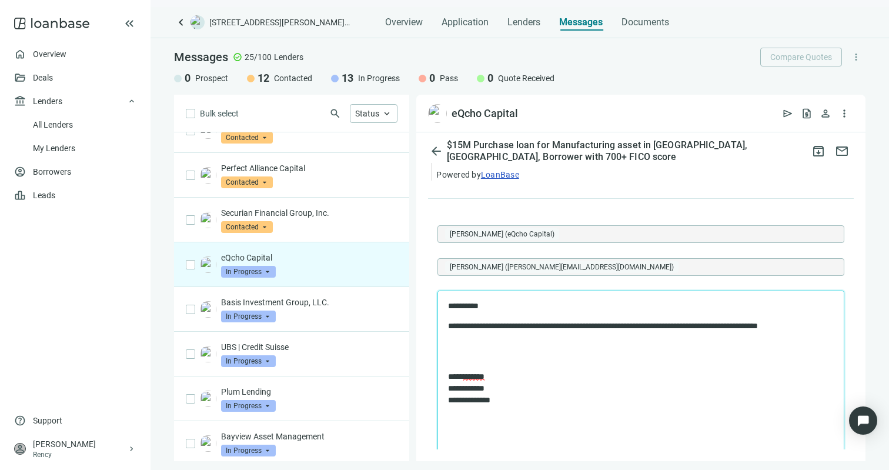
click at [482, 365] on body "**********" at bounding box center [641, 353] width 387 height 105
click at [482, 353] on p "Rich Text Area. Press ALT-0 for help." at bounding box center [641, 358] width 386 height 12
drag, startPoint x: 510, startPoint y: 262, endPoint x: 513, endPoint y: 234, distance: 28.5
click at [512, 243] on div "[PERSON_NAME] (eQcho Capital) [PERSON_NAME] ([PERSON_NAME][EMAIL_ADDRESS][DOMAI…" at bounding box center [641, 251] width 407 height 52
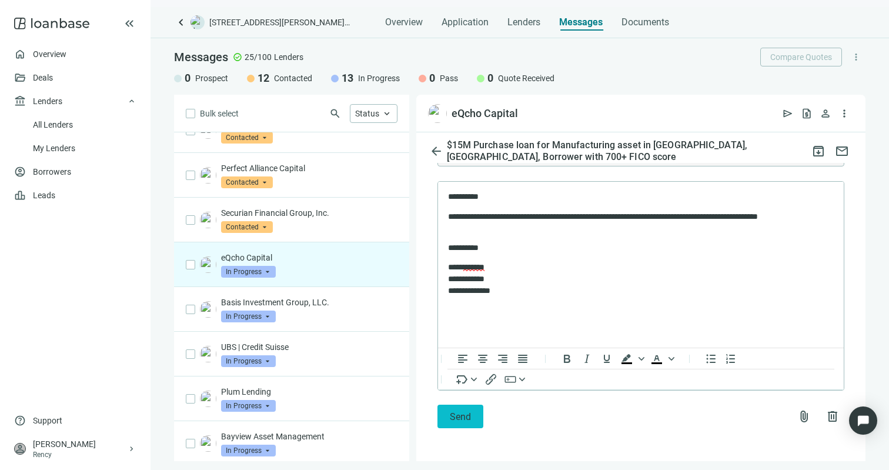
click at [461, 412] on span "Send" at bounding box center [460, 416] width 21 height 11
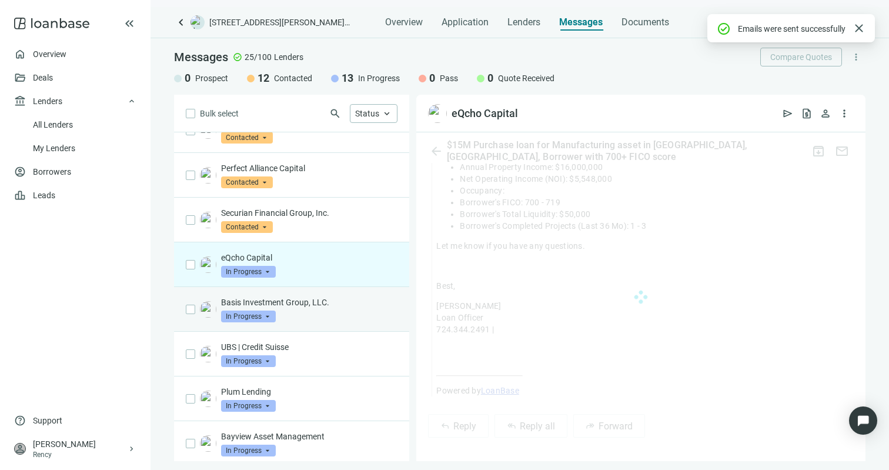
scroll to position [755, 0]
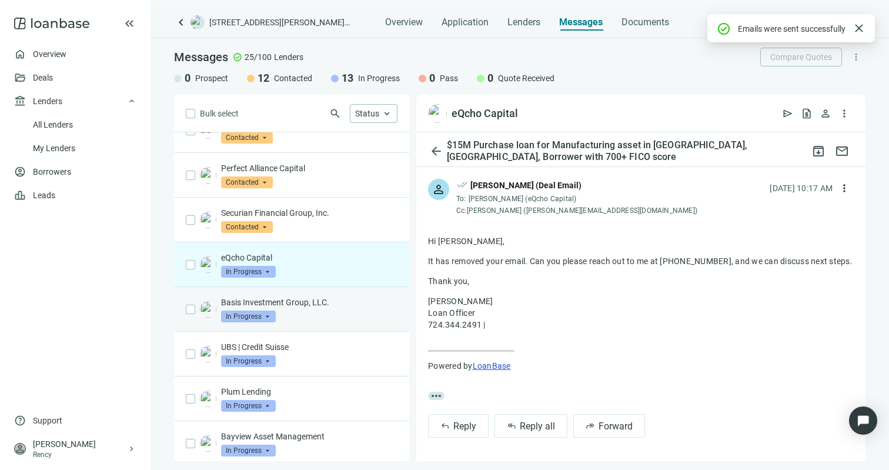
click at [291, 322] on div "Basis Investment Group, LLC. In Progress arrow_drop_down" at bounding box center [309, 309] width 176 height 26
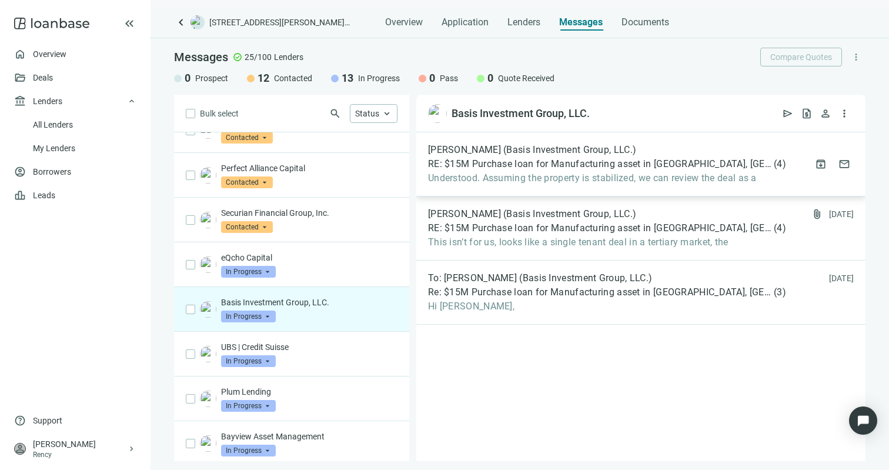
click at [609, 169] on span "RE: $15M Purchase loan for Manufacturing asset in [GEOGRAPHIC_DATA], [GEOGRAPHI…" at bounding box center [599, 164] width 343 height 12
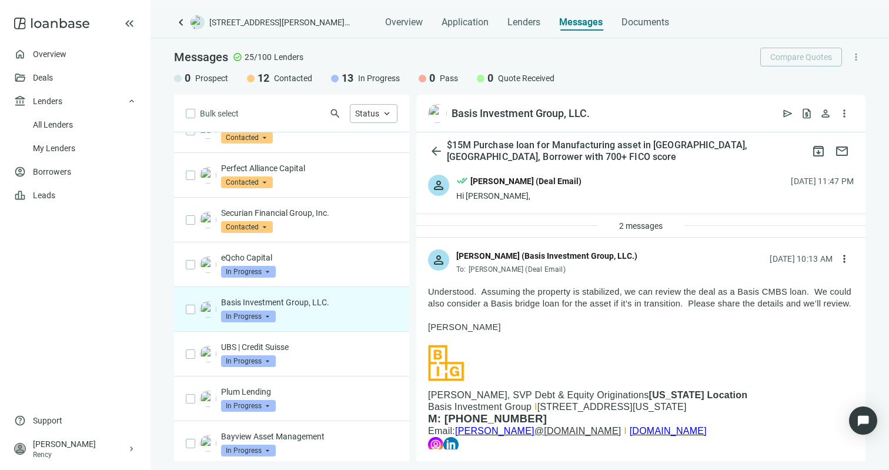
drag, startPoint x: 481, startPoint y: 295, endPoint x: 508, endPoint y: 318, distance: 35.4
click at [508, 309] on p "Understood. Assuming the property is stabilized, we can review the deal as a Ba…" at bounding box center [641, 298] width 426 height 24
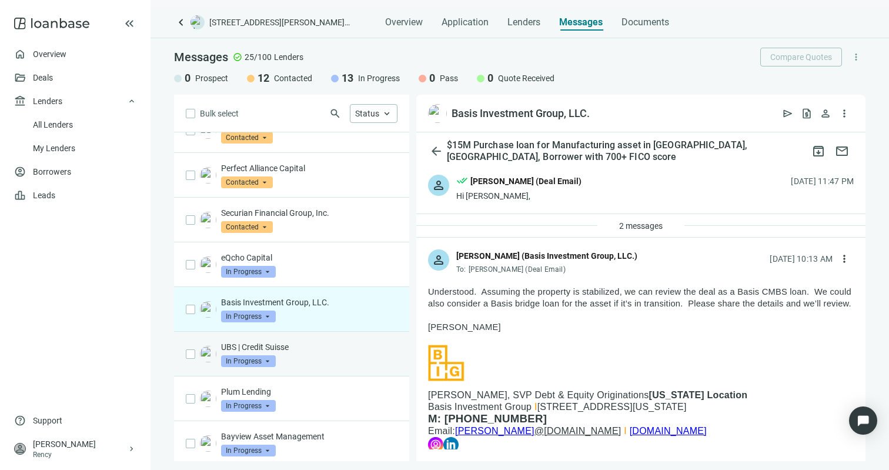
click at [314, 353] on p "UBS | Credit Suisse" at bounding box center [309, 347] width 176 height 12
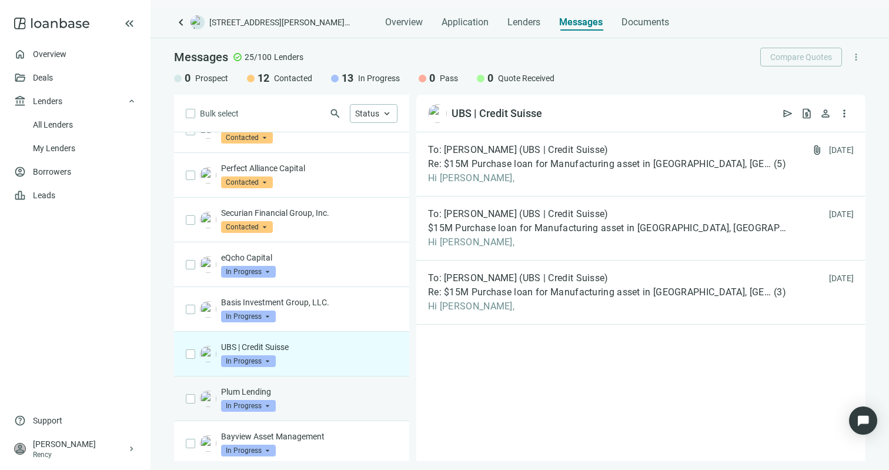
click at [308, 409] on div "Plum Lending In Progress arrow_drop_down" at bounding box center [309, 399] width 176 height 26
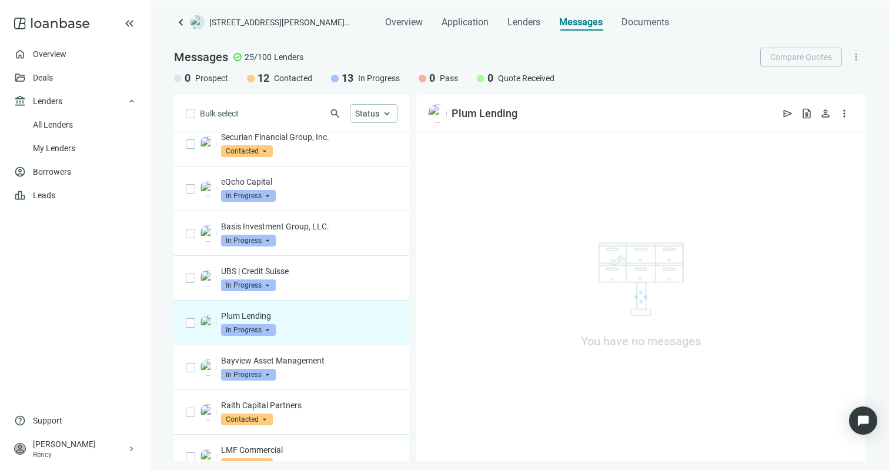
scroll to position [241, 0]
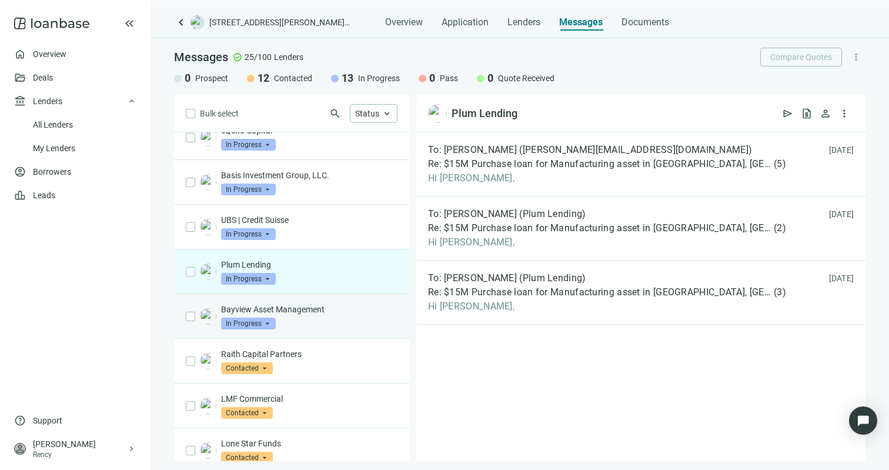
click at [323, 329] on div "Bayview Asset Management In Progress arrow_drop_down" at bounding box center [309, 316] width 176 height 26
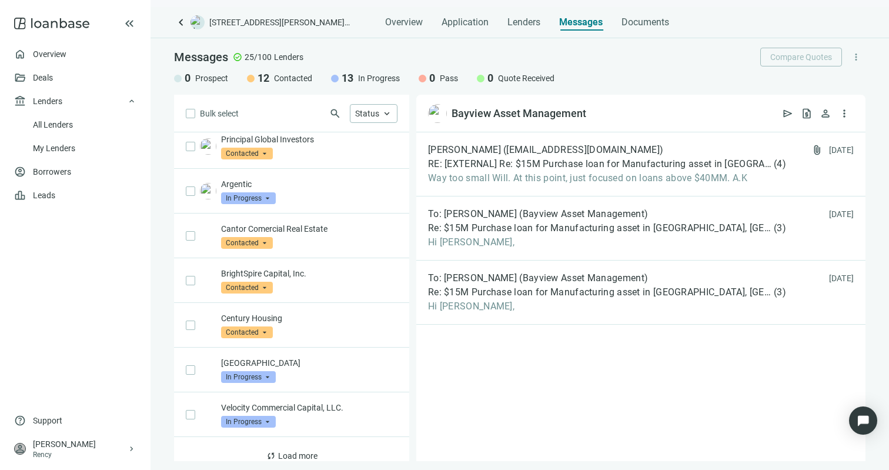
scroll to position [615, 0]
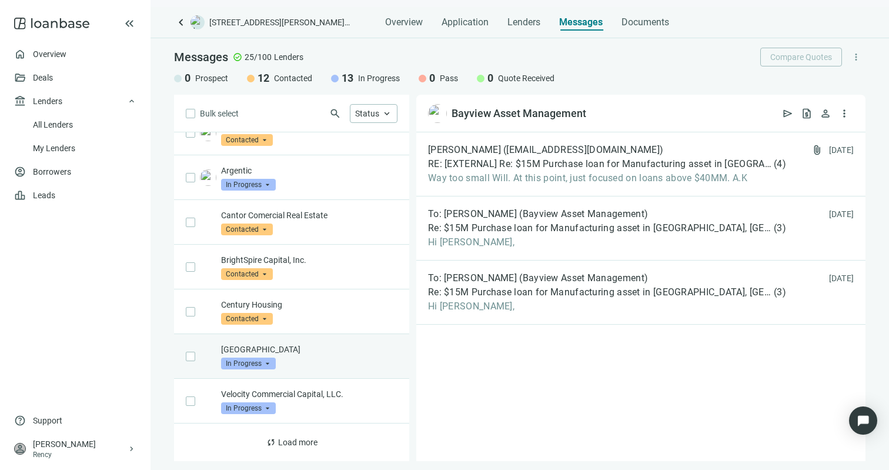
click at [315, 365] on div "[GEOGRAPHIC_DATA] Capital In Progress arrow_drop_down" at bounding box center [309, 356] width 176 height 26
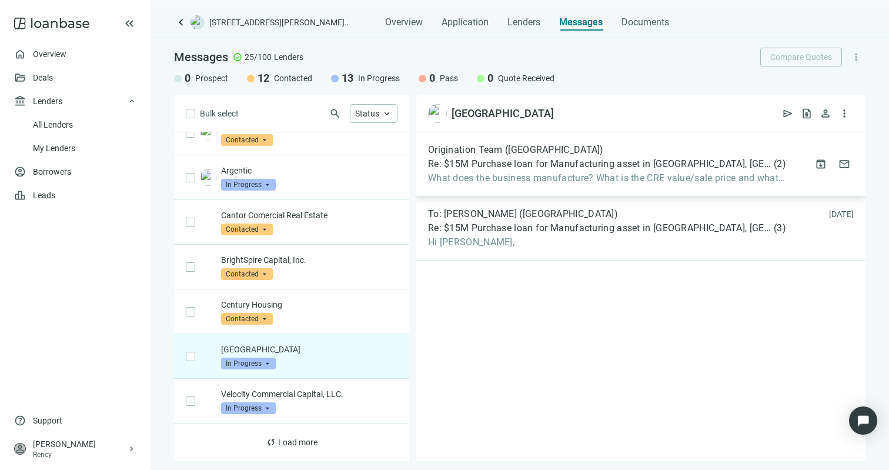
click at [471, 164] on span "Re: $15M Purchase loan for Manufacturing asset in [GEOGRAPHIC_DATA], [GEOGRAPHI…" at bounding box center [599, 164] width 343 height 12
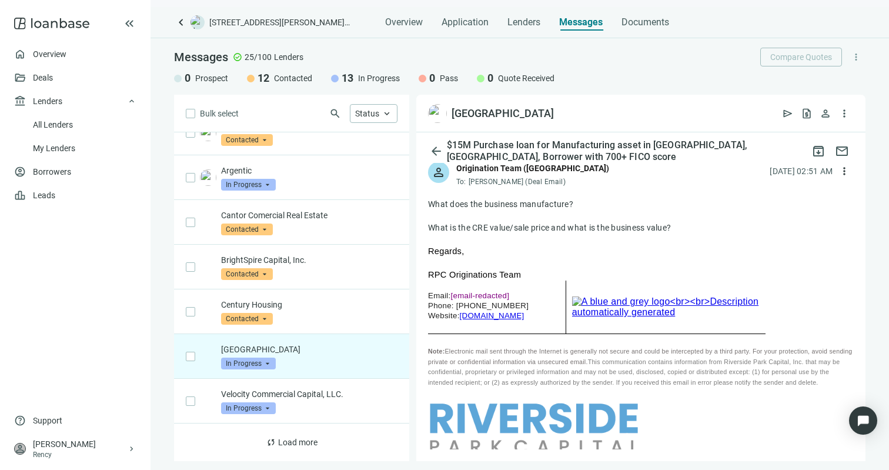
scroll to position [63, 0]
click at [308, 366] on div "[GEOGRAPHIC_DATA] Capital In Progress arrow_drop_down" at bounding box center [309, 356] width 176 height 26
click at [435, 155] on span "arrow_back" at bounding box center [436, 151] width 14 height 14
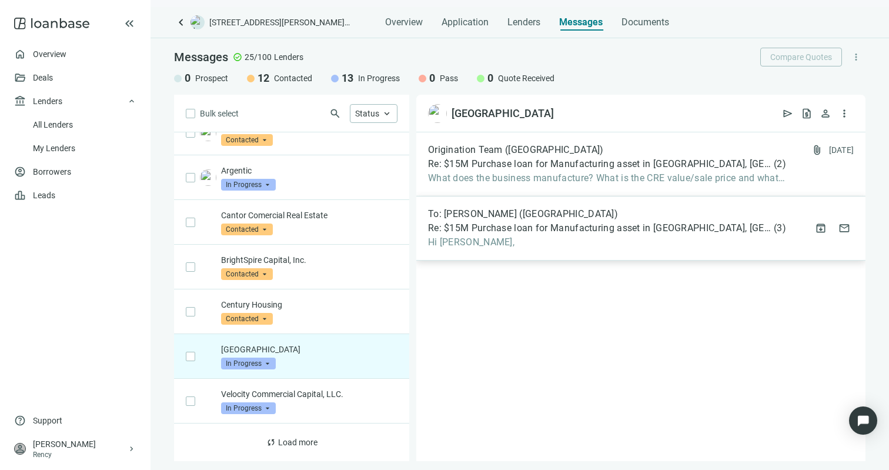
click at [489, 252] on div "To: [PERSON_NAME] ([GEOGRAPHIC_DATA]) Re: $15M Purchase loan for Manufacturing …" at bounding box center [640, 228] width 449 height 64
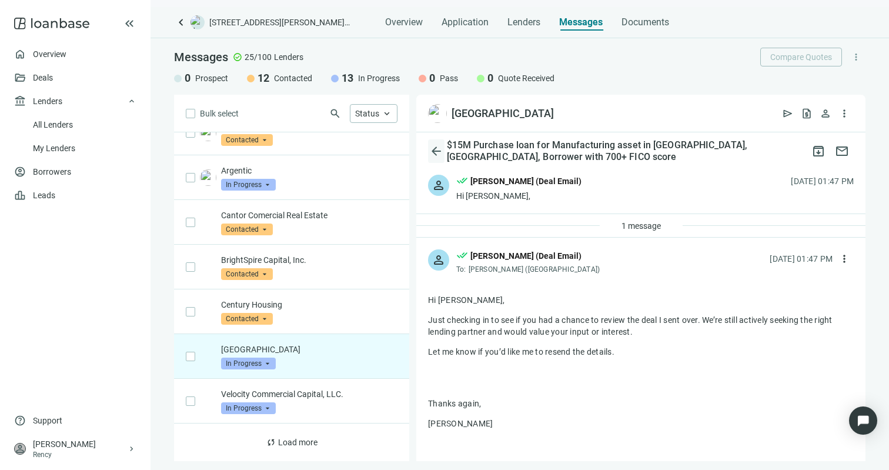
click at [442, 152] on span "arrow_back" at bounding box center [436, 151] width 14 height 14
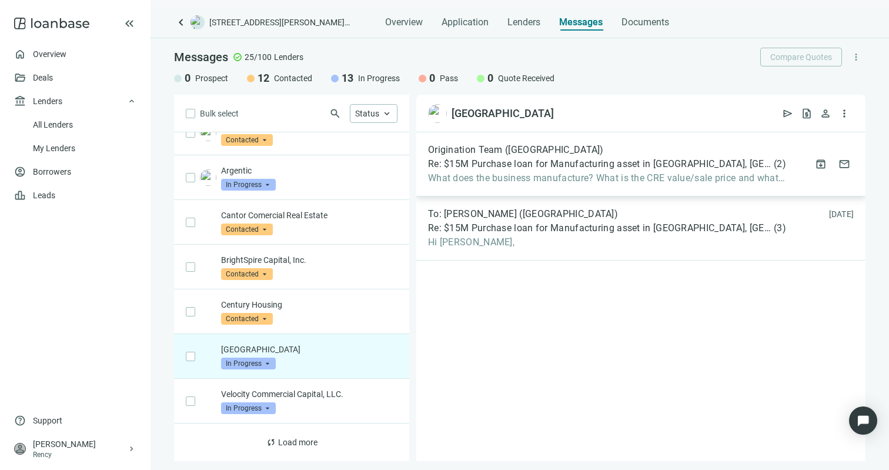
click at [454, 181] on span "What does the business manufacture? What is the CRE value/sale price and what is" at bounding box center [607, 178] width 358 height 12
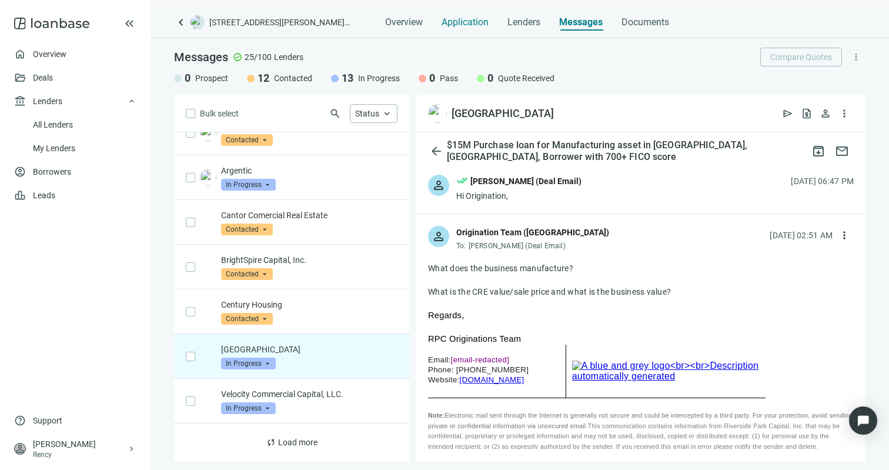
click at [464, 24] on span "Application" at bounding box center [465, 22] width 47 height 12
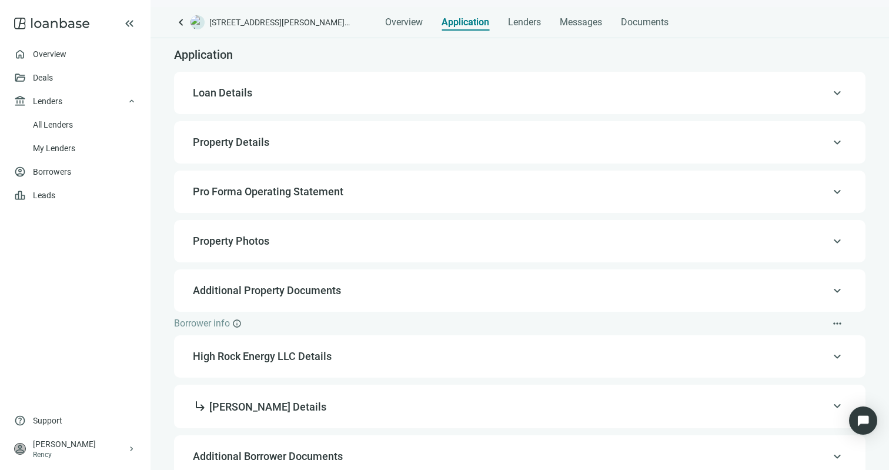
click at [471, 96] on span "Loan Details" at bounding box center [519, 93] width 652 height 14
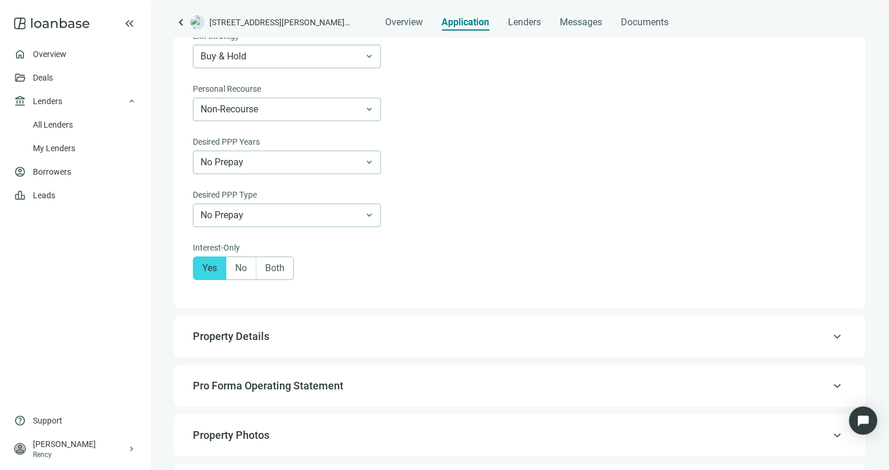
scroll to position [555, 0]
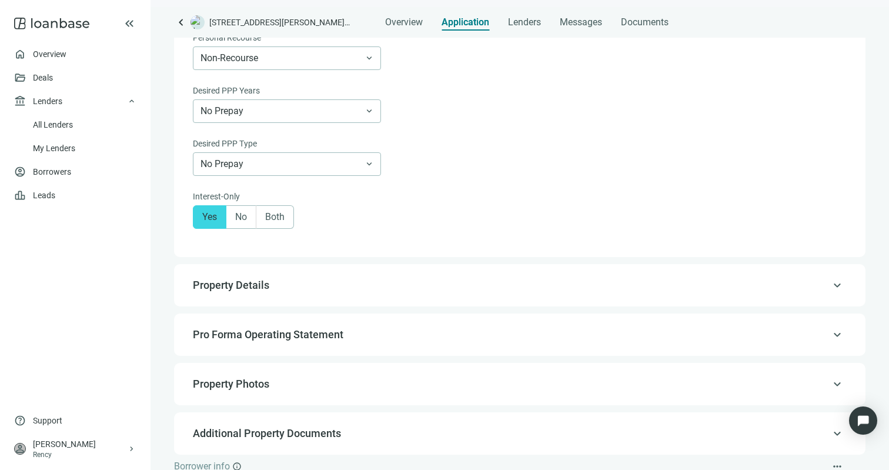
click at [388, 289] on span "Property Details" at bounding box center [519, 285] width 652 height 14
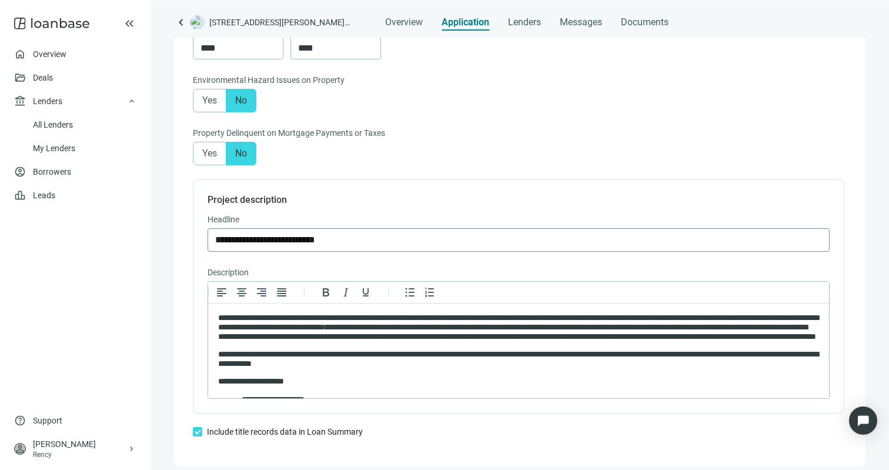
scroll to position [813, 0]
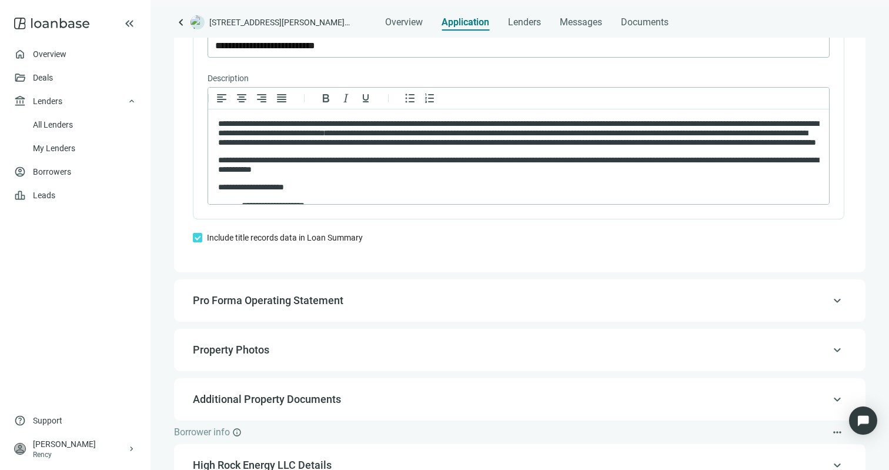
click at [383, 311] on div "keyboard_arrow_up Pro Forma Operating Statement" at bounding box center [520, 300] width 668 height 28
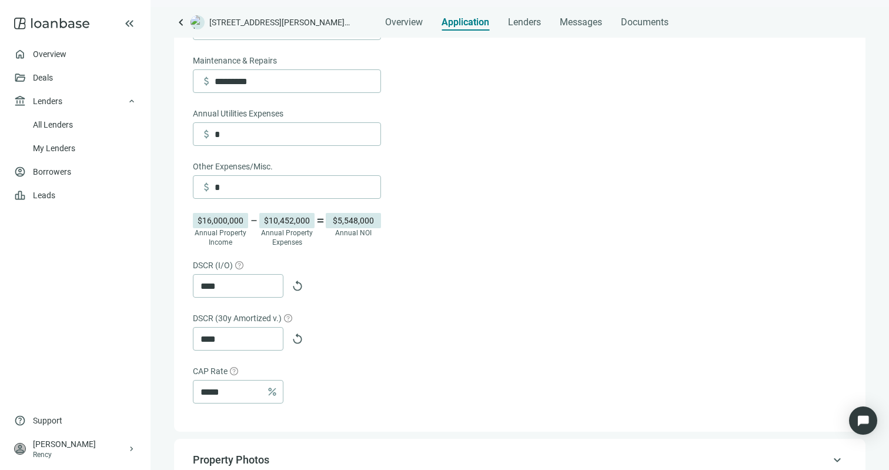
scroll to position [599, 0]
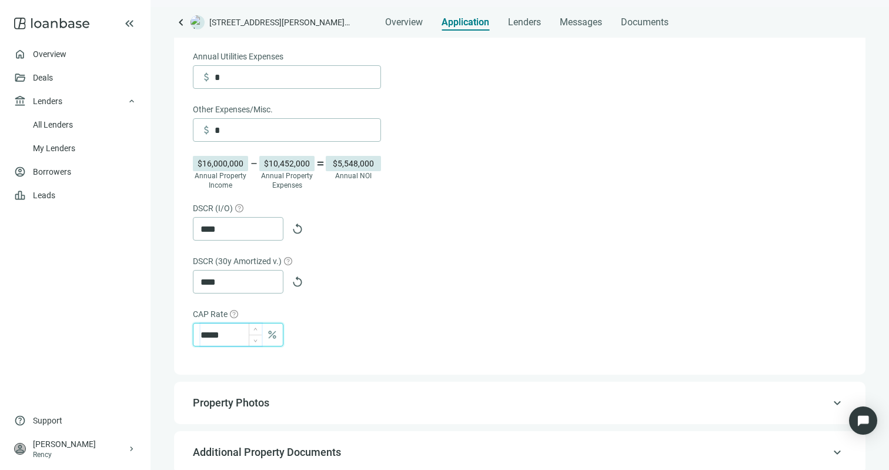
click at [225, 335] on input "*****" at bounding box center [231, 334] width 61 height 22
click at [425, 310] on div "CAP Rate" at bounding box center [519, 315] width 652 height 15
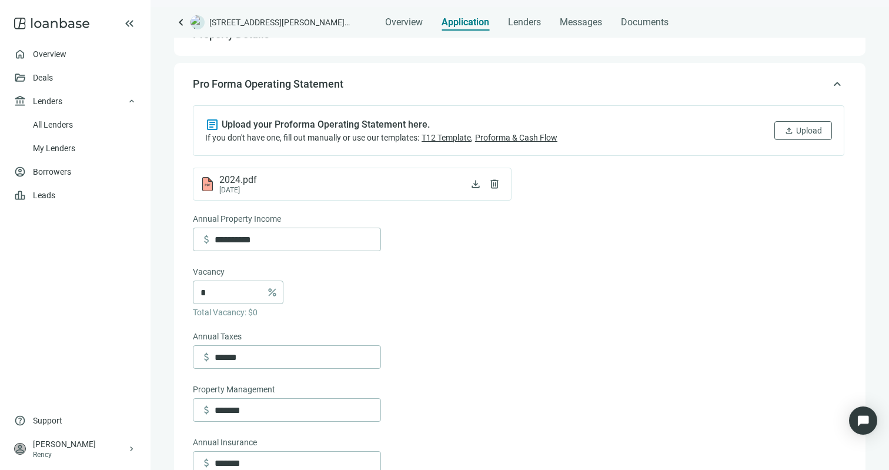
scroll to position [0, 0]
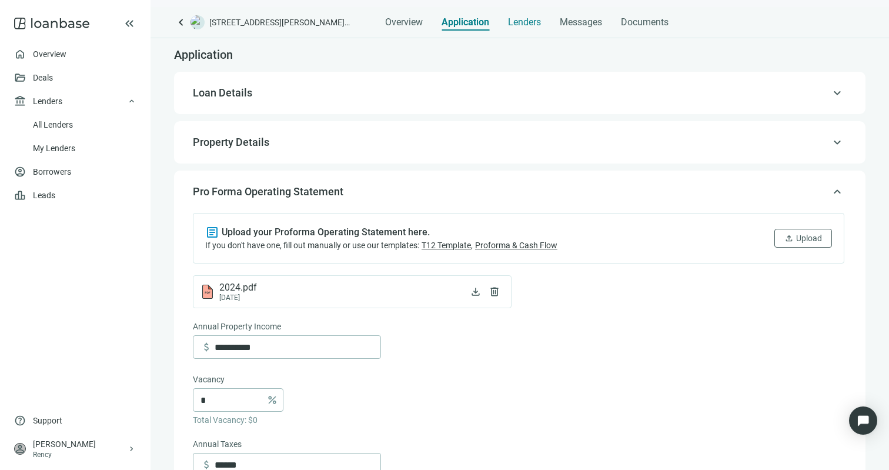
click at [525, 22] on span "Lenders" at bounding box center [524, 22] width 33 height 12
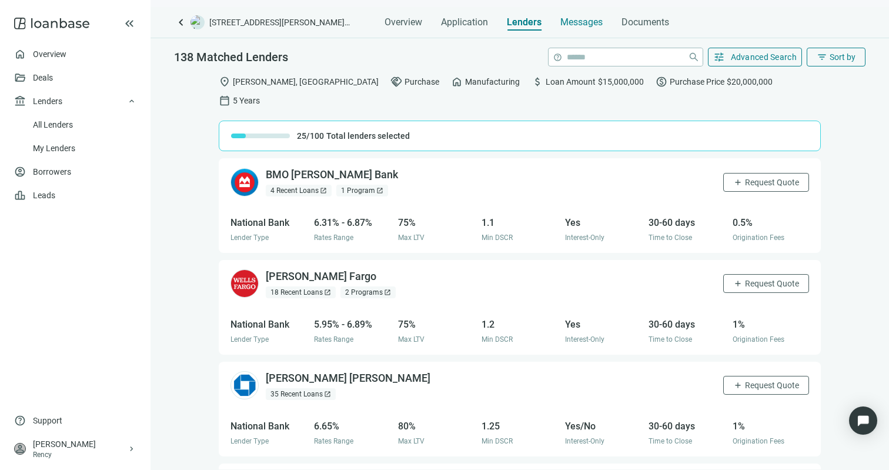
click at [581, 19] on span "Messages" at bounding box center [582, 21] width 42 height 11
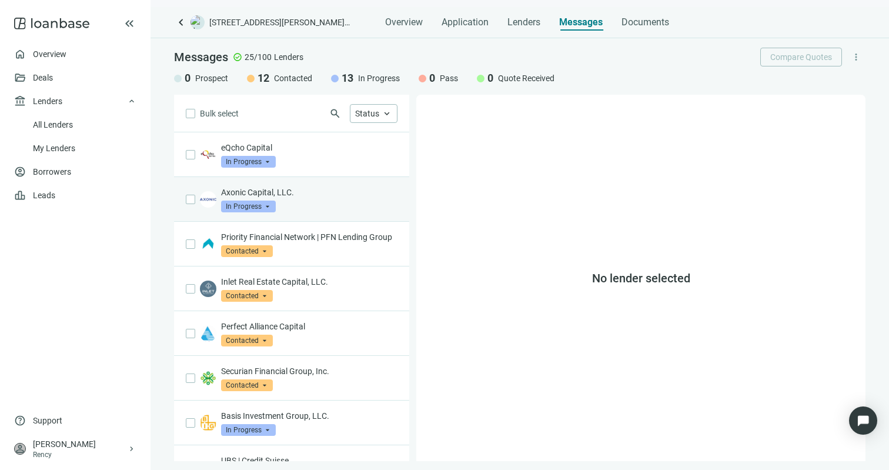
click at [355, 208] on div "Axonic Capital, LLC. In Progress arrow_drop_down" at bounding box center [309, 199] width 176 height 26
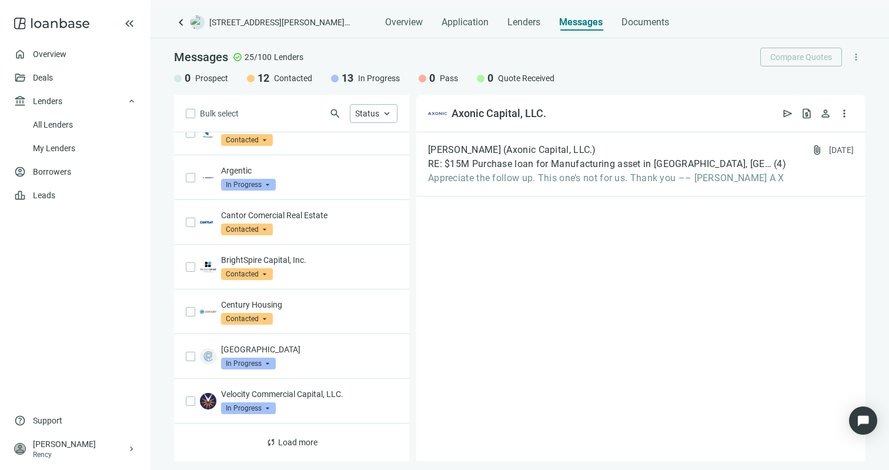
scroll to position [553, 0]
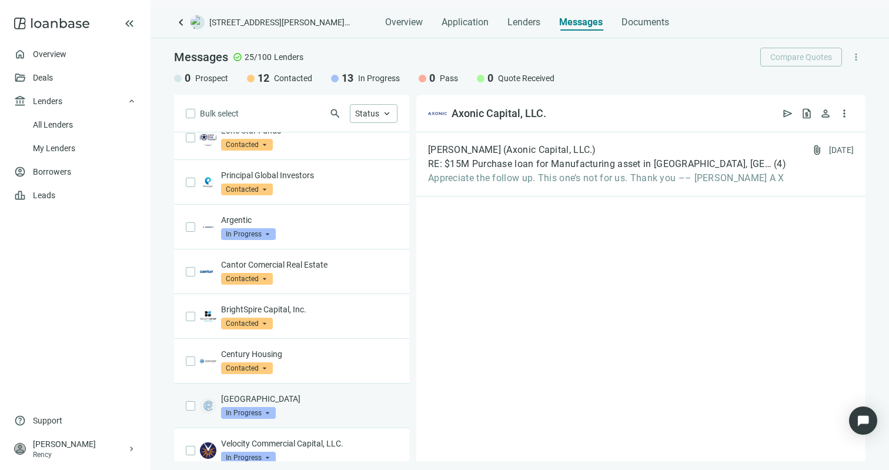
click at [270, 418] on span at bounding box center [248, 413] width 55 height 18
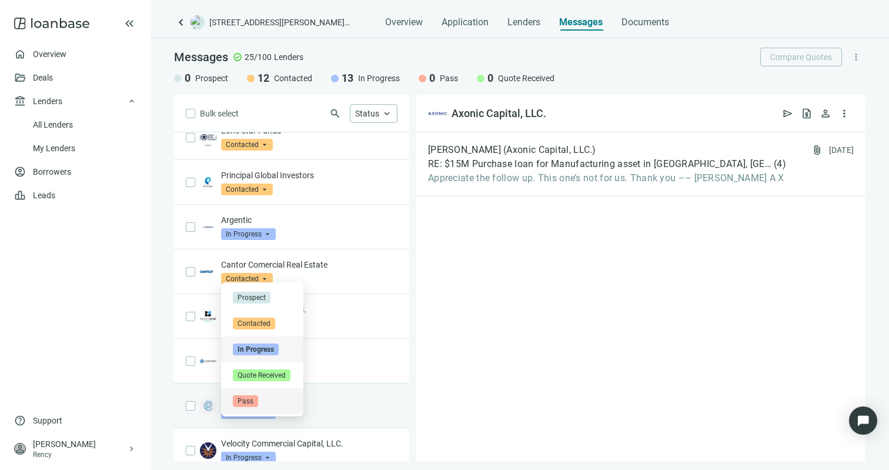
click at [354, 419] on div "[GEOGRAPHIC_DATA] Capital In Progress arrow_drop_down quote_received pass Prosp…" at bounding box center [309, 406] width 176 height 26
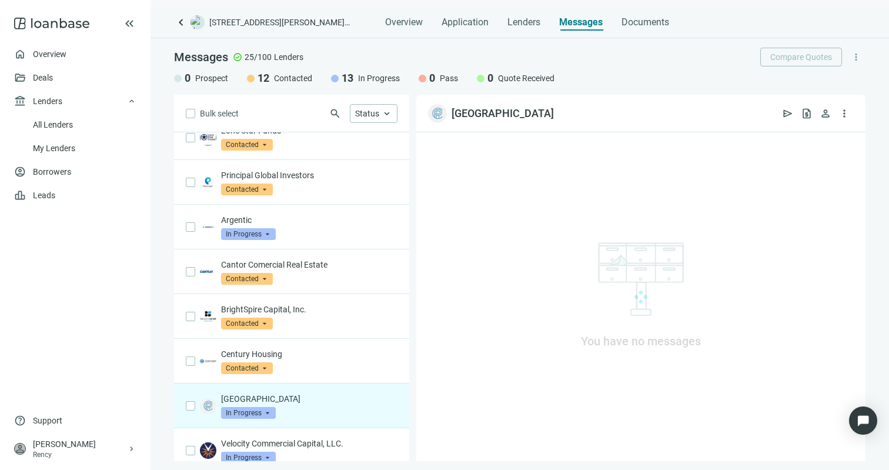
click at [354, 419] on div "[GEOGRAPHIC_DATA] Capital In Progress arrow_drop_down quote_received pass Prosp…" at bounding box center [309, 406] width 176 height 26
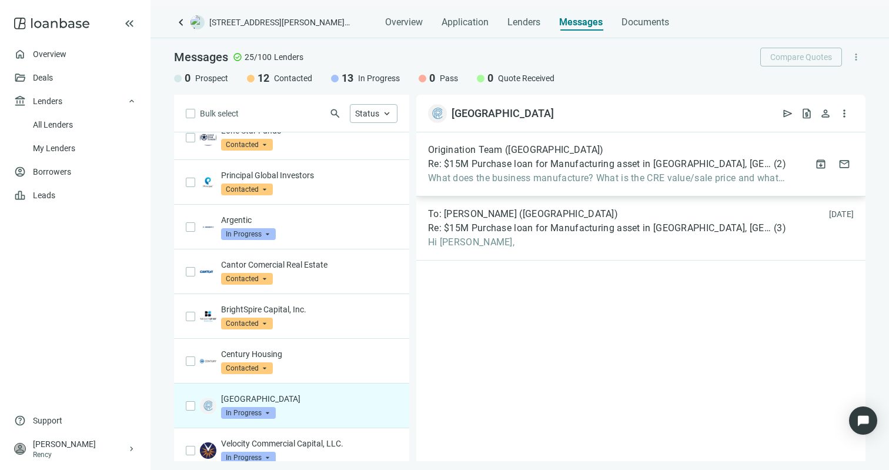
click at [524, 172] on span "What does the business manufacture? What is the CRE value/sale price and what is" at bounding box center [607, 178] width 358 height 12
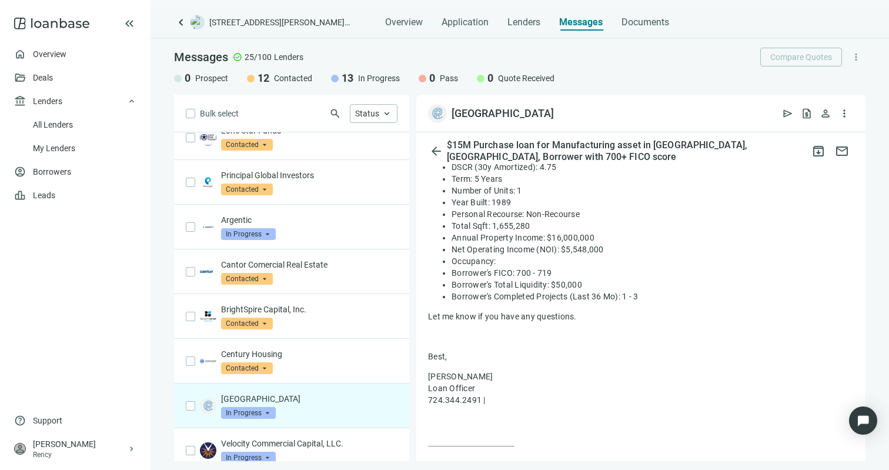
scroll to position [736, 0]
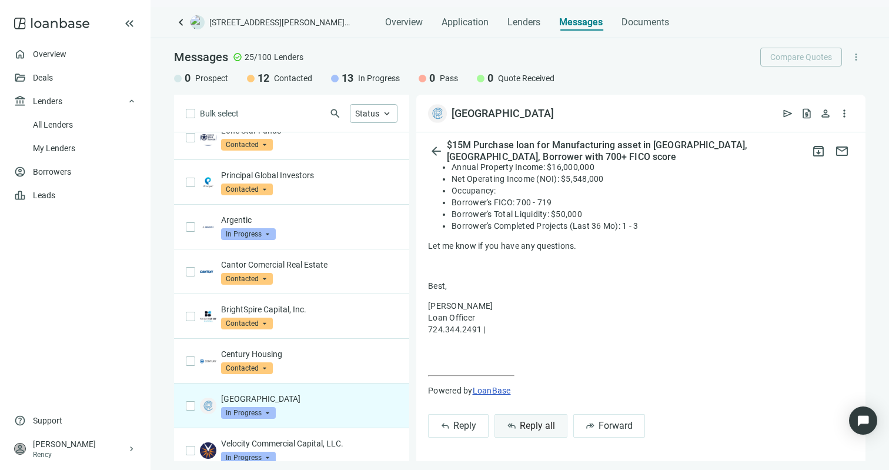
click at [538, 423] on span "Reply all" at bounding box center [537, 425] width 35 height 11
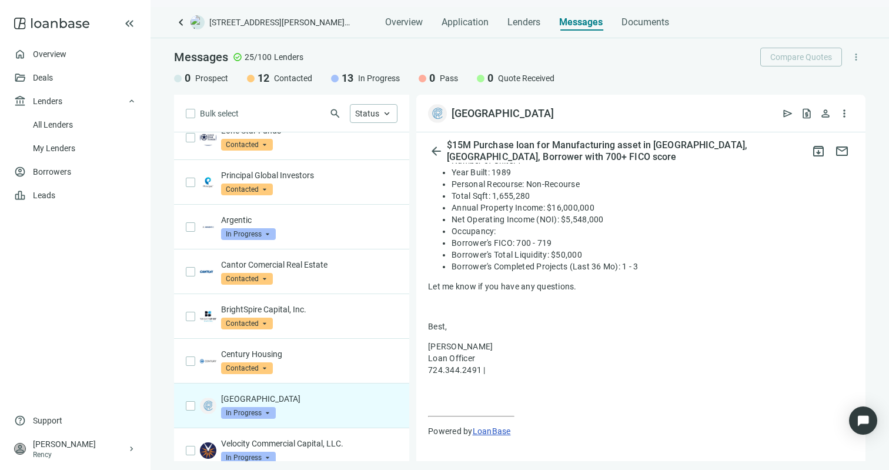
scroll to position [1028, 0]
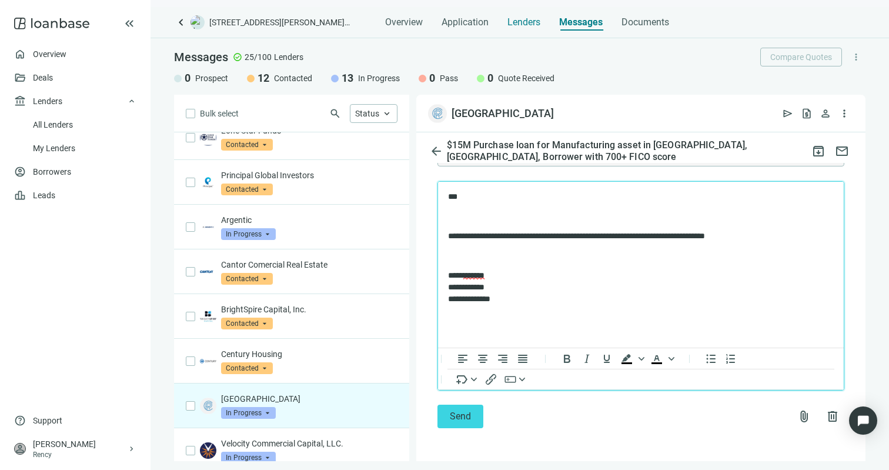
click at [526, 22] on span "Lenders" at bounding box center [524, 22] width 33 height 12
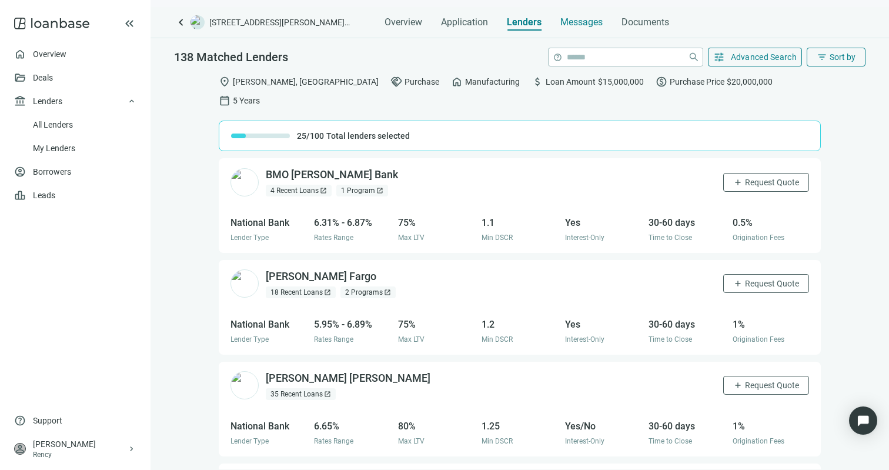
click at [583, 15] on div "Messages" at bounding box center [582, 19] width 42 height 24
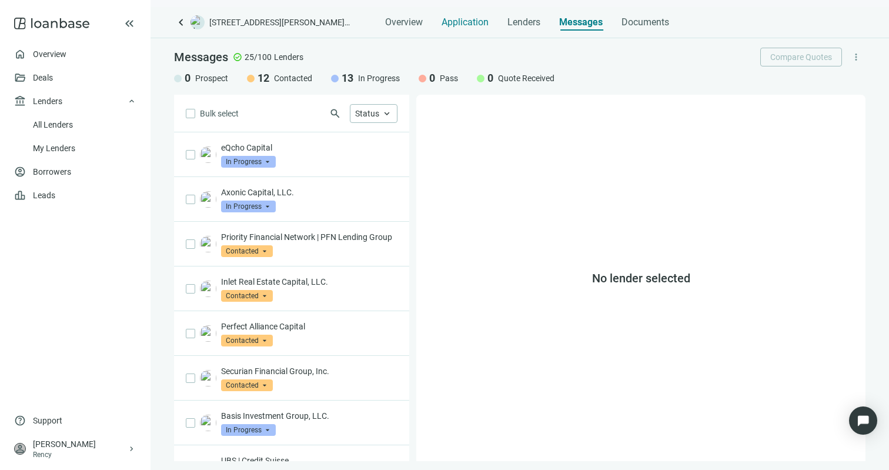
click at [460, 29] on div "Application" at bounding box center [465, 19] width 47 height 24
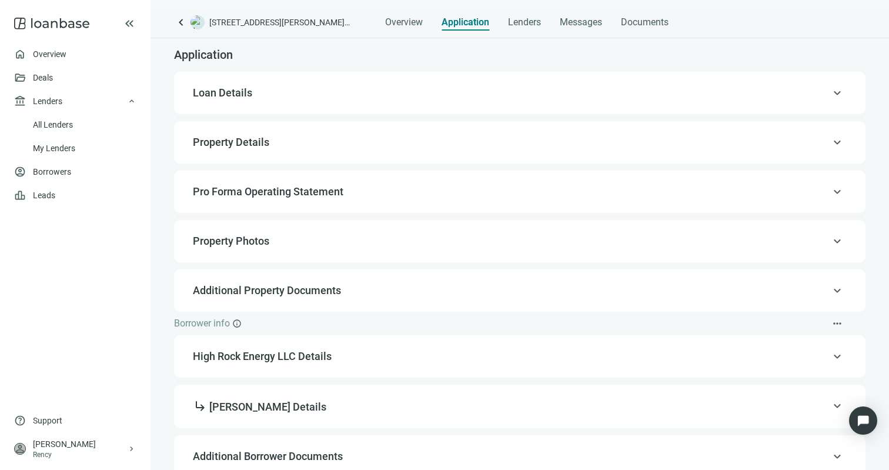
click at [299, 188] on span "Pro Forma Operating Statement" at bounding box center [268, 191] width 151 height 12
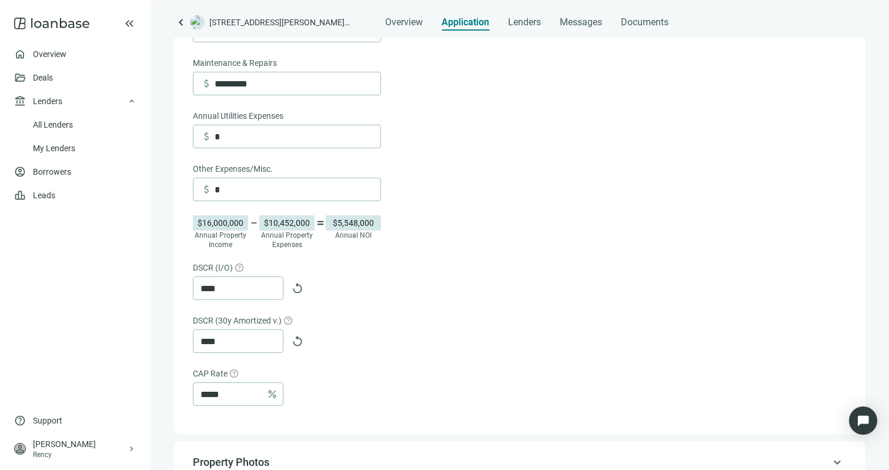
scroll to position [536, 0]
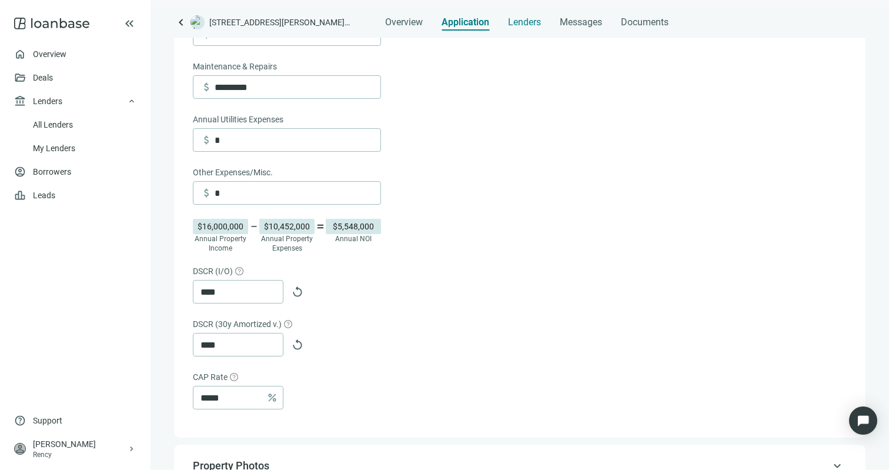
click at [518, 14] on div "Lenders" at bounding box center [524, 19] width 33 height 24
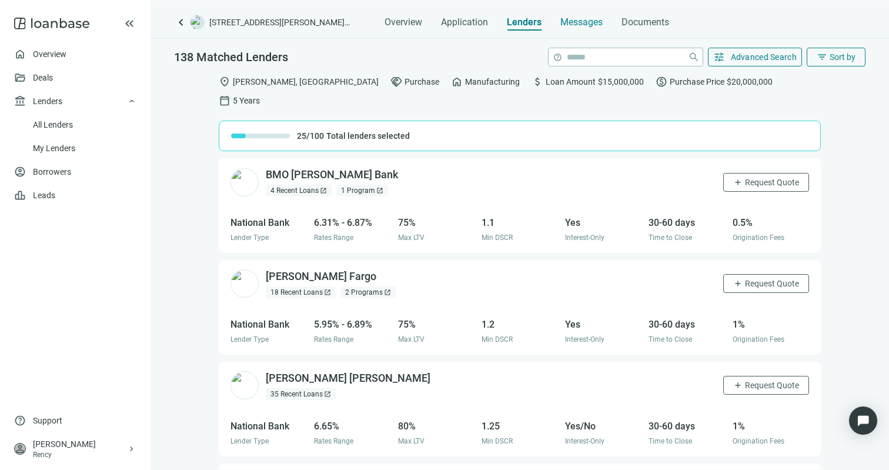
click at [566, 15] on div "Messages" at bounding box center [582, 19] width 42 height 24
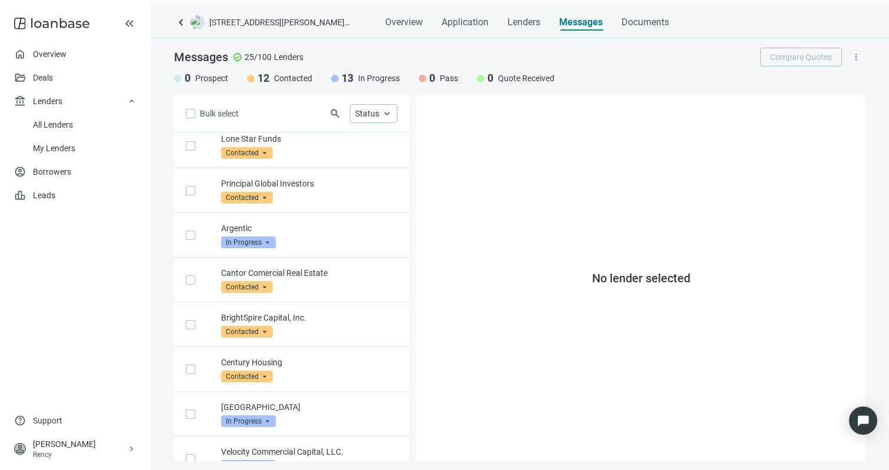
scroll to position [615, 0]
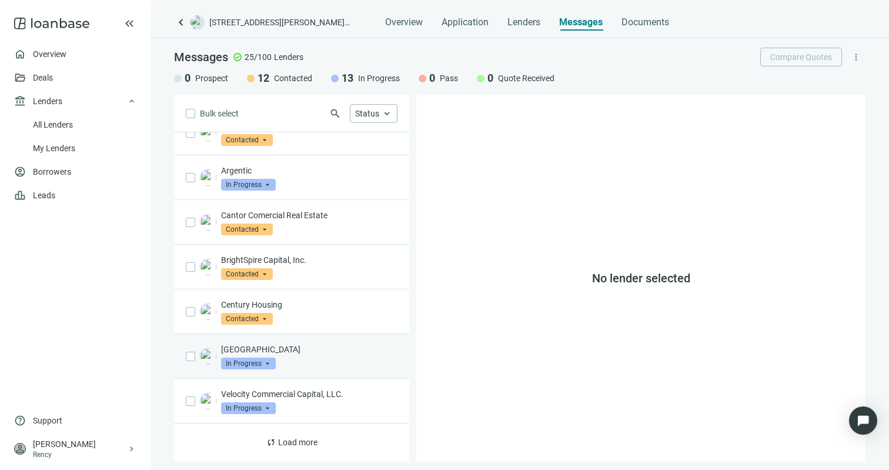
click at [326, 350] on p "[GEOGRAPHIC_DATA]" at bounding box center [309, 349] width 176 height 12
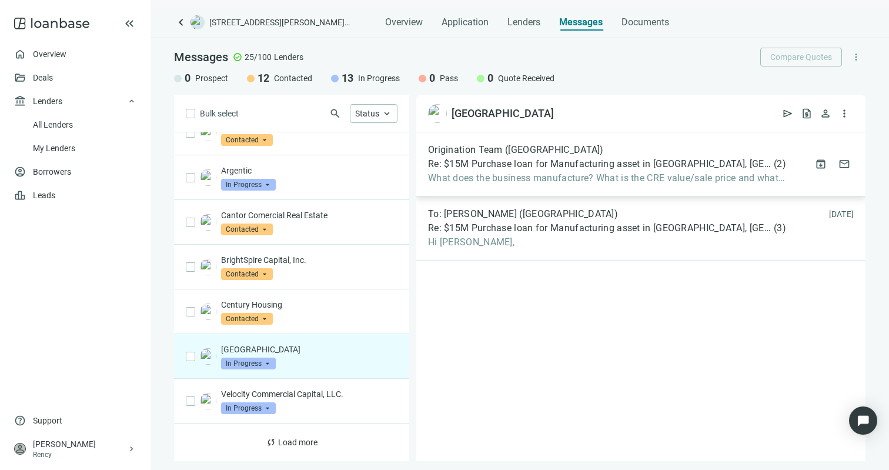
click at [510, 169] on span "Re: $15M Purchase loan for Manufacturing asset in [GEOGRAPHIC_DATA], [GEOGRAPHI…" at bounding box center [599, 164] width 343 height 12
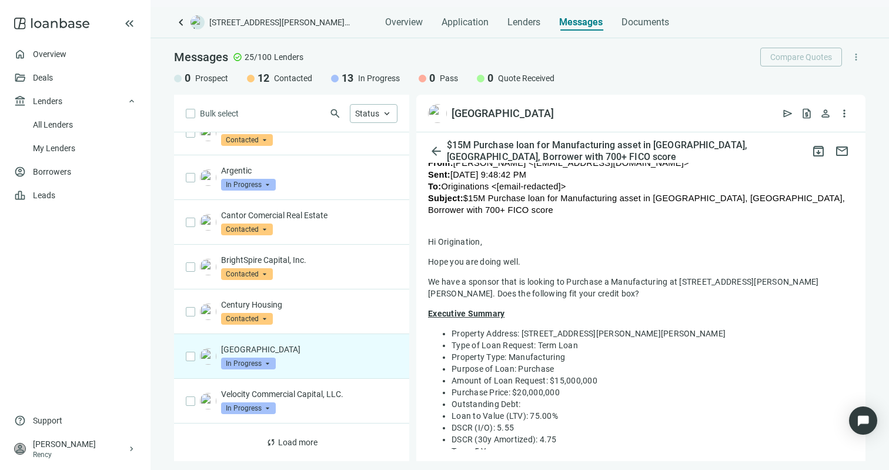
scroll to position [736, 0]
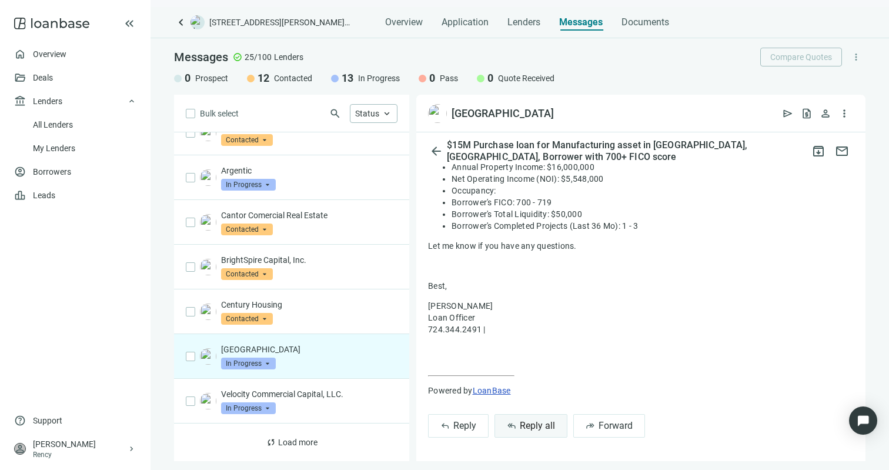
click at [553, 430] on span "Reply all" at bounding box center [537, 425] width 35 height 11
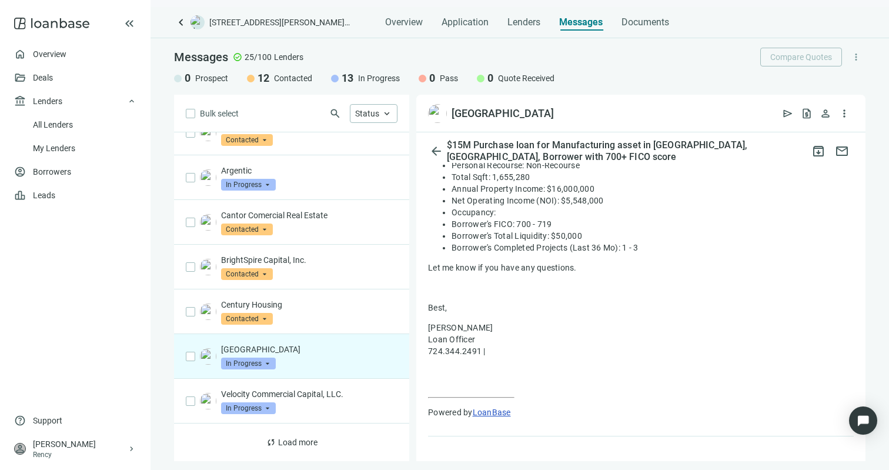
scroll to position [0, 0]
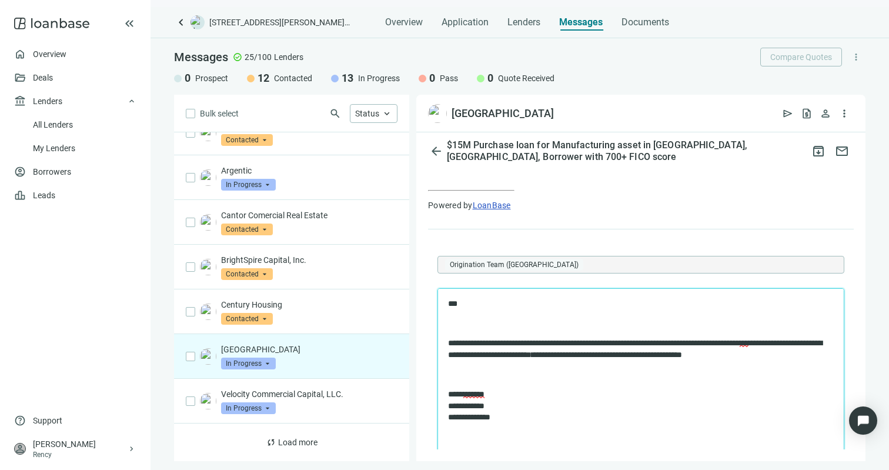
click at [463, 387] on body "**********" at bounding box center [641, 360] width 387 height 125
click at [468, 379] on p "Rich Text Area. Press ALT-0 for help." at bounding box center [641, 374] width 386 height 12
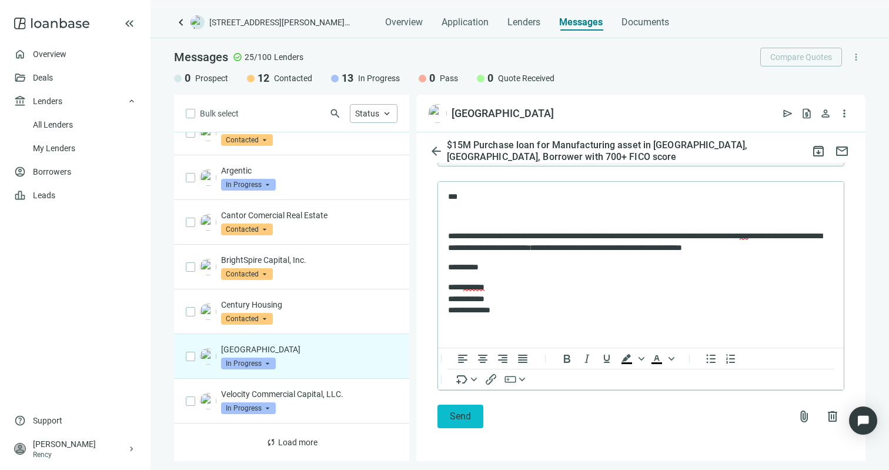
click at [478, 411] on button "Send" at bounding box center [461, 417] width 46 height 24
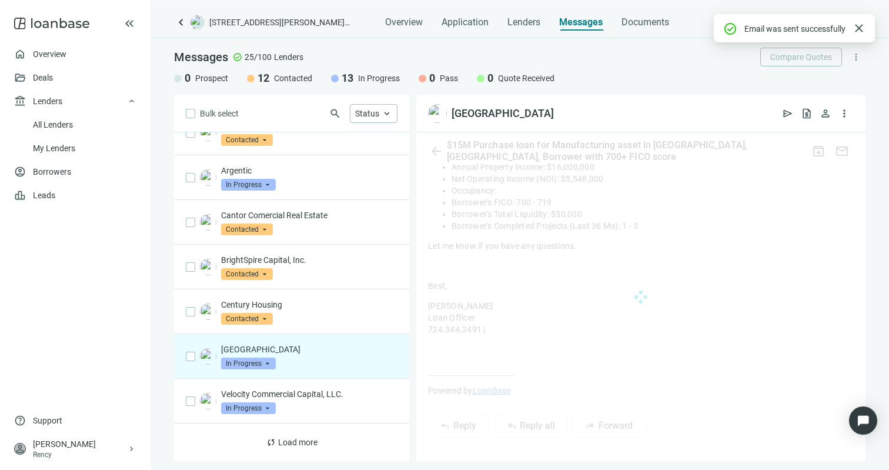
scroll to position [1015, 0]
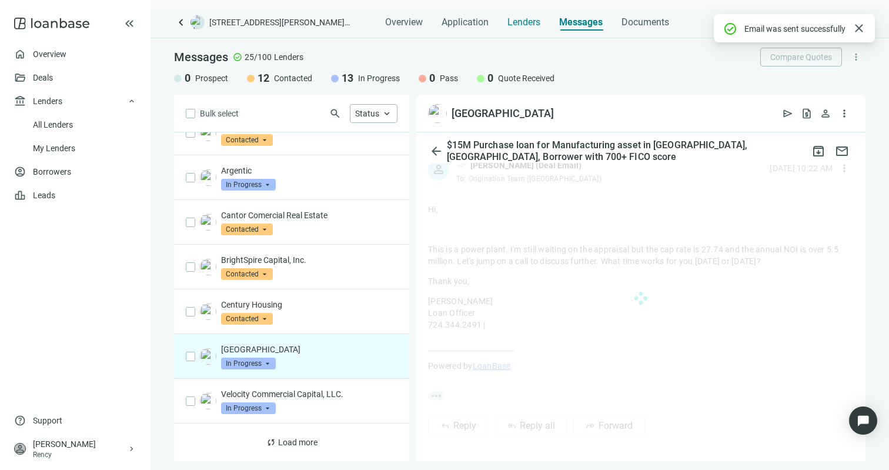
click at [523, 15] on div "Lenders" at bounding box center [524, 19] width 33 height 24
